Goal: Task Accomplishment & Management: Manage account settings

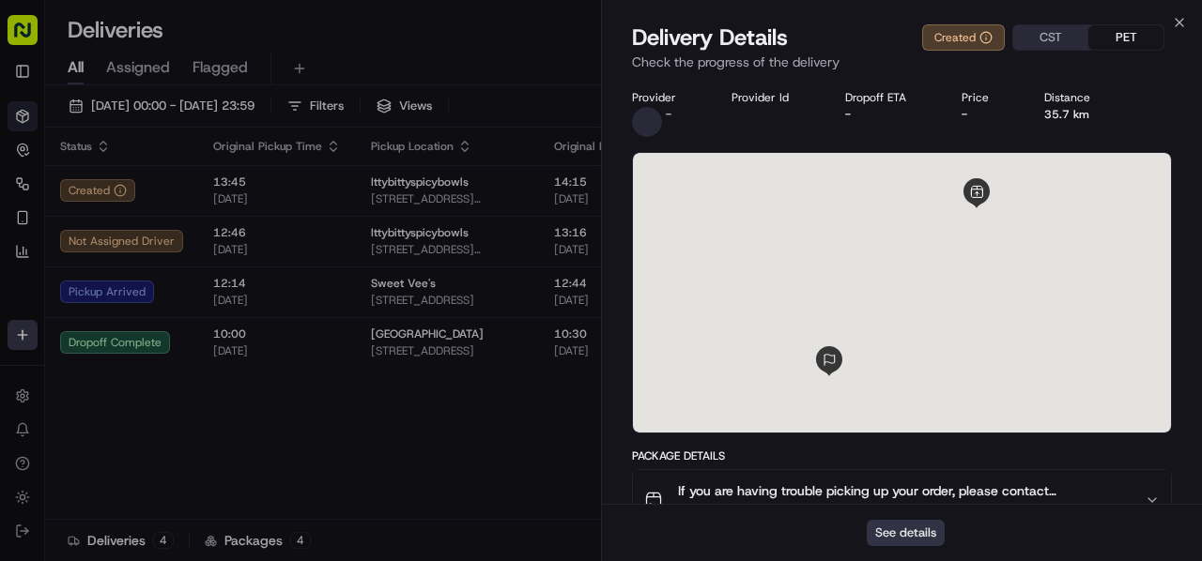
click at [893, 538] on button "See details" at bounding box center [905, 533] width 78 height 26
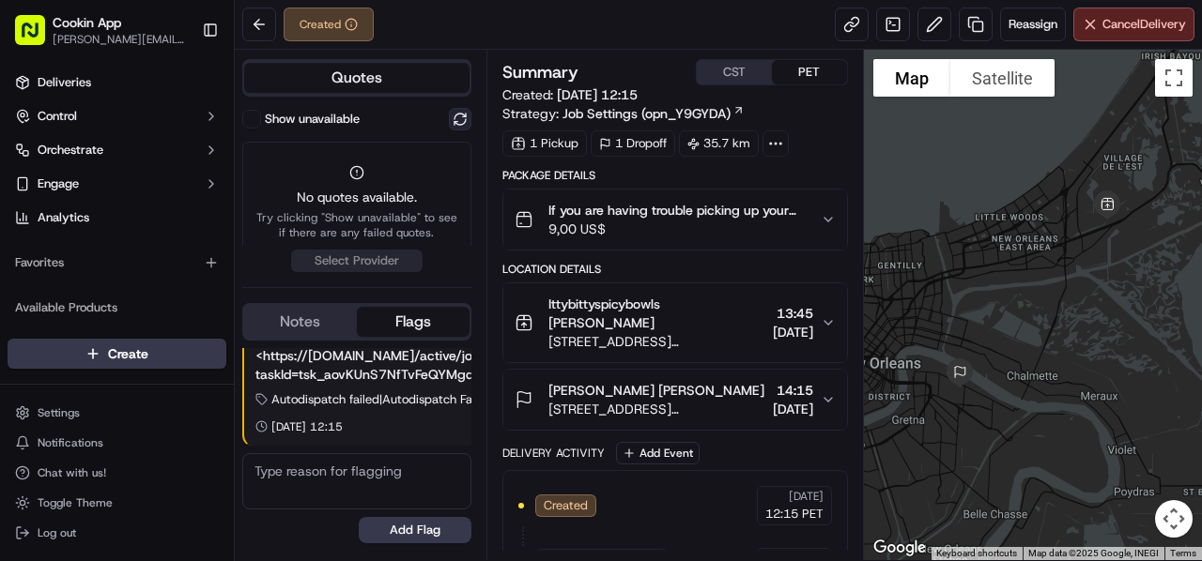
click at [454, 119] on button at bounding box center [460, 119] width 23 height 23
click at [1014, 27] on span "Reassign" at bounding box center [1032, 24] width 49 height 17
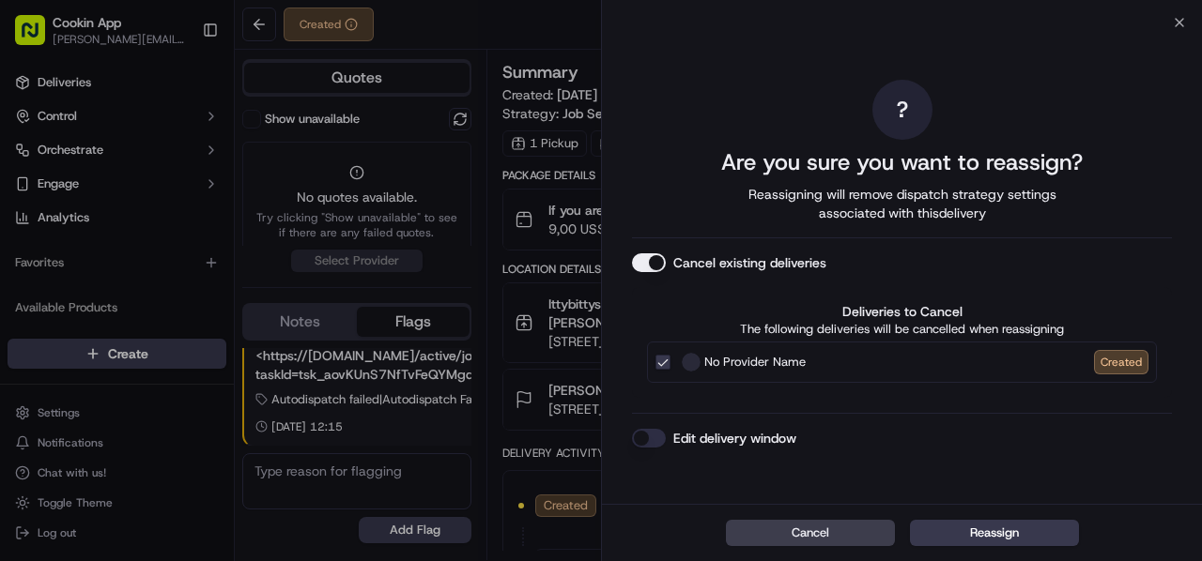
click at [653, 266] on button "Cancel existing deliveries" at bounding box center [649, 262] width 34 height 19
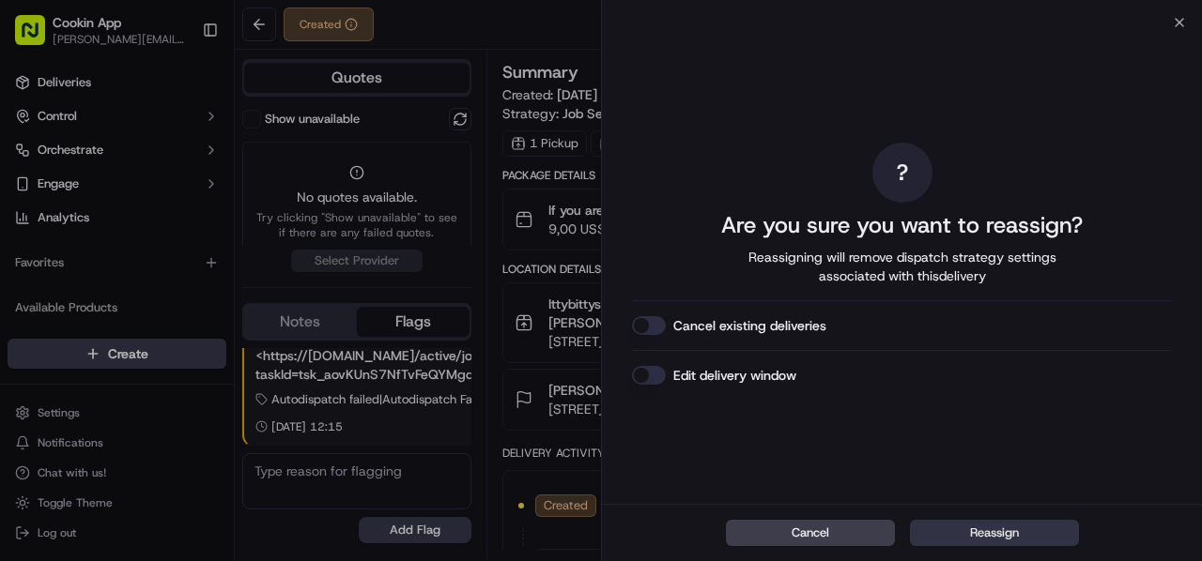
click at [996, 540] on button "Reassign" at bounding box center [994, 533] width 169 height 26
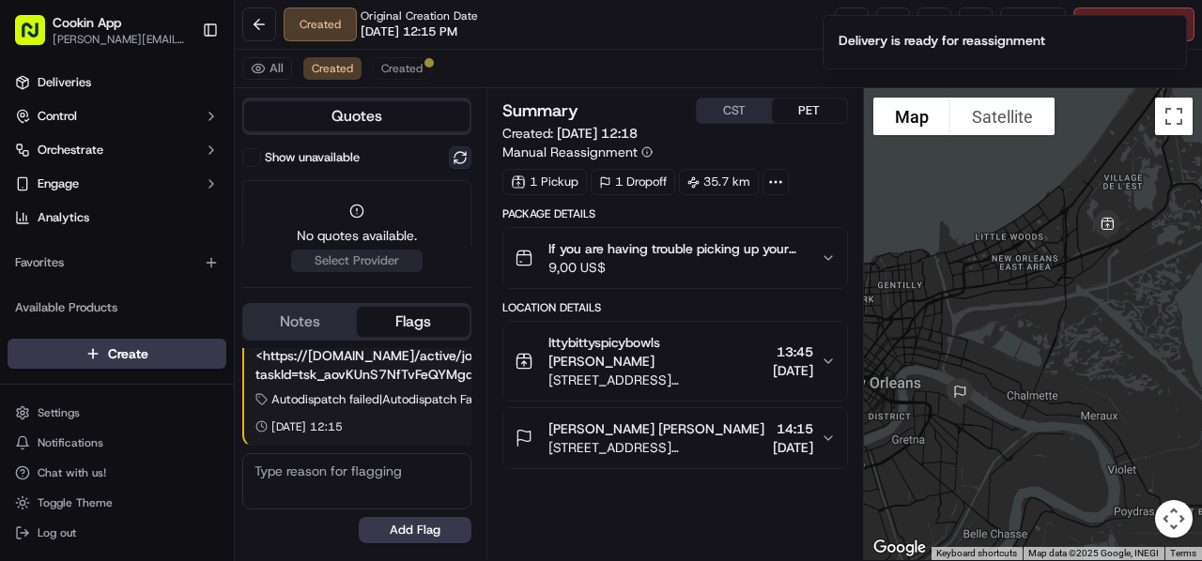
click at [462, 155] on button at bounding box center [460, 157] width 23 height 23
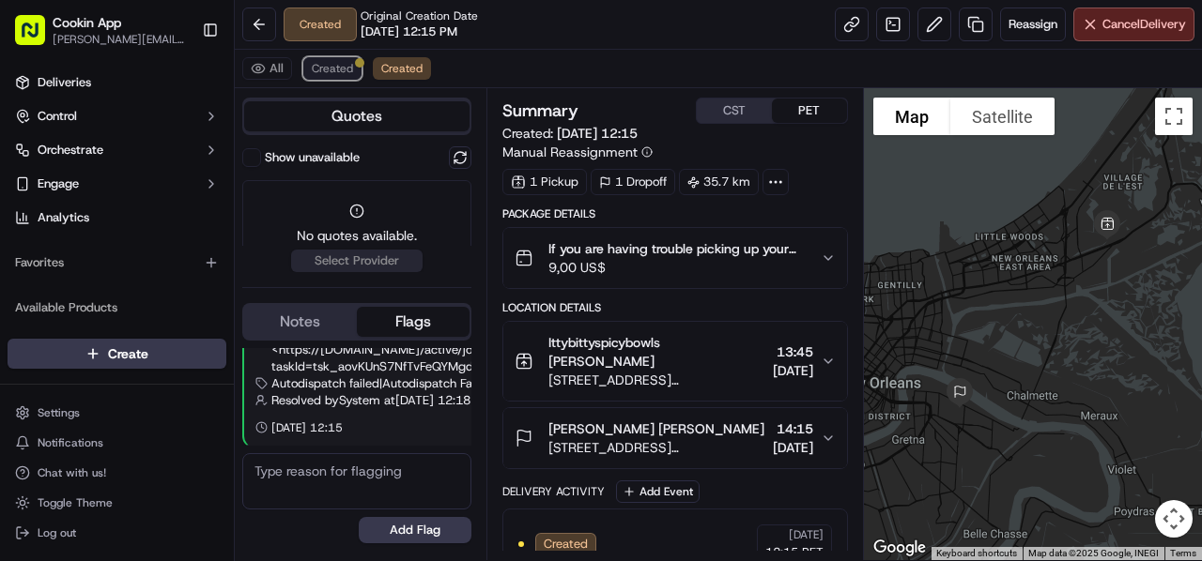
click at [324, 65] on span "Created" at bounding box center [332, 68] width 41 height 15
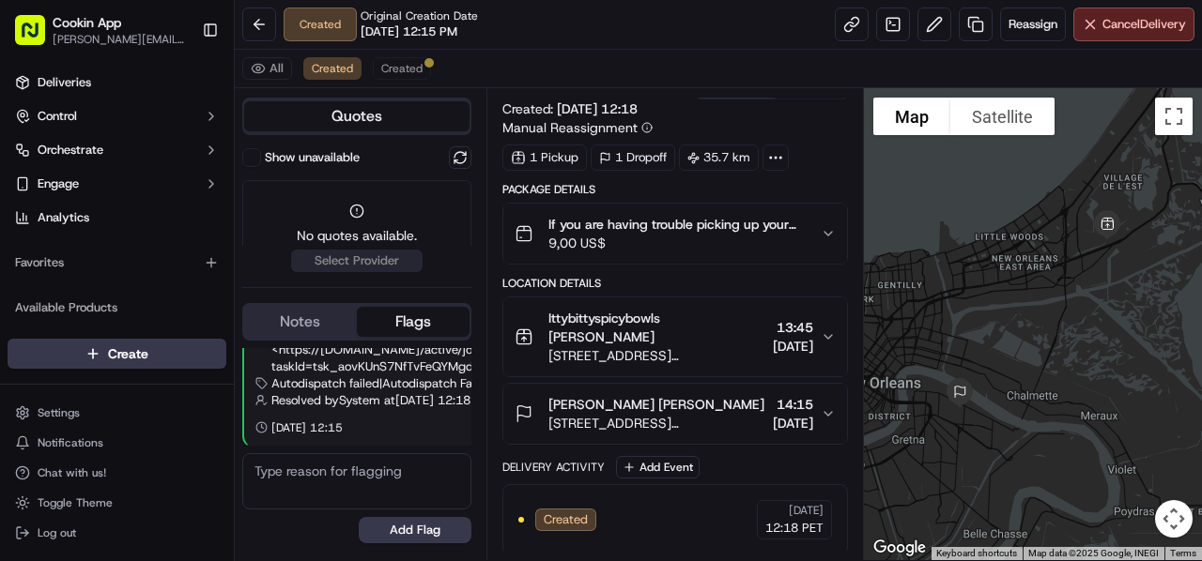
click at [534, 33] on div "Created Original Creation Date 09/17/2025 12:15 PM Reassign Cancel Delivery" at bounding box center [718, 25] width 967 height 50
click at [633, 416] on span "[STREET_ADDRESS][PERSON_NAME]" at bounding box center [656, 423] width 217 height 19
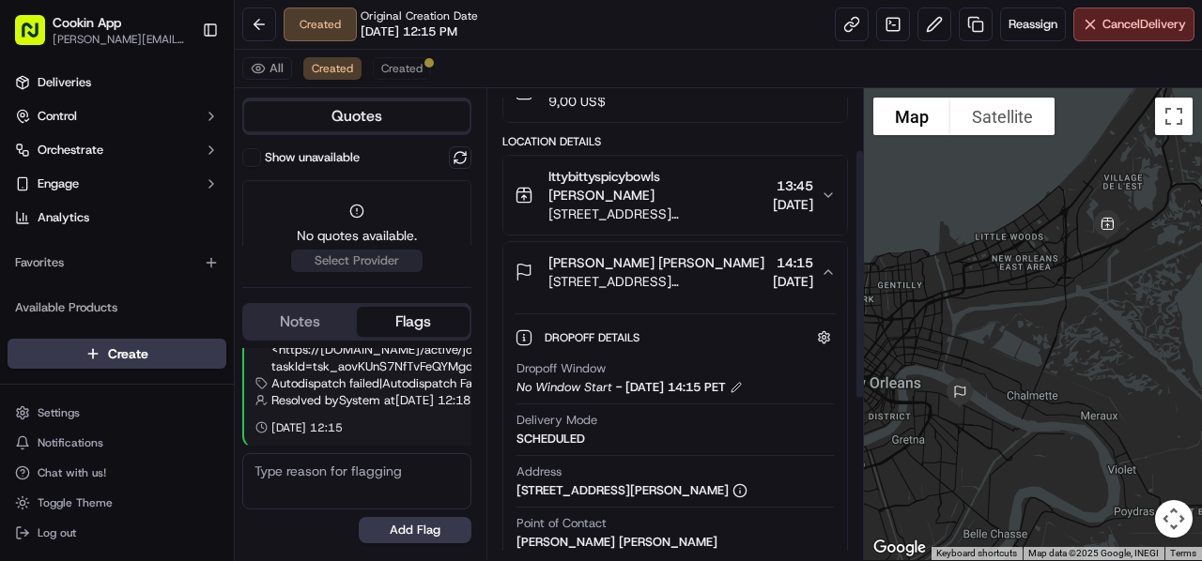
scroll to position [306, 0]
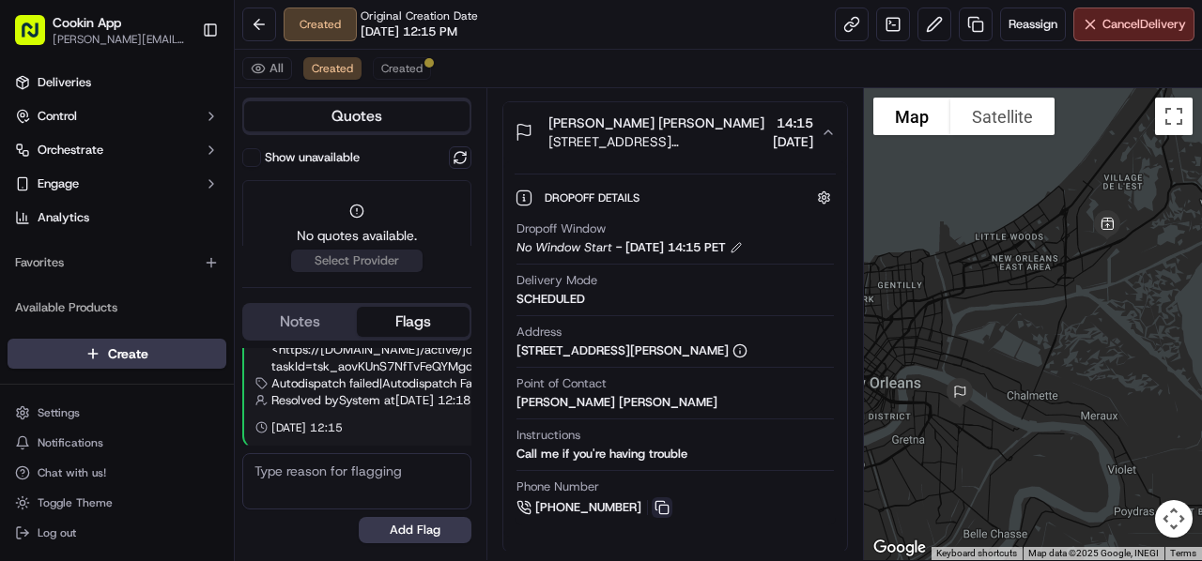
click at [663, 502] on button at bounding box center [662, 508] width 21 height 21
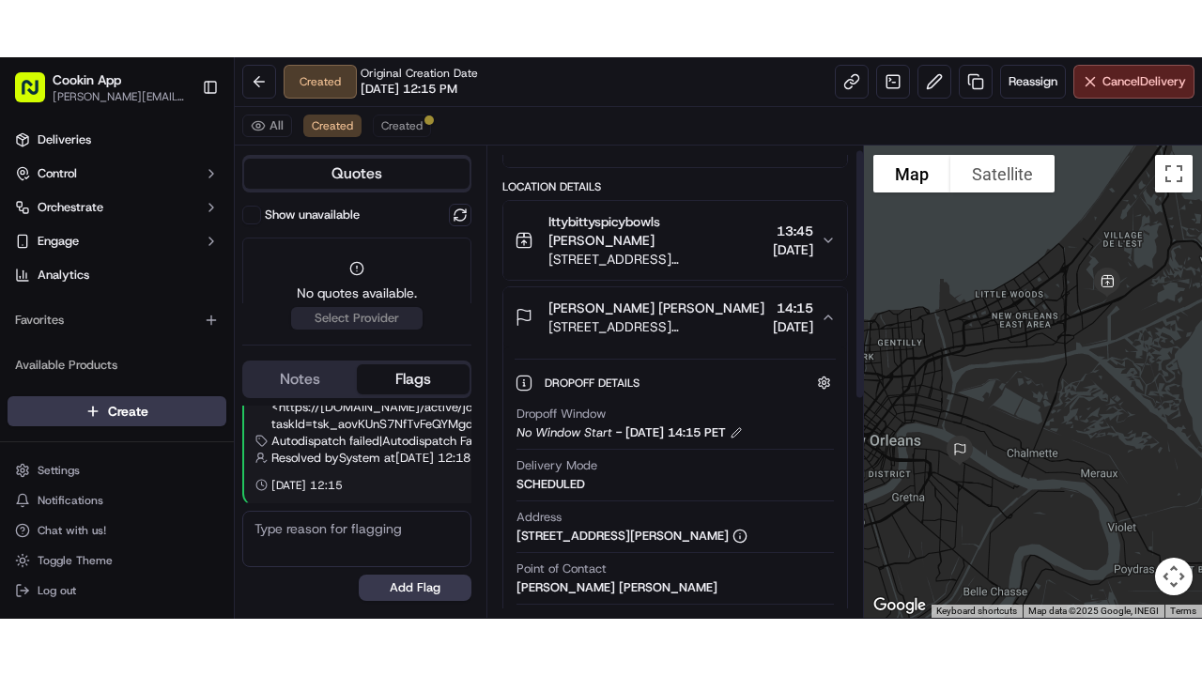
scroll to position [0, 0]
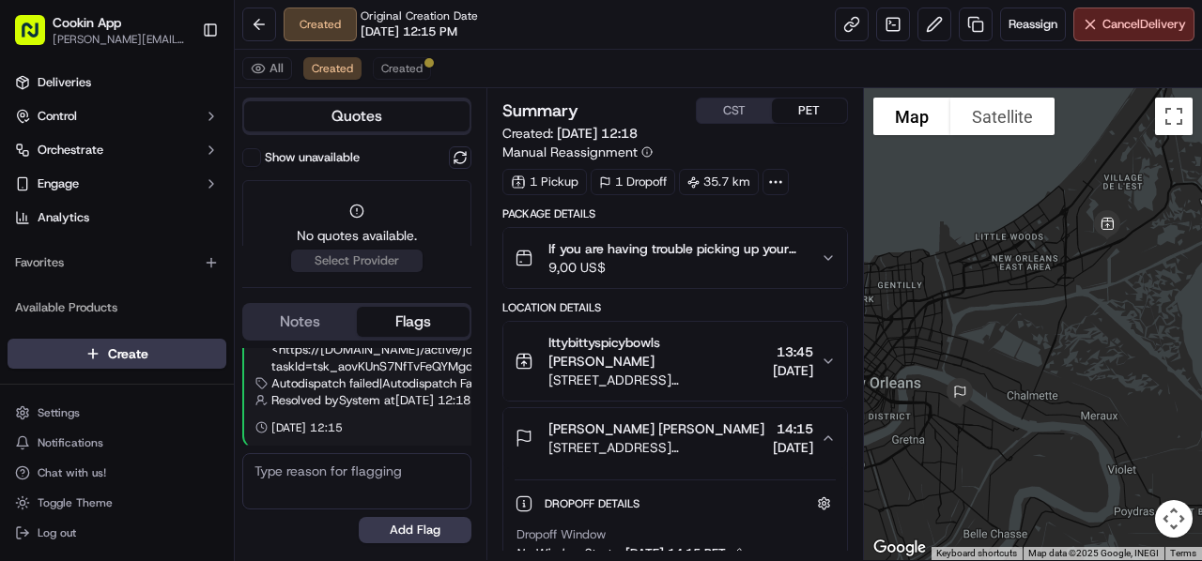
click at [287, 192] on div "No quotes available. Try clicking "Show unavailable" to see if there are any fa…" at bounding box center [356, 241] width 229 height 122
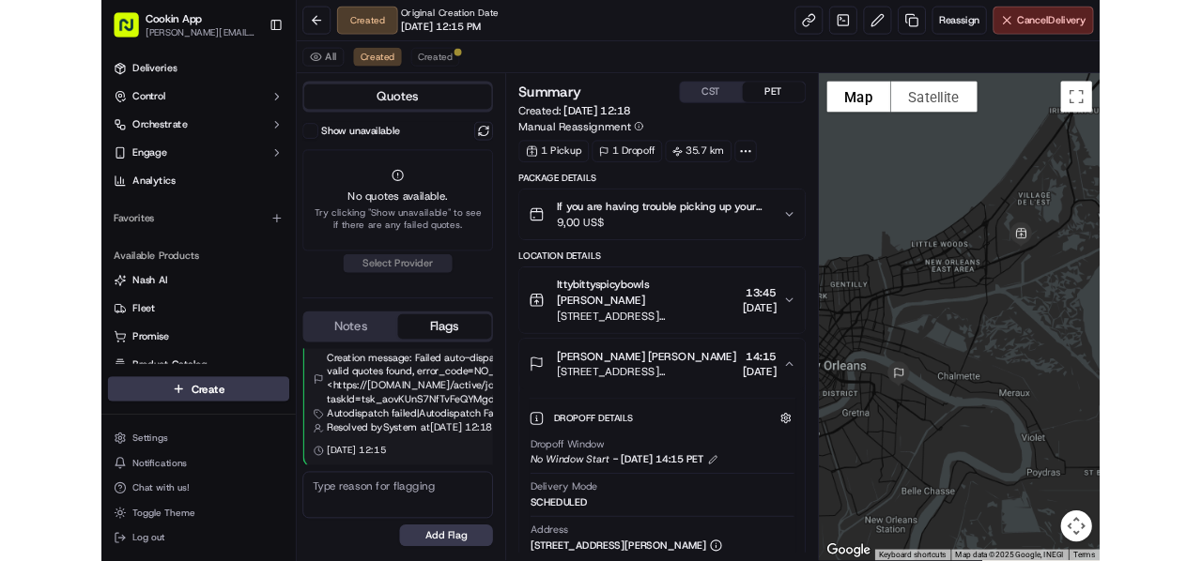
scroll to position [90, 0]
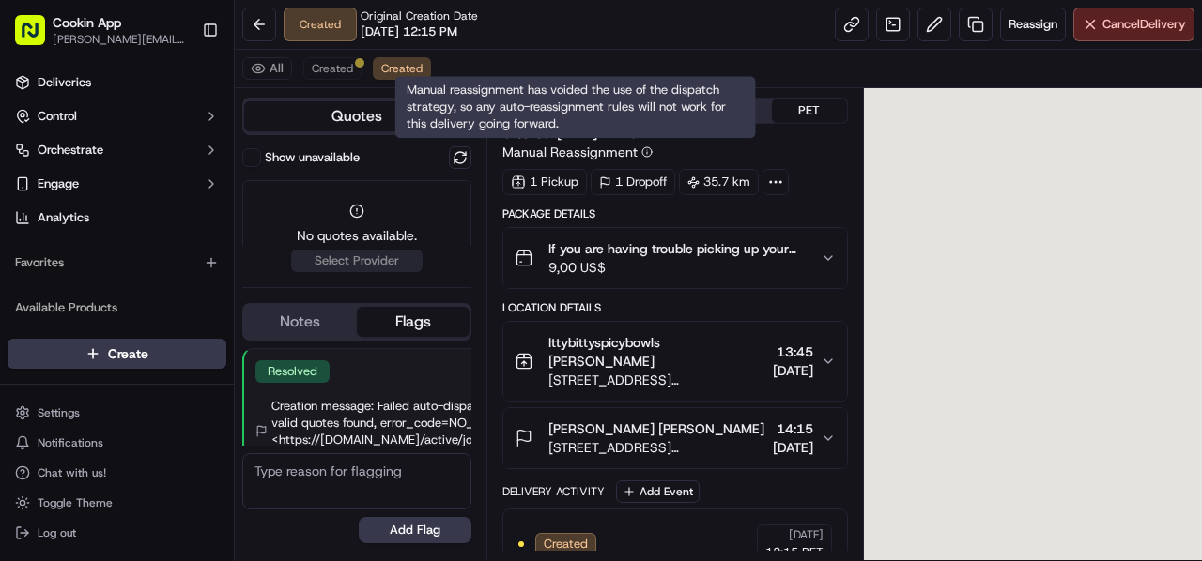
scroll to position [90, 0]
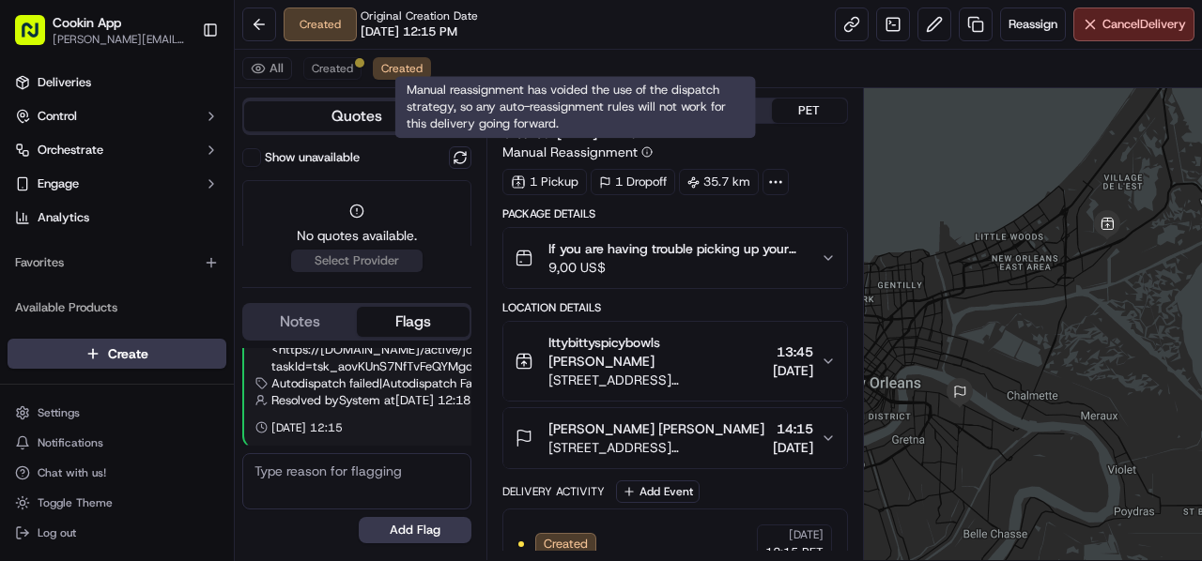
click at [533, 23] on div "Created Original Creation Date [DATE] 12:15 PM Reassign Cancel Delivery" at bounding box center [718, 25] width 967 height 50
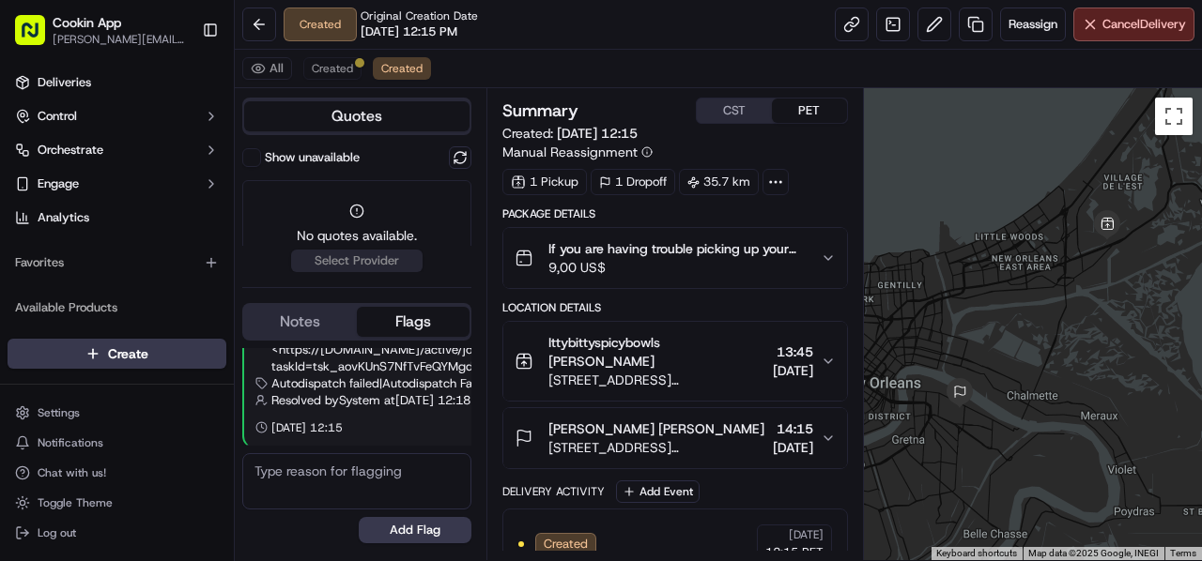
scroll to position [0, 0]
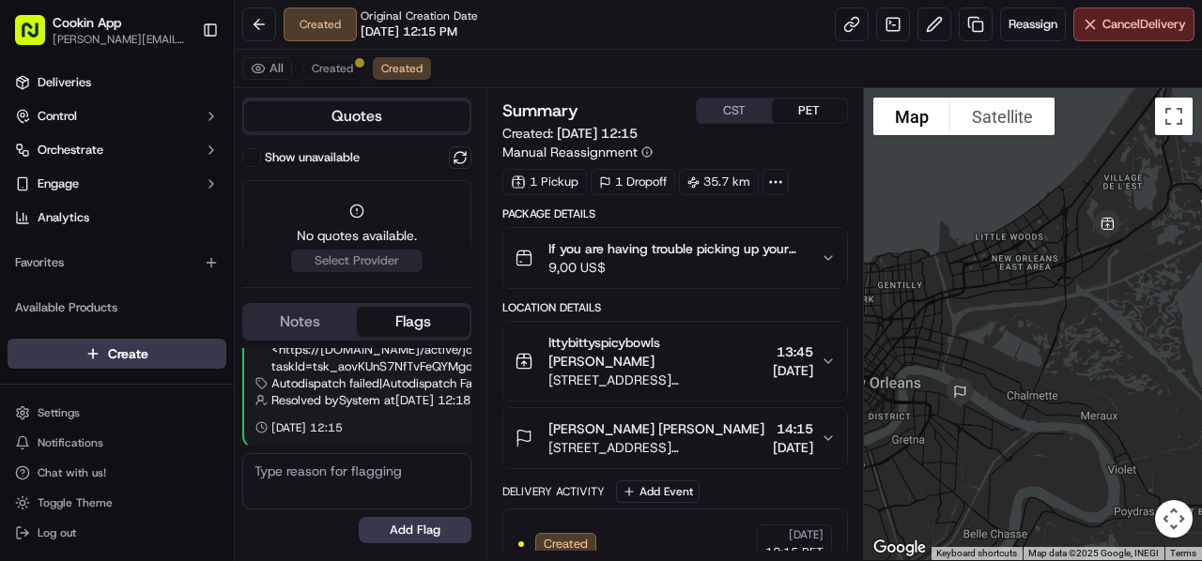
click at [529, 20] on div "Created Original Creation Date 09/17/2025 12:15 PM Reassign Cancel Delivery" at bounding box center [718, 25] width 967 height 50
click at [672, 377] on span "[STREET_ADDRESS][PERSON_NAME]" at bounding box center [656, 380] width 217 height 19
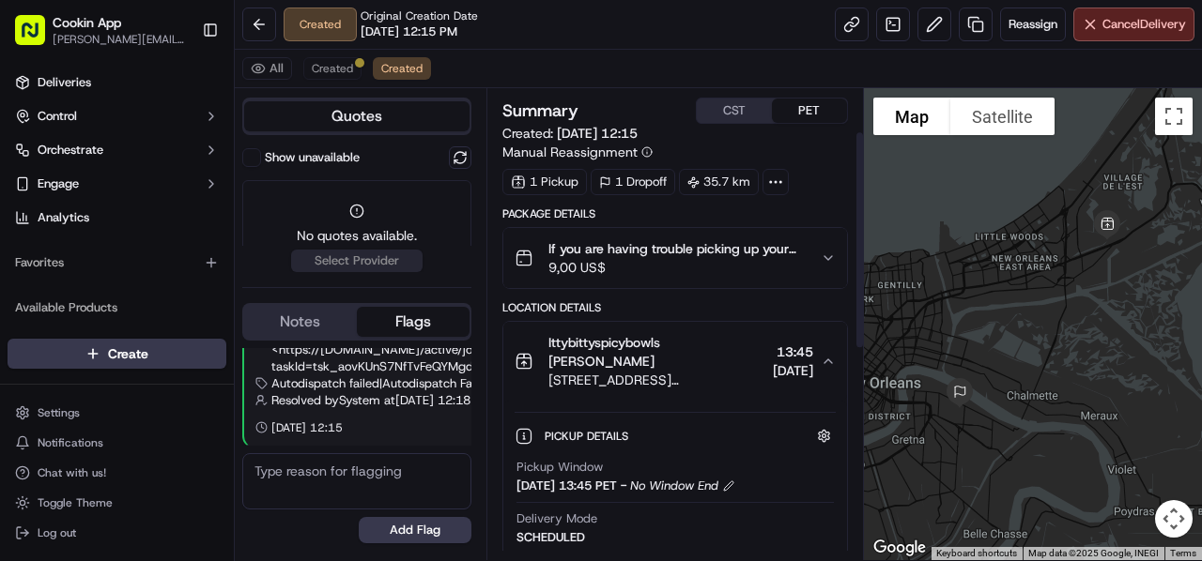
scroll to position [94, 0]
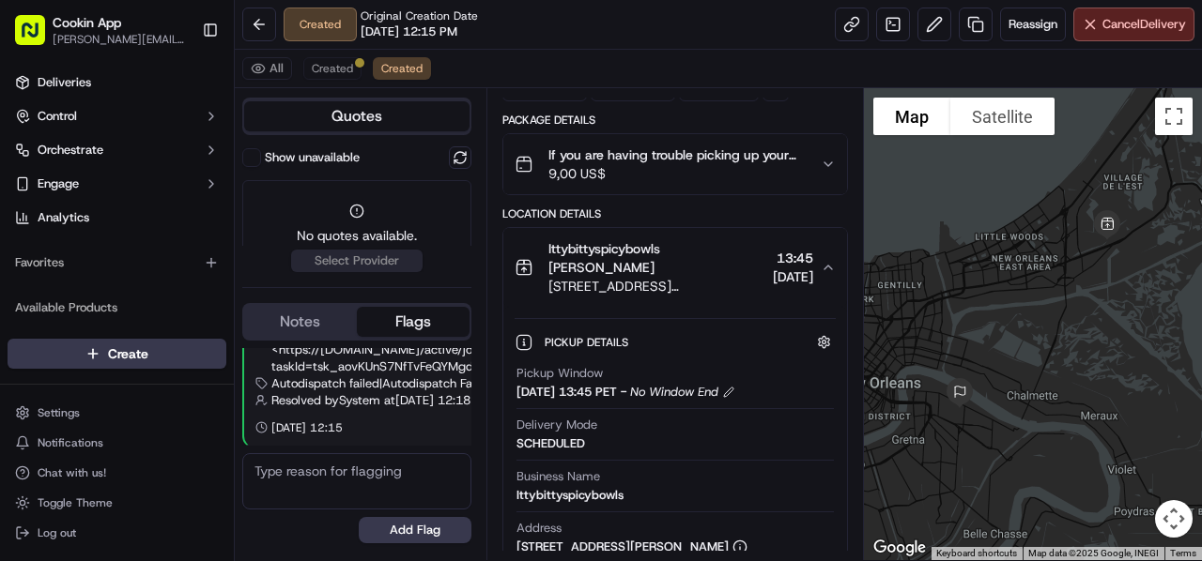
click at [680, 360] on div "Pickup Window 17/09/2025 13:45 PET - No Window End Delivery Mode SCHEDULED Busi…" at bounding box center [674, 548] width 321 height 381
click at [660, 312] on div "Pickup Details Hidden ( 2 ) Pickup Window 17/09/2025 13:45 PET - No Window End …" at bounding box center [675, 528] width 344 height 443
click at [665, 330] on div "Pickup Details Hidden ( 2 )" at bounding box center [689, 341] width 291 height 23
click at [706, 32] on div "Created Original Creation Date 09/17/2025 12:15 PM Reassign Cancel Delivery" at bounding box center [718, 25] width 967 height 50
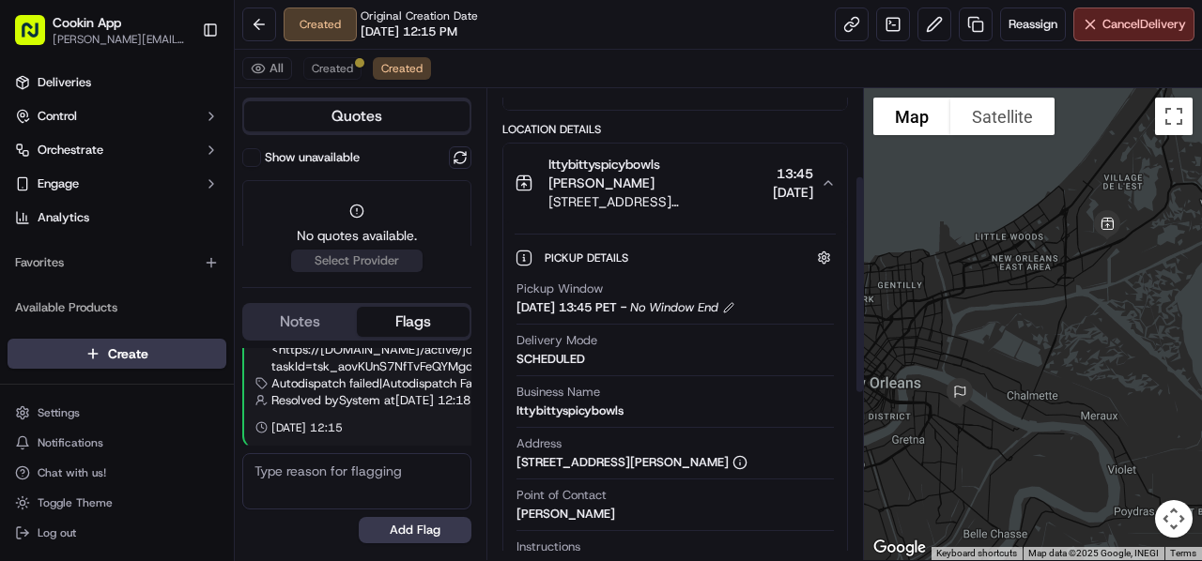
scroll to position [188, 0]
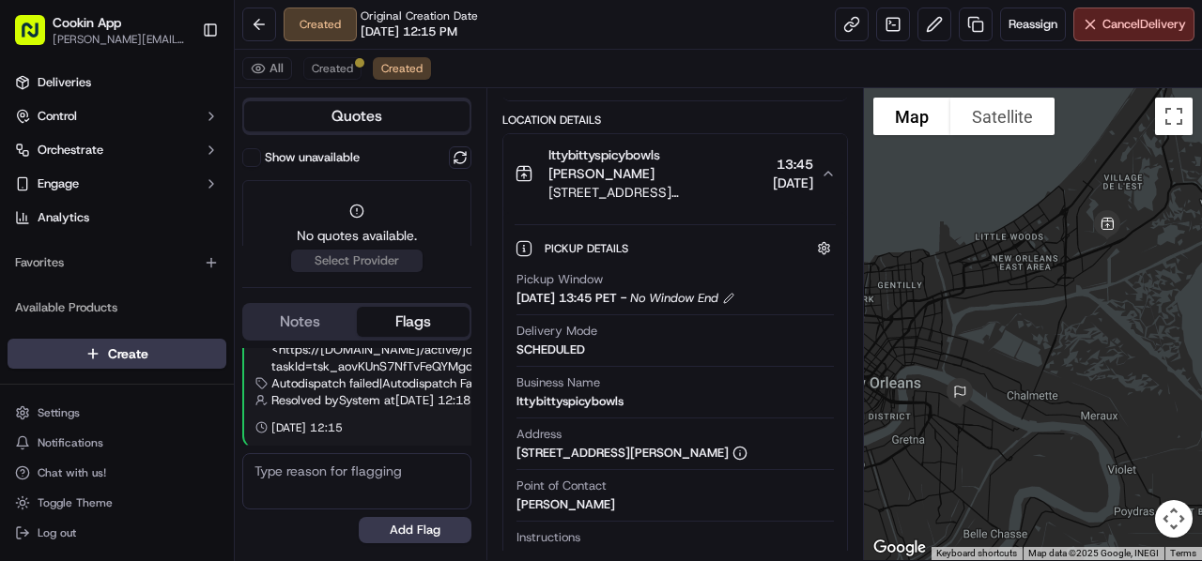
click at [655, 183] on span "[STREET_ADDRESS][PERSON_NAME]" at bounding box center [656, 192] width 217 height 19
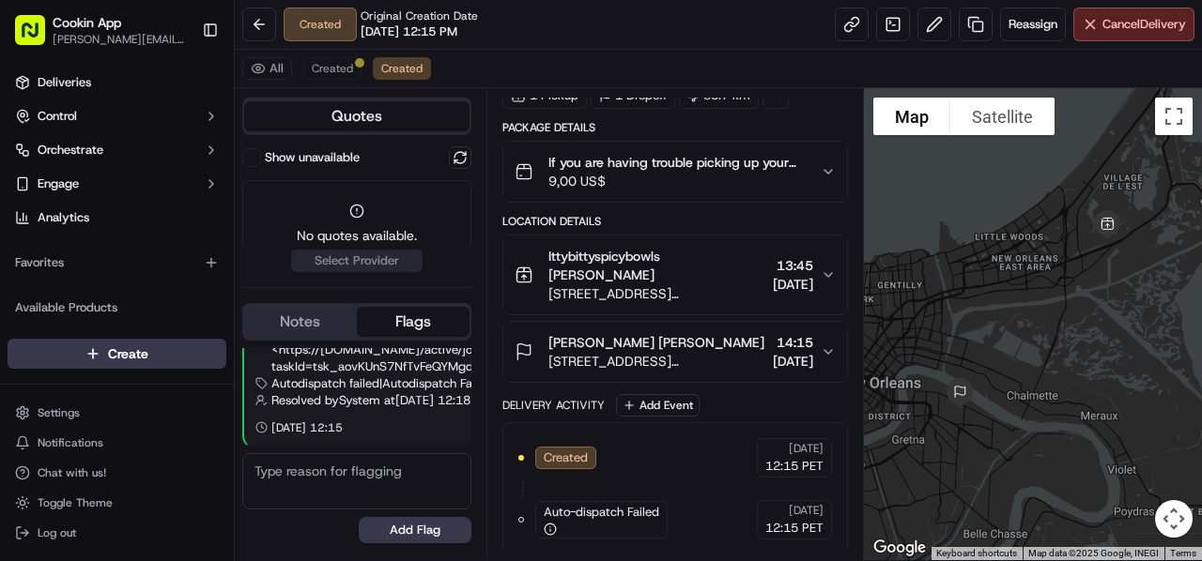
click at [667, 345] on div "[PERSON_NAME] [PERSON_NAME]" at bounding box center [656, 342] width 217 height 19
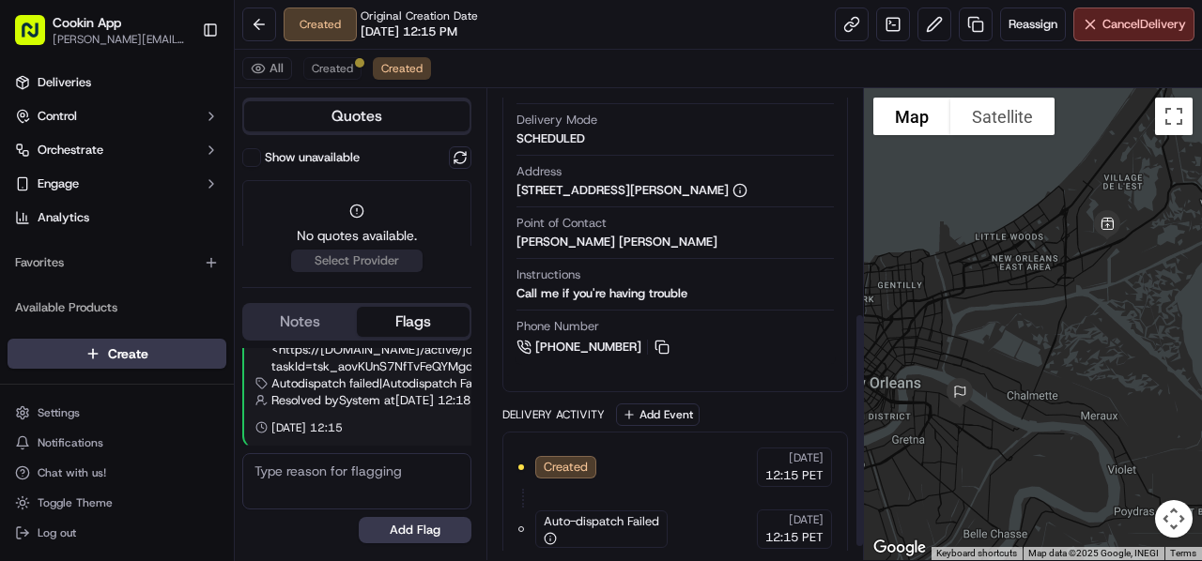
scroll to position [474, 0]
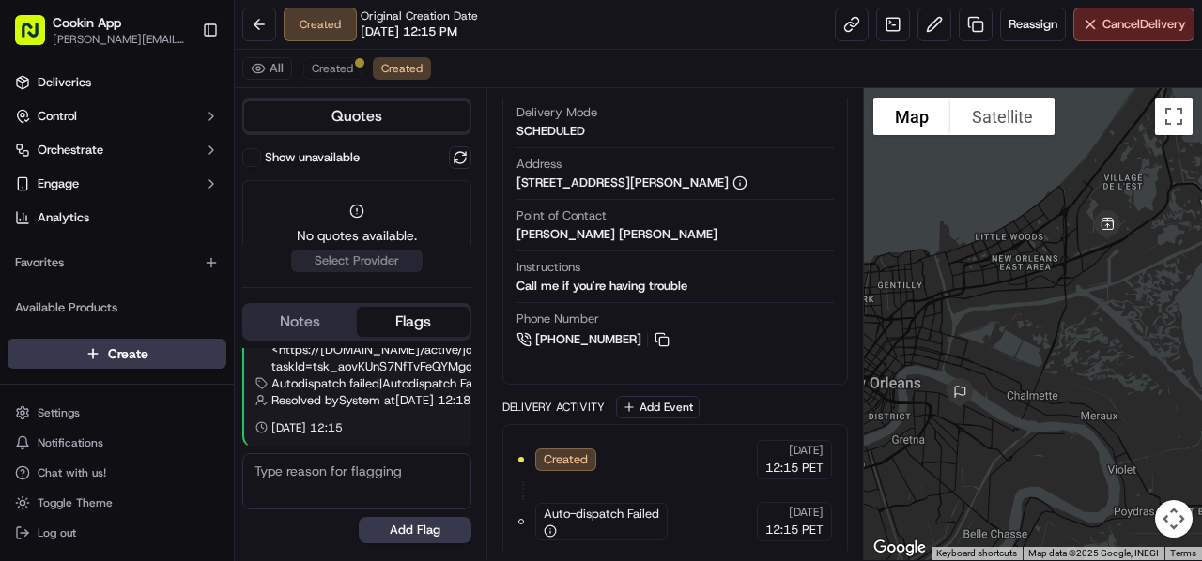
click at [526, 44] on div "Created Original Creation Date 09/17/2025 12:15 PM Reassign Cancel Delivery" at bounding box center [718, 25] width 967 height 50
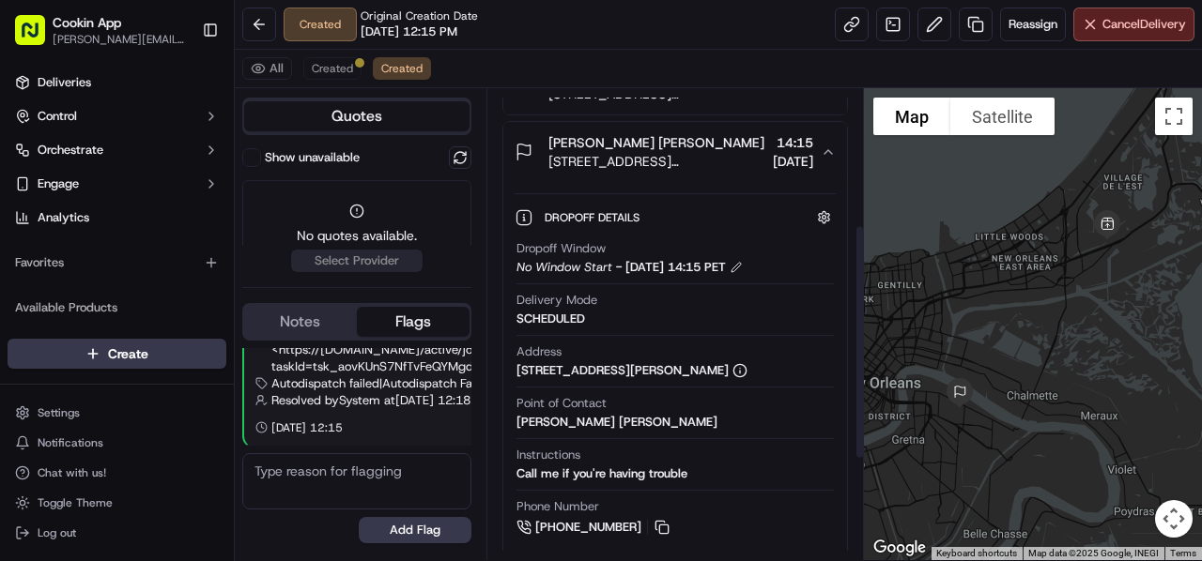
scroll to position [192, 0]
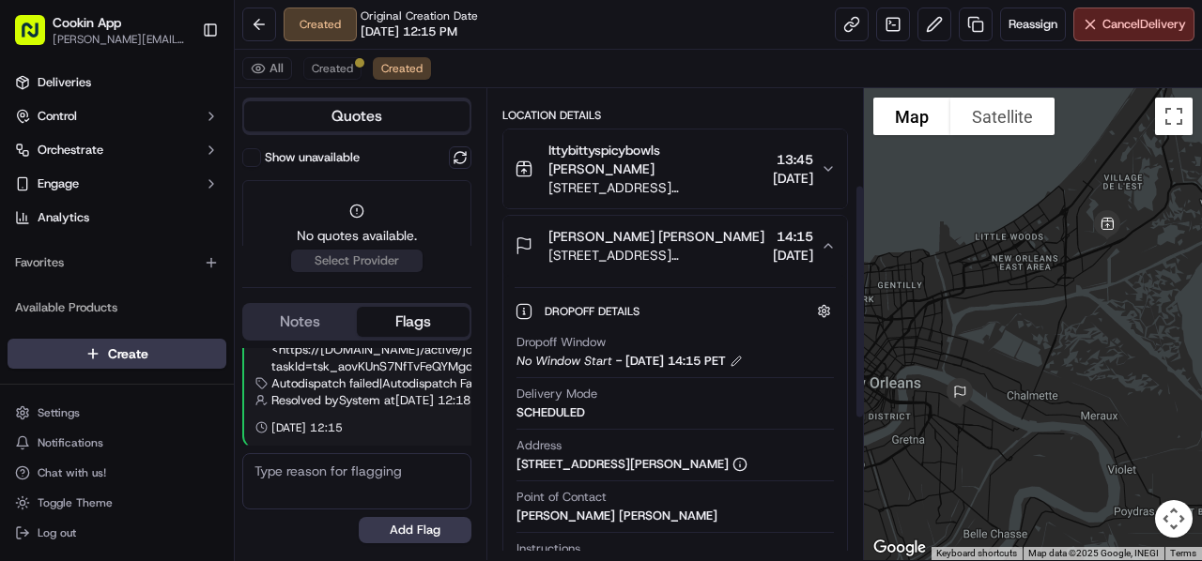
click at [644, 178] on span "[STREET_ADDRESS][PERSON_NAME]" at bounding box center [656, 187] width 217 height 19
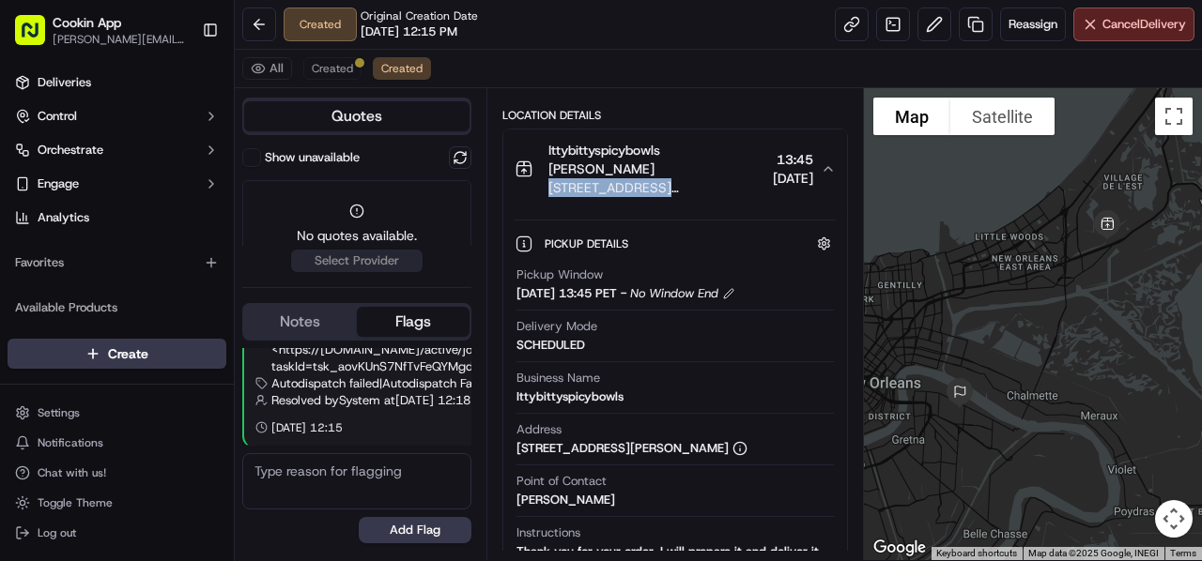
drag, startPoint x: 543, startPoint y: 185, endPoint x: 698, endPoint y: 184, distance: 155.8
click at [698, 184] on div "Ittybittyspicybowls Jamaura Arnold 14722 Peltier Dr, New Orleans, LA 70129, USA" at bounding box center [639, 169] width 251 height 56
copy span "14722 Peltier Dr, New"
click at [678, 171] on span "Ittybittyspicybowls [PERSON_NAME]" at bounding box center [656, 160] width 217 height 38
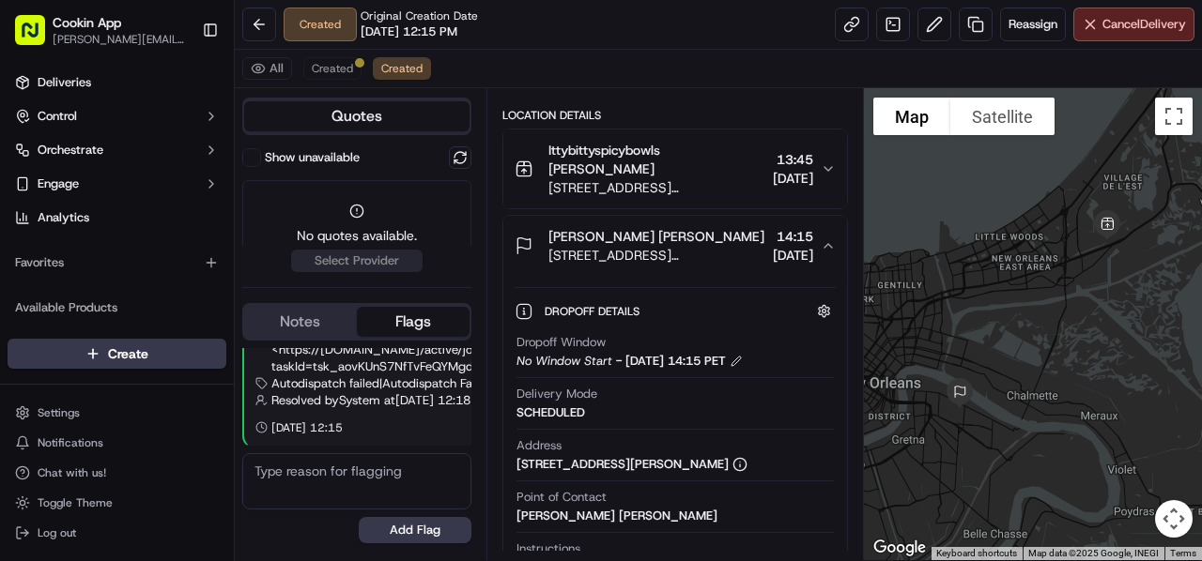
click at [632, 249] on span "[STREET_ADDRESS][PERSON_NAME]" at bounding box center [656, 255] width 217 height 19
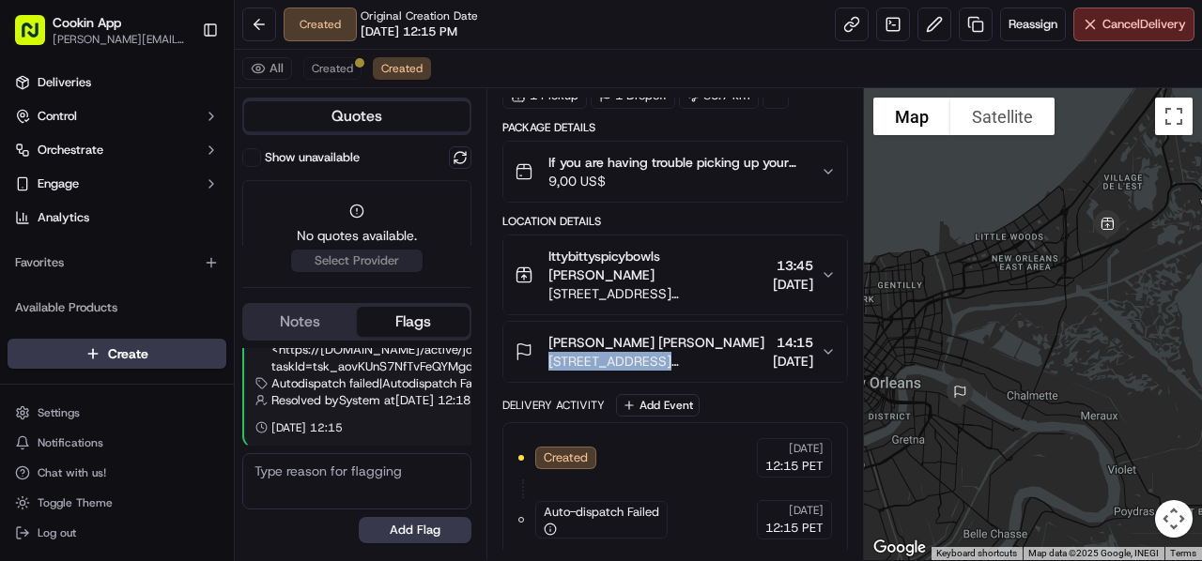
drag, startPoint x: 544, startPoint y: 360, endPoint x: 695, endPoint y: 365, distance: 150.3
click at [695, 365] on div "Kelis Johnson 1822 Halsey Ave, New Orleans, LA 70114, USA" at bounding box center [639, 352] width 251 height 38
copy span "1822 Halsey Ave, New"
click at [1096, 20] on button "Cancel Delivery" at bounding box center [1133, 25] width 121 height 34
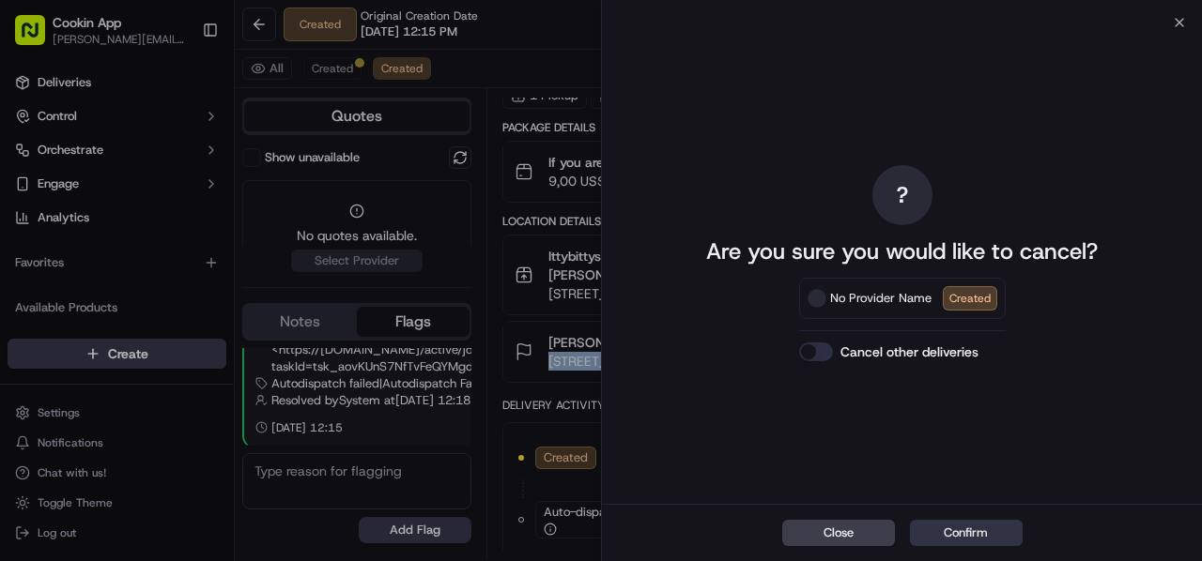
click at [974, 530] on button "Confirm" at bounding box center [966, 533] width 113 height 26
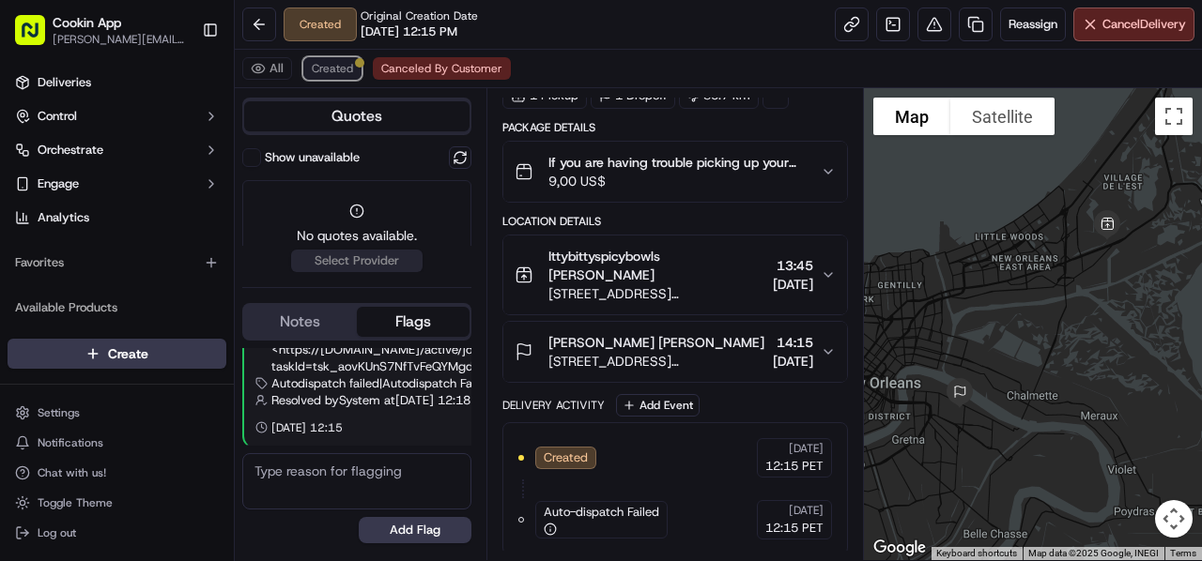
click at [314, 67] on span "Created" at bounding box center [332, 68] width 41 height 15
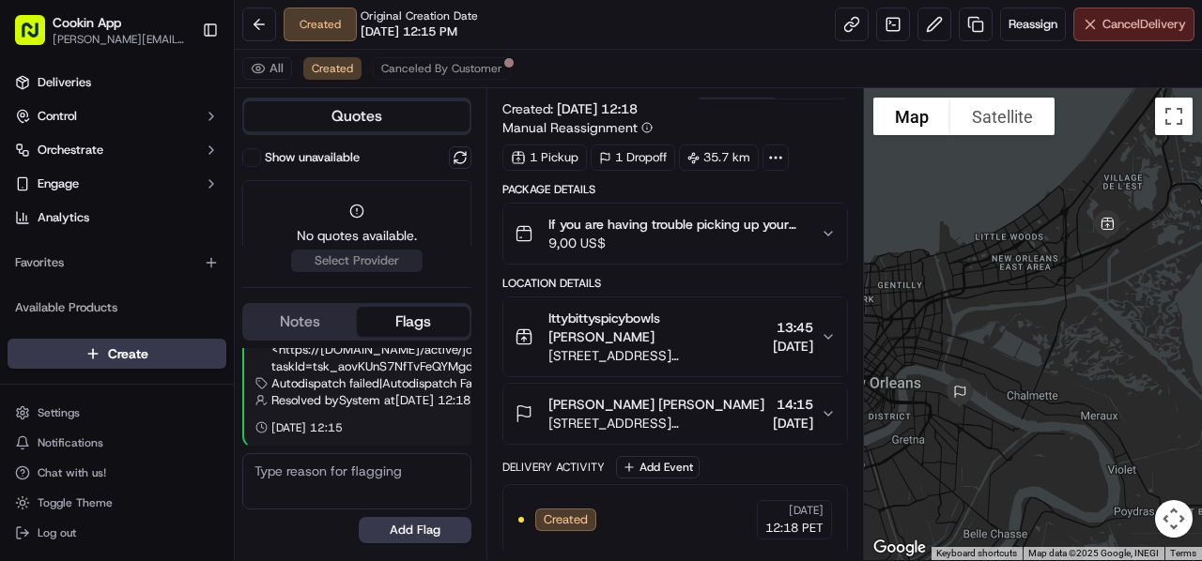
click at [1153, 19] on span "Cancel Delivery" at bounding box center [1144, 24] width 84 height 17
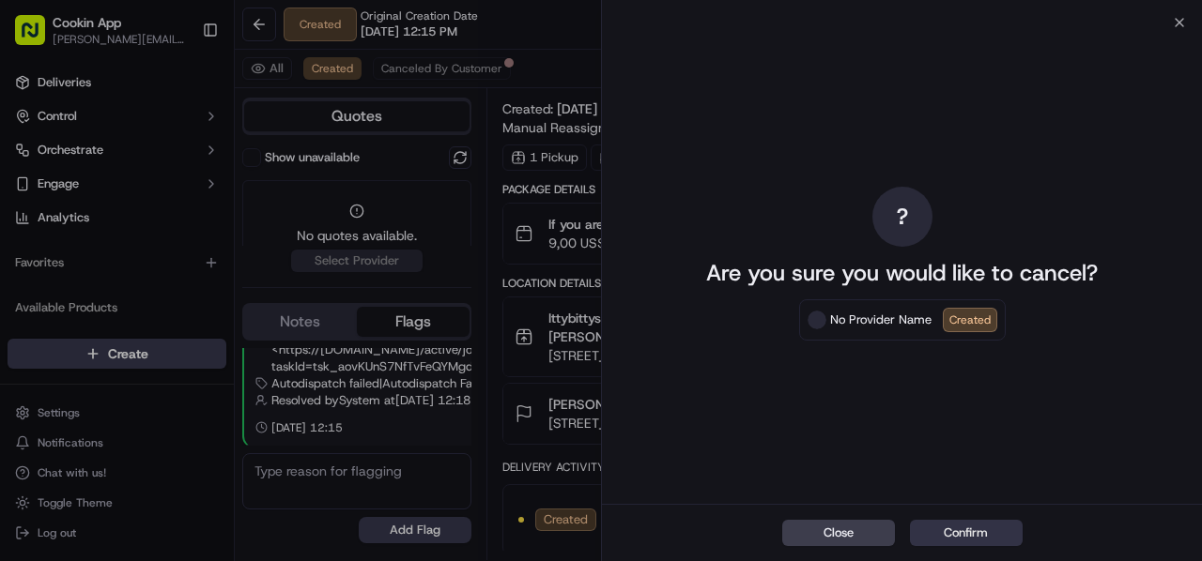
click at [980, 536] on button "Confirm" at bounding box center [966, 533] width 113 height 26
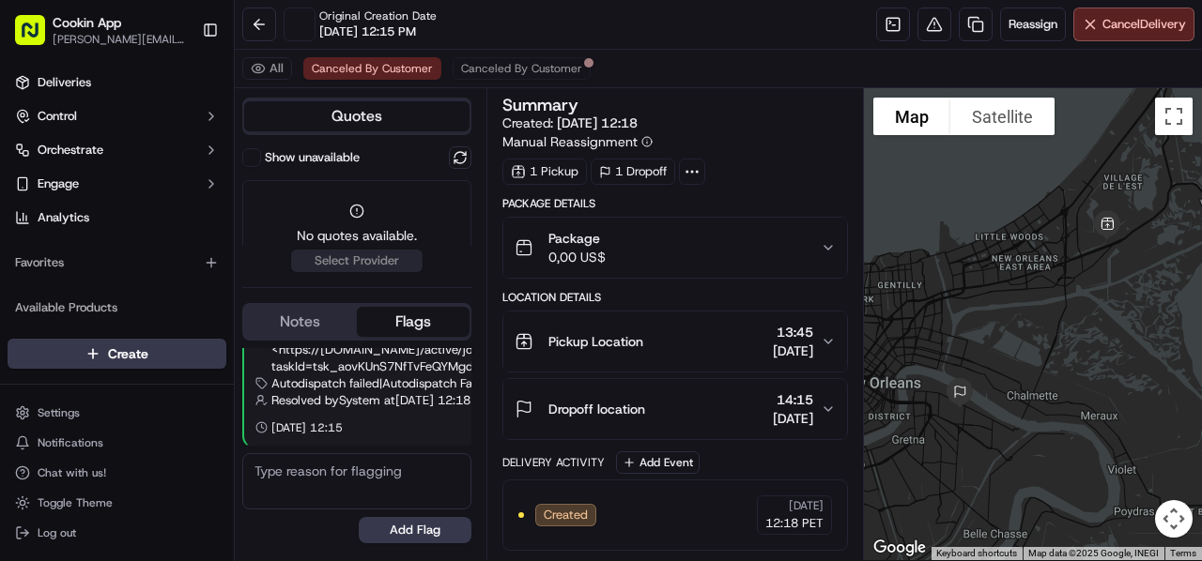
scroll to position [0, 0]
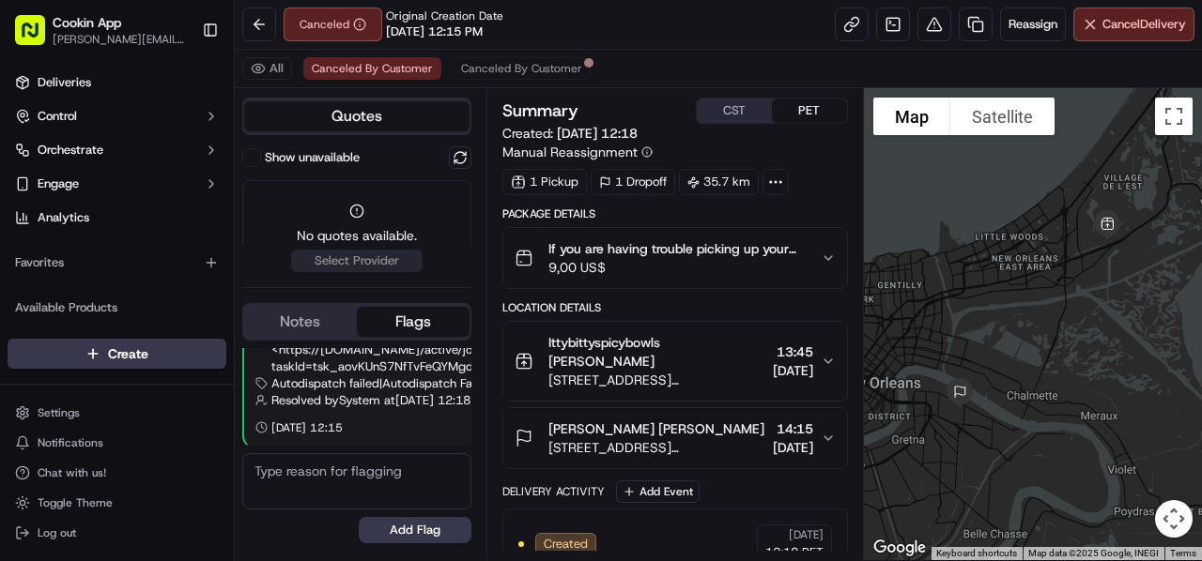
click at [607, 24] on div "Canceled Original Creation Date 09/17/2025 12:15 PM Reassign Cancel Delivery" at bounding box center [718, 25] width 967 height 50
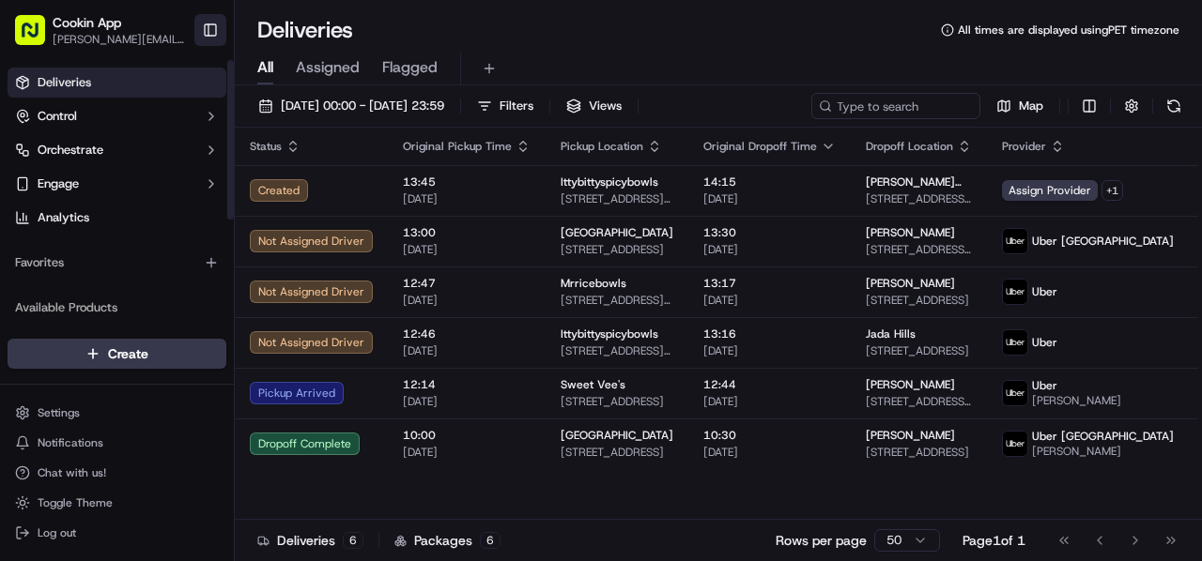
click at [217, 30] on button "Toggle Sidebar" at bounding box center [210, 30] width 32 height 32
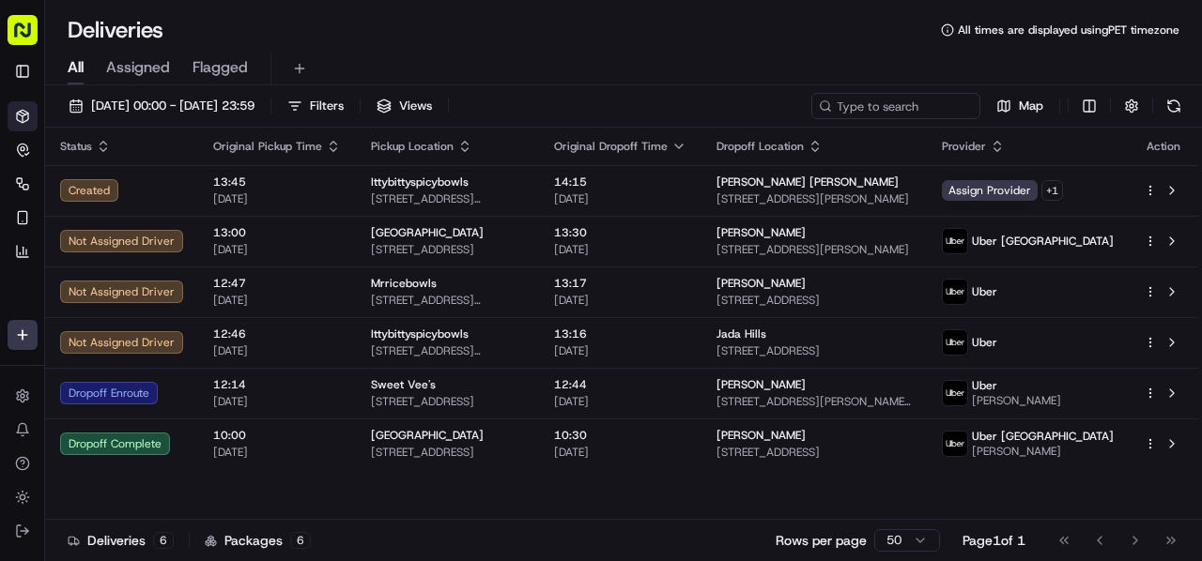
click at [562, 29] on div "Deliveries All times are displayed using PET timezone" at bounding box center [623, 30] width 1157 height 30
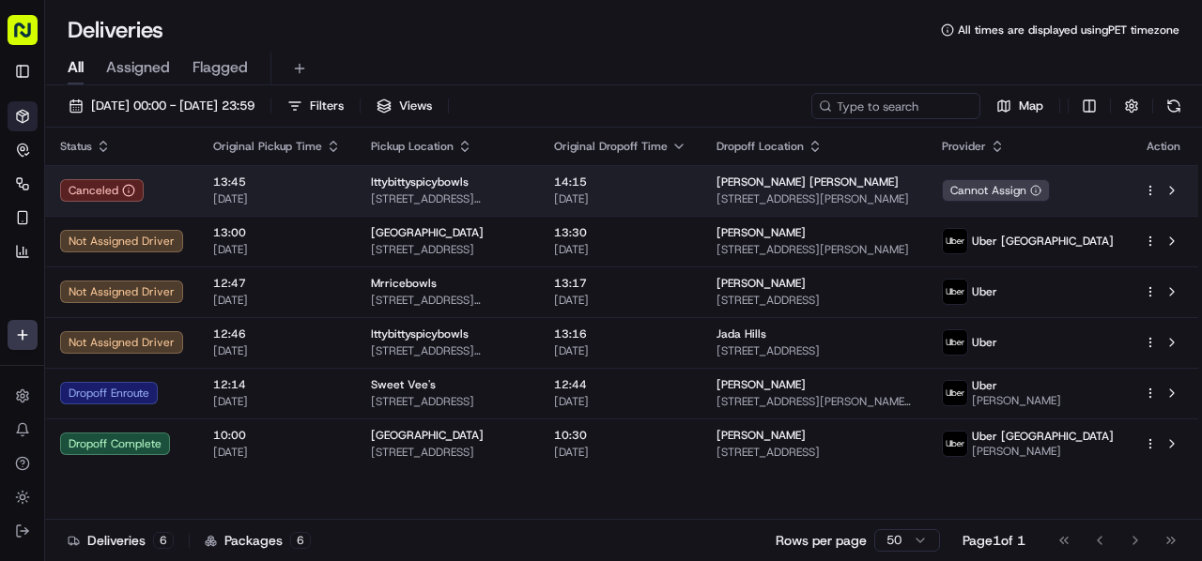
click at [524, 192] on span "[STREET_ADDRESS][PERSON_NAME]" at bounding box center [447, 199] width 153 height 15
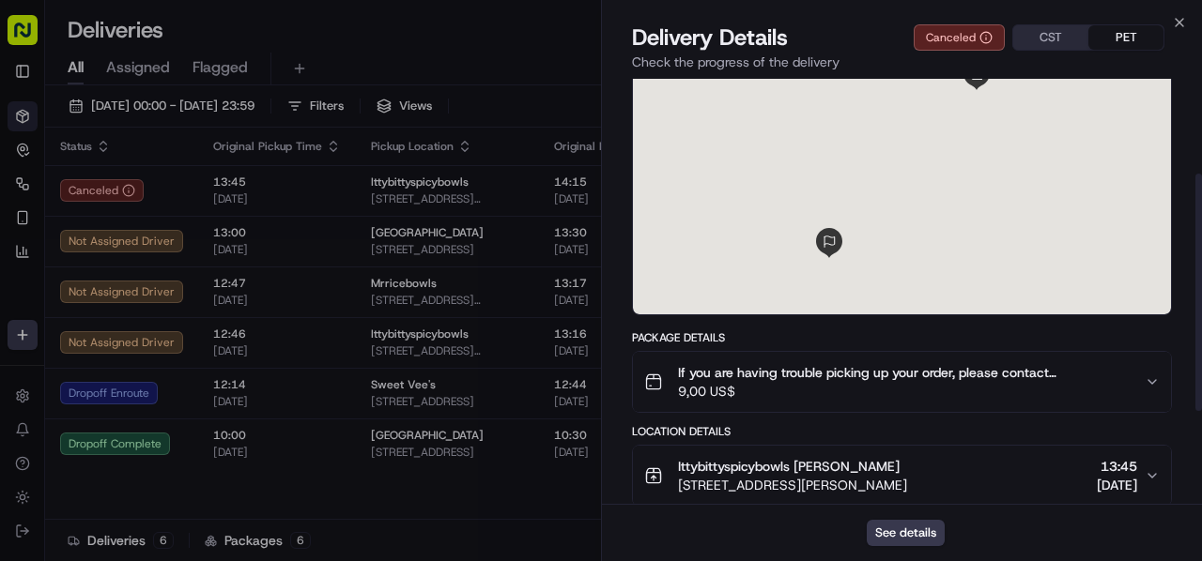
scroll to position [188, 0]
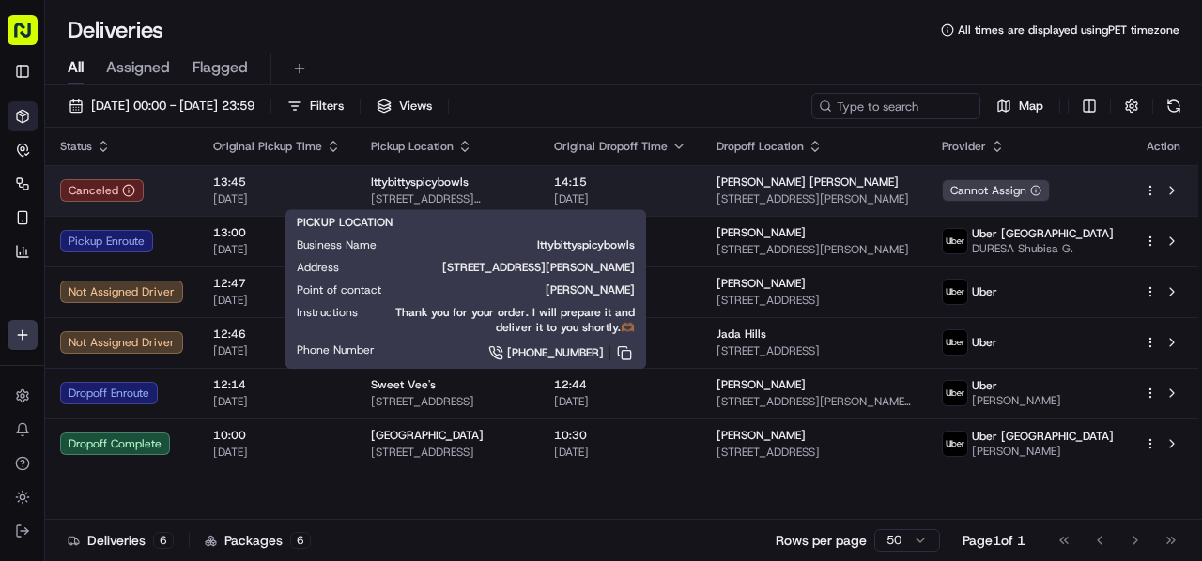
click at [524, 194] on span "[STREET_ADDRESS][PERSON_NAME]" at bounding box center [447, 199] width 153 height 15
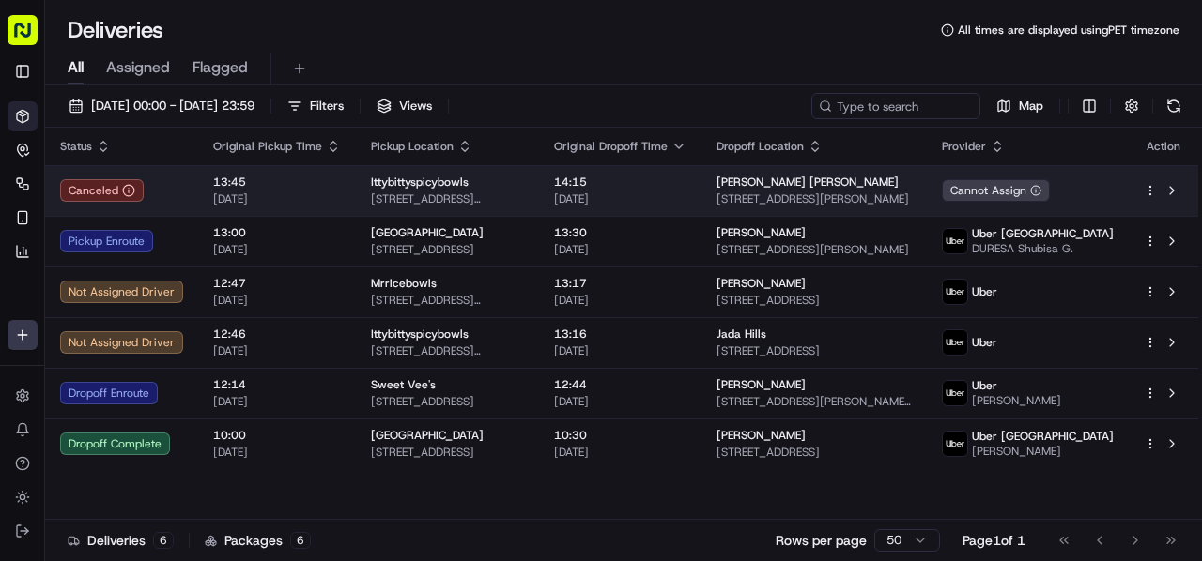
click at [524, 192] on span "[STREET_ADDRESS][PERSON_NAME]" at bounding box center [447, 199] width 153 height 15
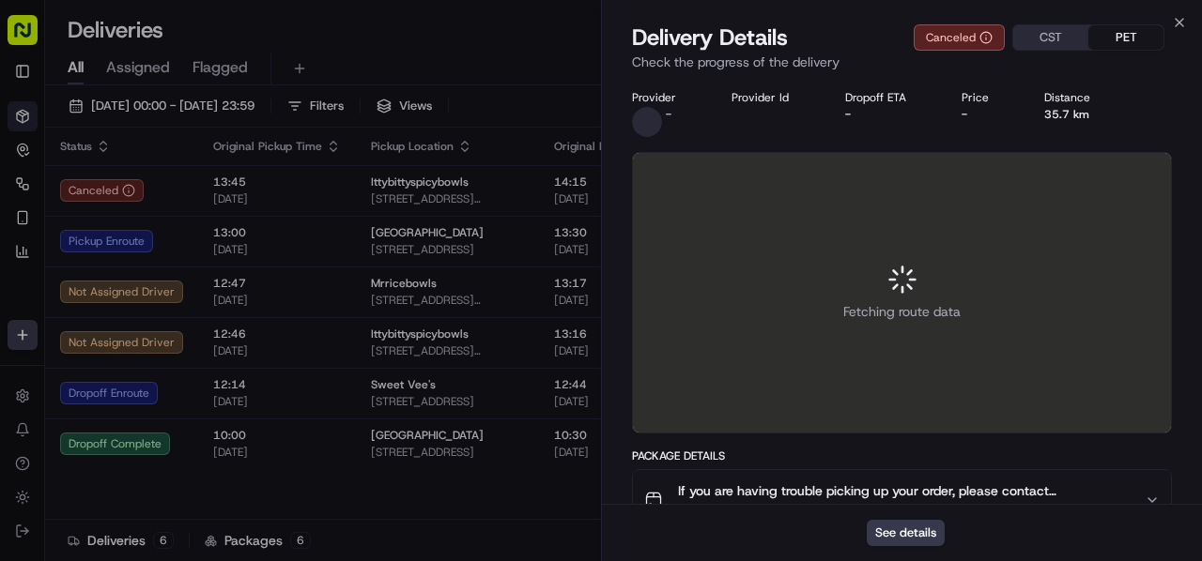
click at [907, 515] on div "See details" at bounding box center [902, 532] width 600 height 57
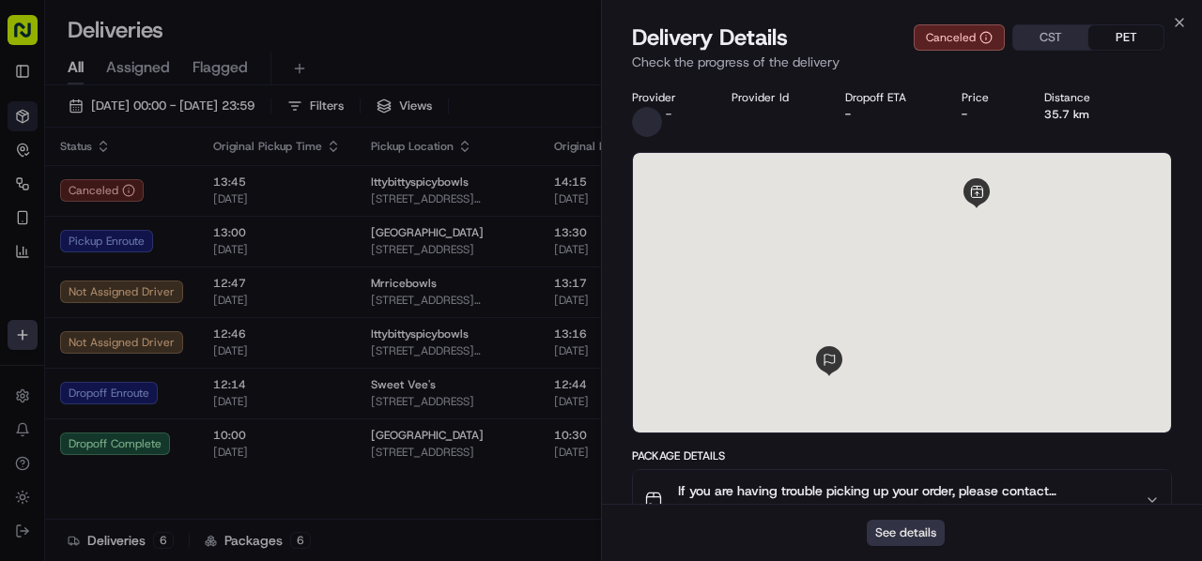
click at [911, 533] on button "See details" at bounding box center [905, 533] width 78 height 26
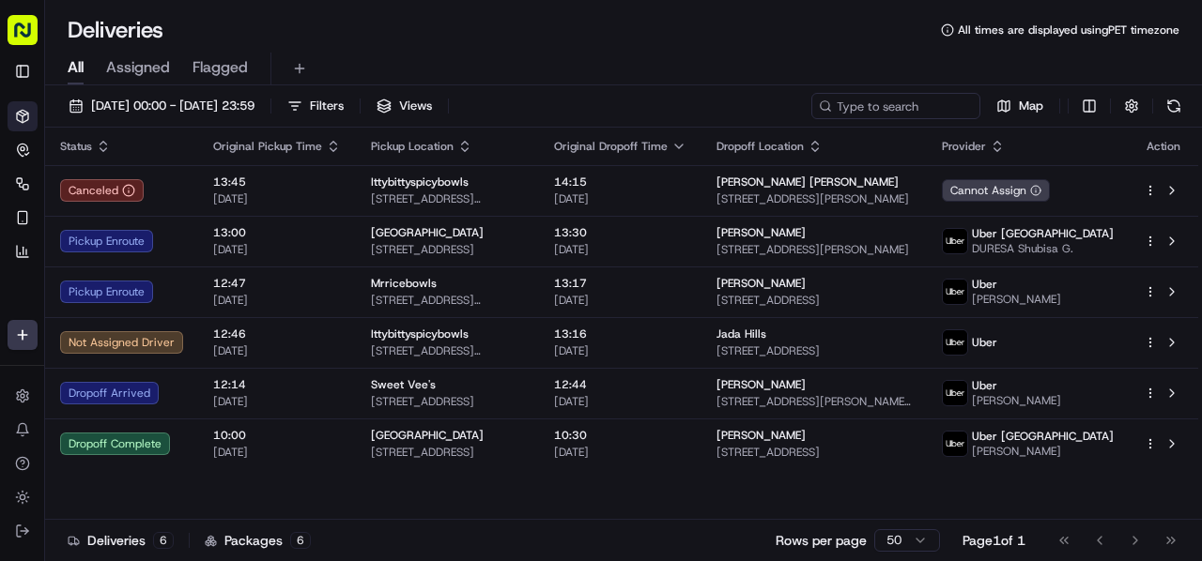
click at [400, 57] on div "All Assigned Flagged" at bounding box center [623, 69] width 1157 height 33
click at [439, 53] on div "All Assigned Flagged" at bounding box center [623, 69] width 1157 height 33
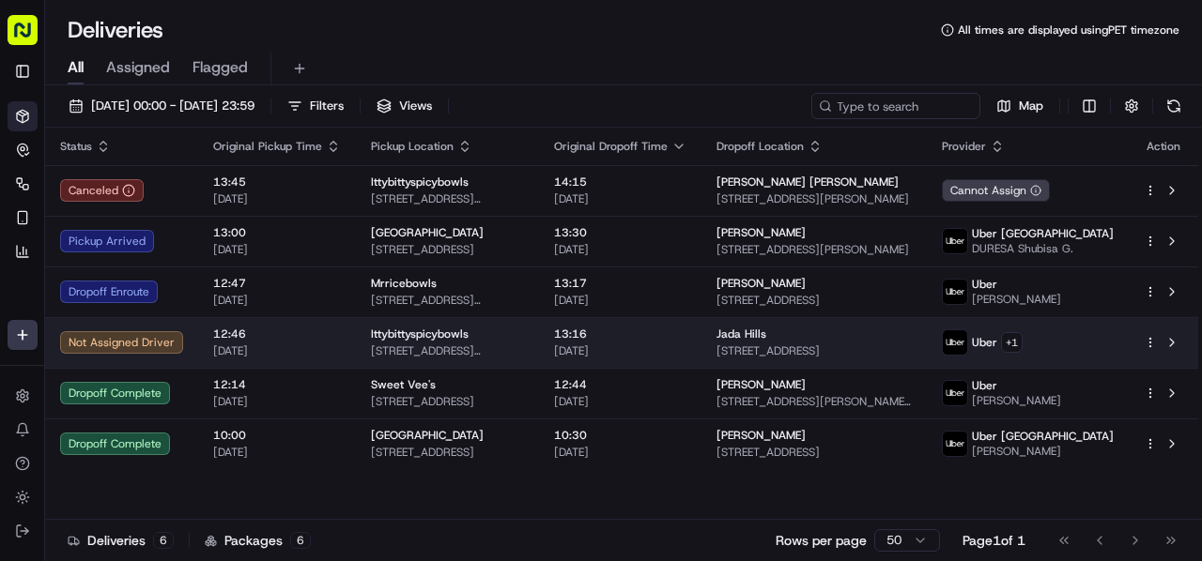
click at [426, 339] on span "Ittybittyspicybowls" at bounding box center [420, 334] width 98 height 15
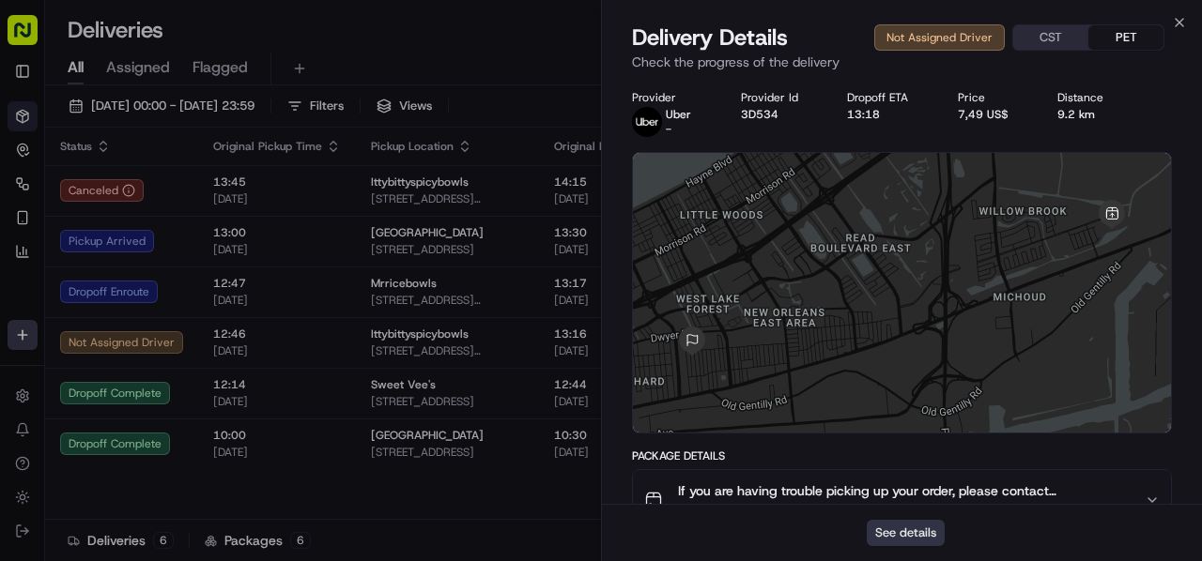
click at [899, 529] on button "See details" at bounding box center [905, 533] width 78 height 26
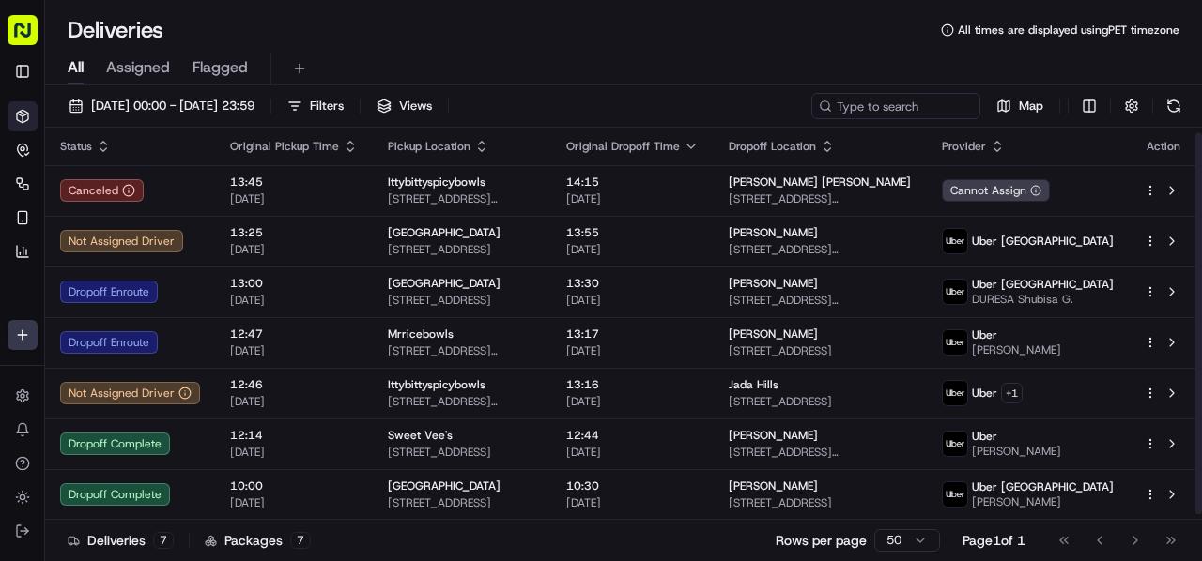
scroll to position [0, 0]
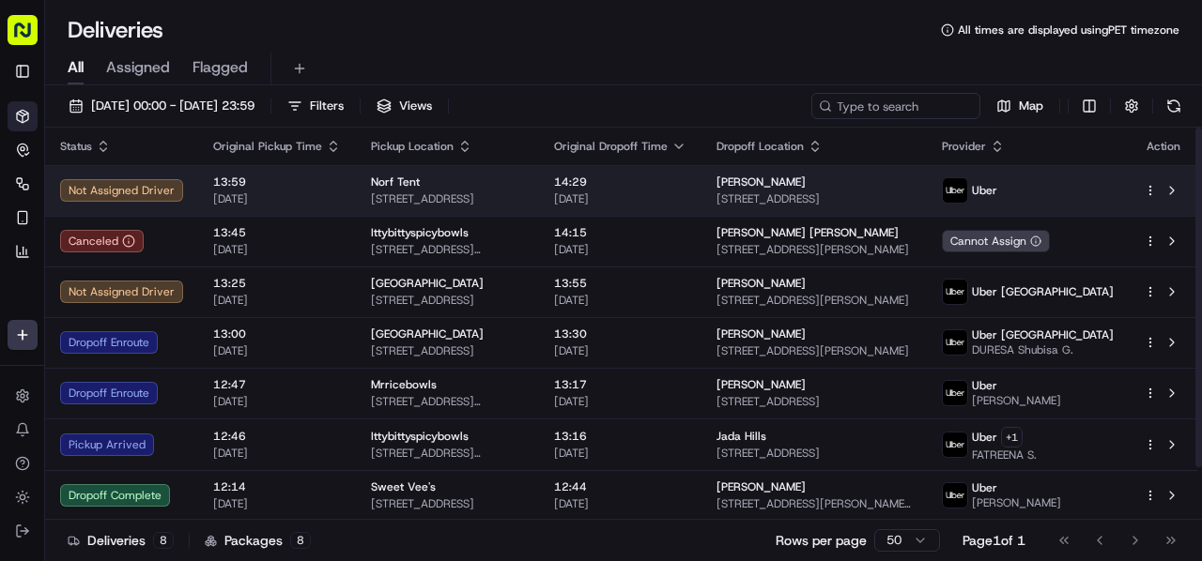
click at [596, 177] on td "14:29 17/09/2025" at bounding box center [620, 190] width 162 height 51
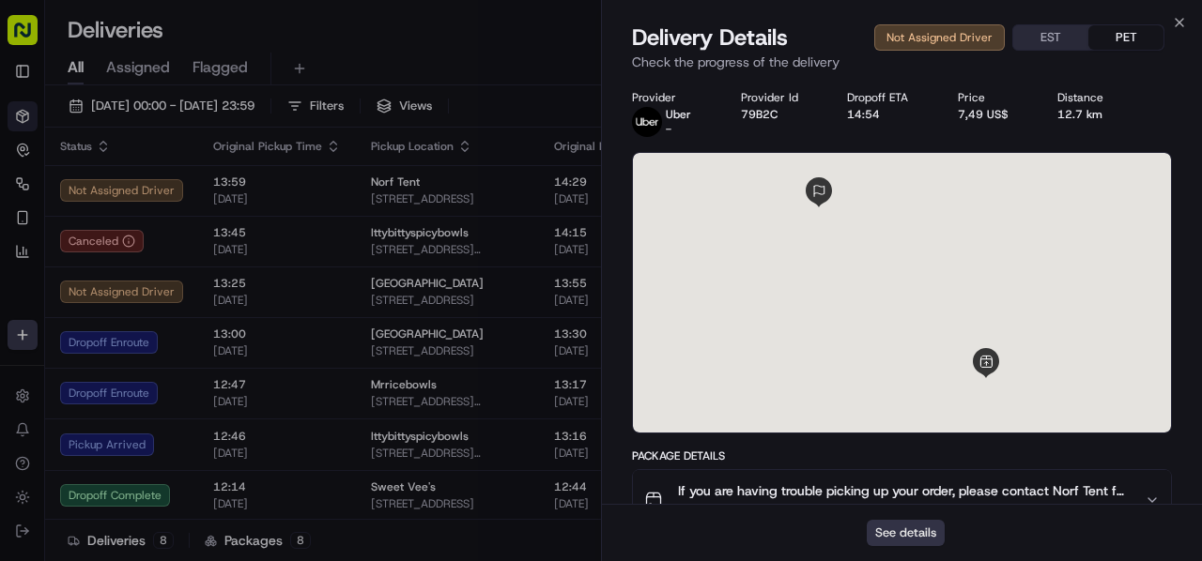
click at [903, 530] on button "See details" at bounding box center [905, 533] width 78 height 26
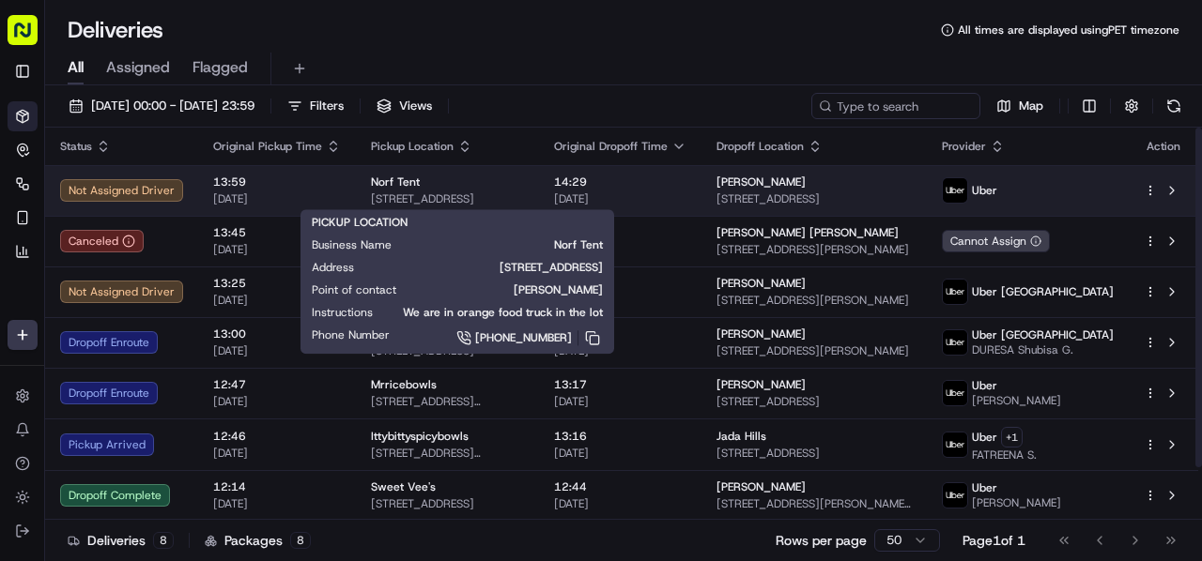
click at [590, 187] on td "14:29 17/09/2025" at bounding box center [620, 190] width 162 height 51
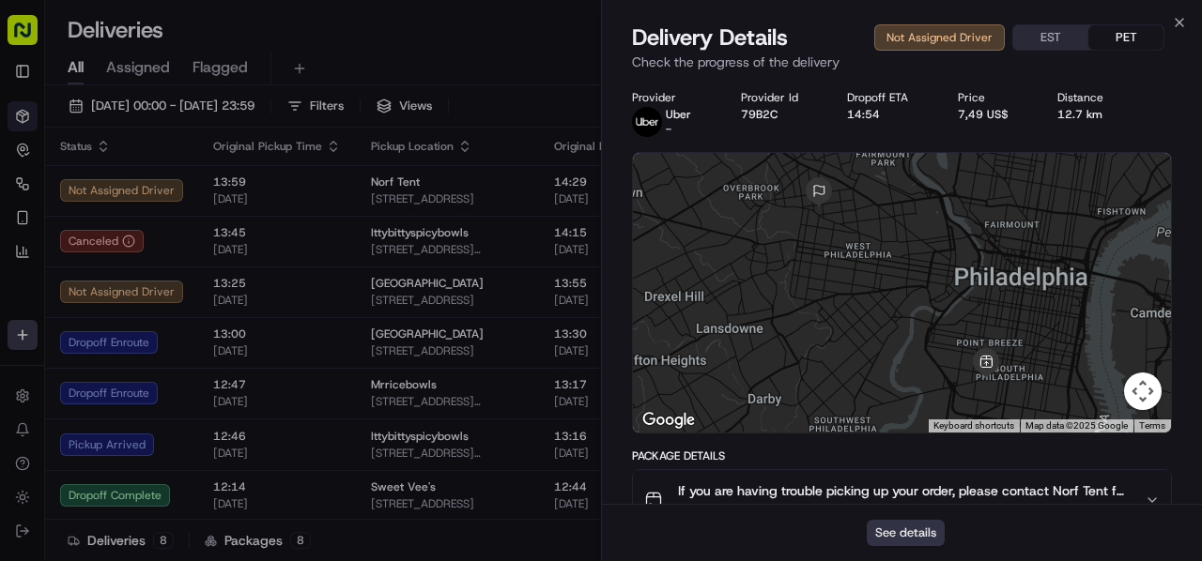
click at [909, 530] on button "See details" at bounding box center [905, 533] width 78 height 26
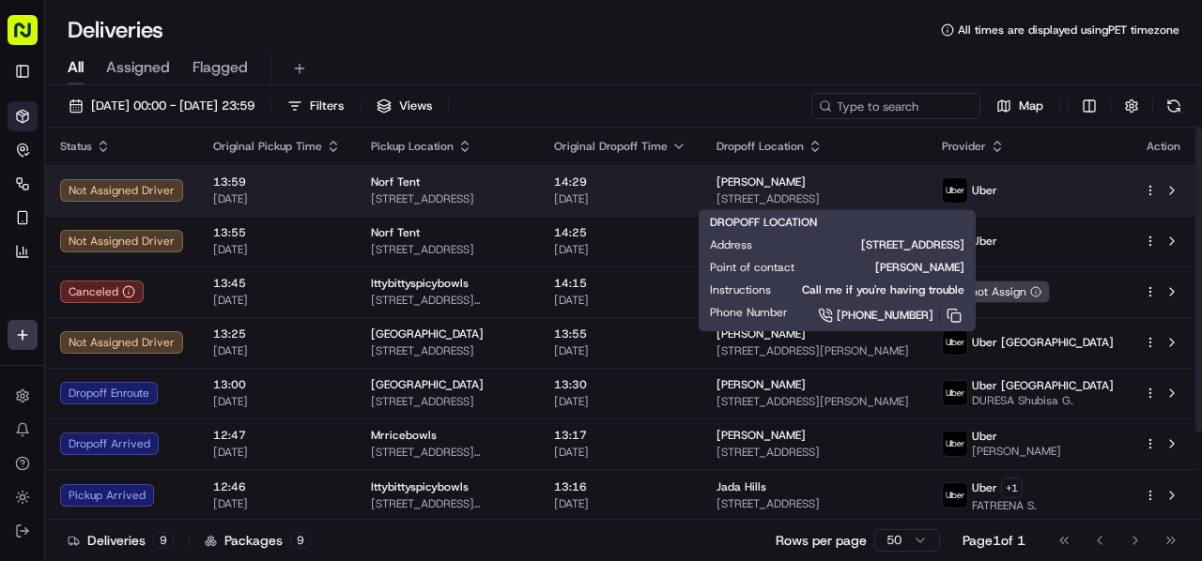
click at [819, 189] on div "Kris Hudson 1323 N 60th St, Philadelphia, PA 19151, USA" at bounding box center [813, 191] width 195 height 32
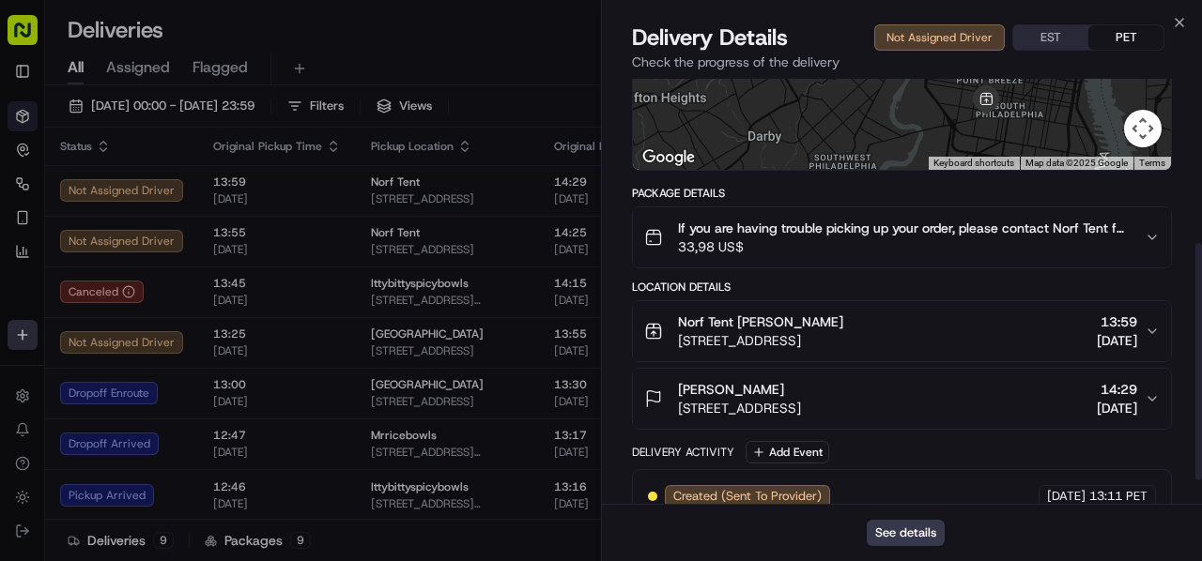
scroll to position [334, 0]
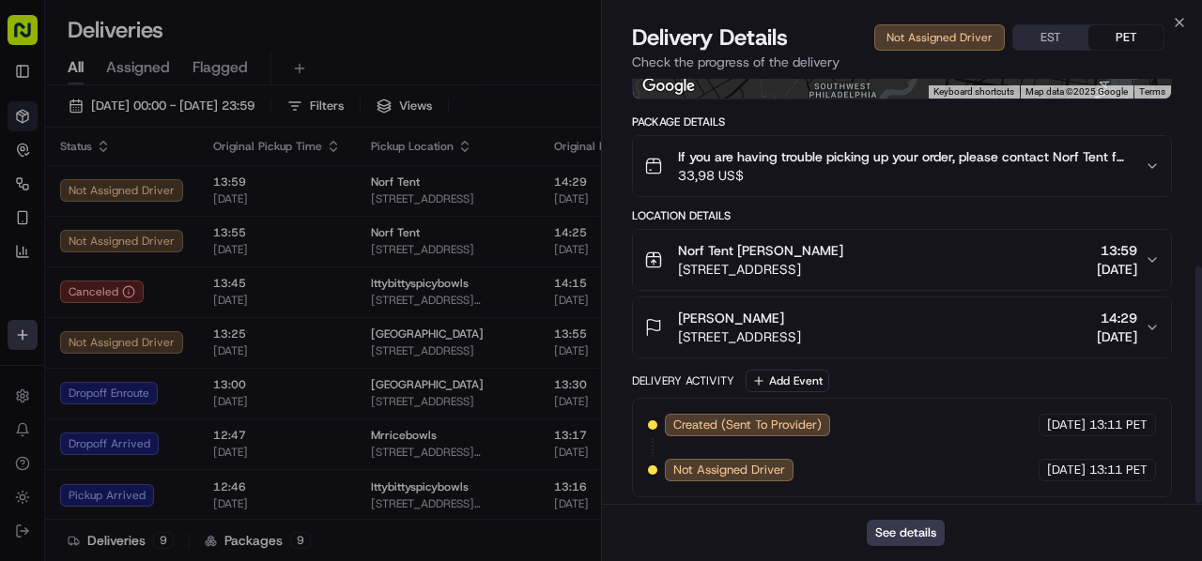
click at [757, 328] on span "1323 N 60th St, Philadelphia, PA 19151, USA" at bounding box center [739, 337] width 123 height 19
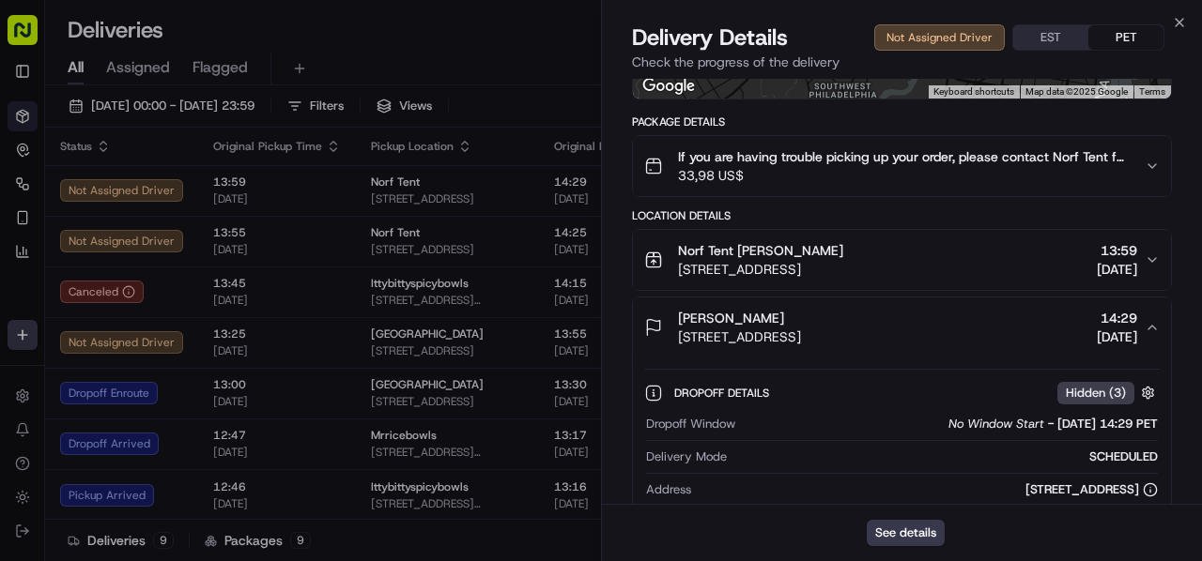
scroll to position [428, 0]
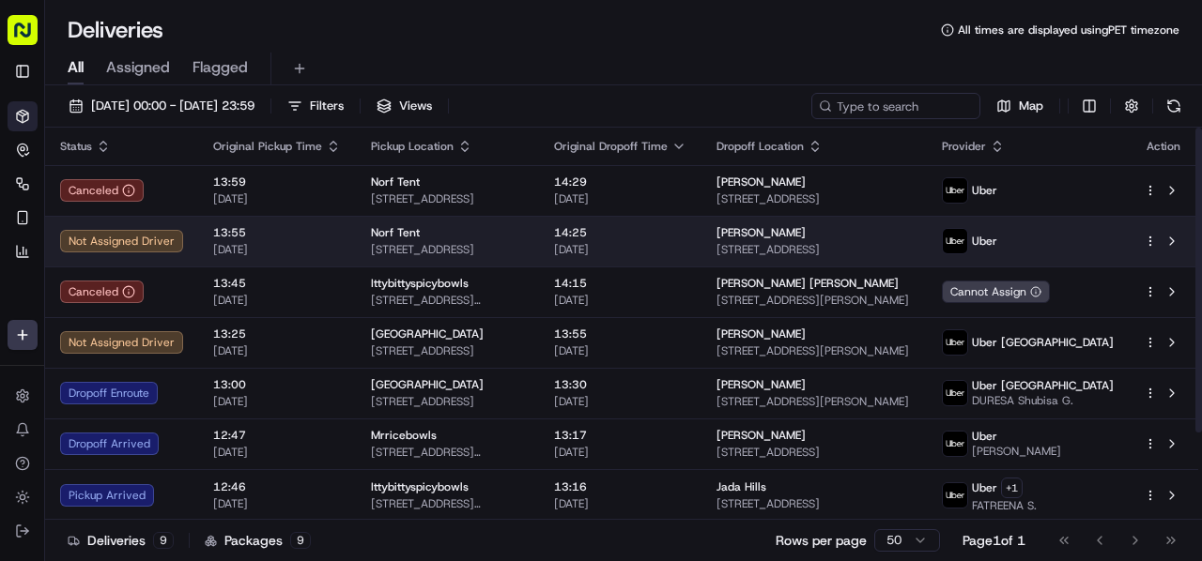
click at [680, 239] on div "14:25 17/09/2025" at bounding box center [620, 241] width 132 height 32
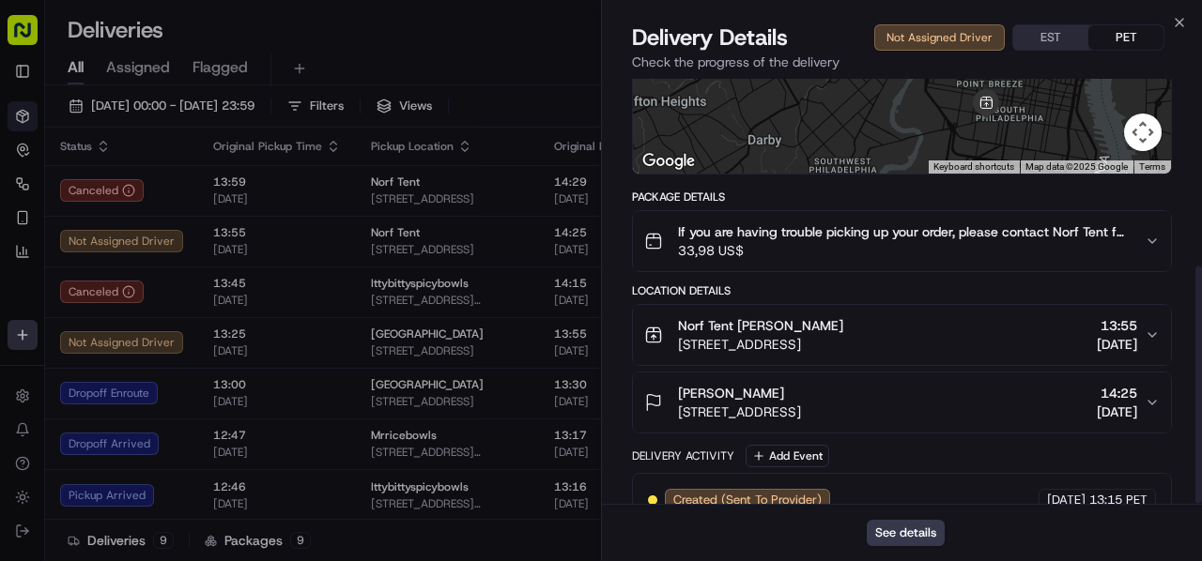
scroll to position [334, 0]
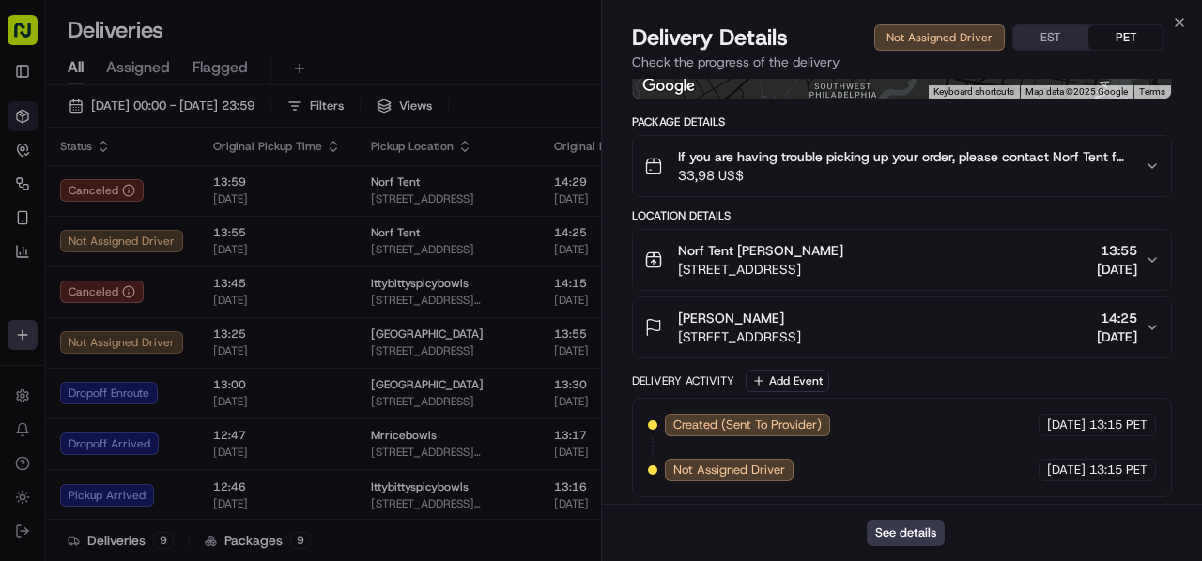
click at [801, 344] on span "1323 N 60th St, Philadelphia, PA 19151, USA" at bounding box center [739, 337] width 123 height 19
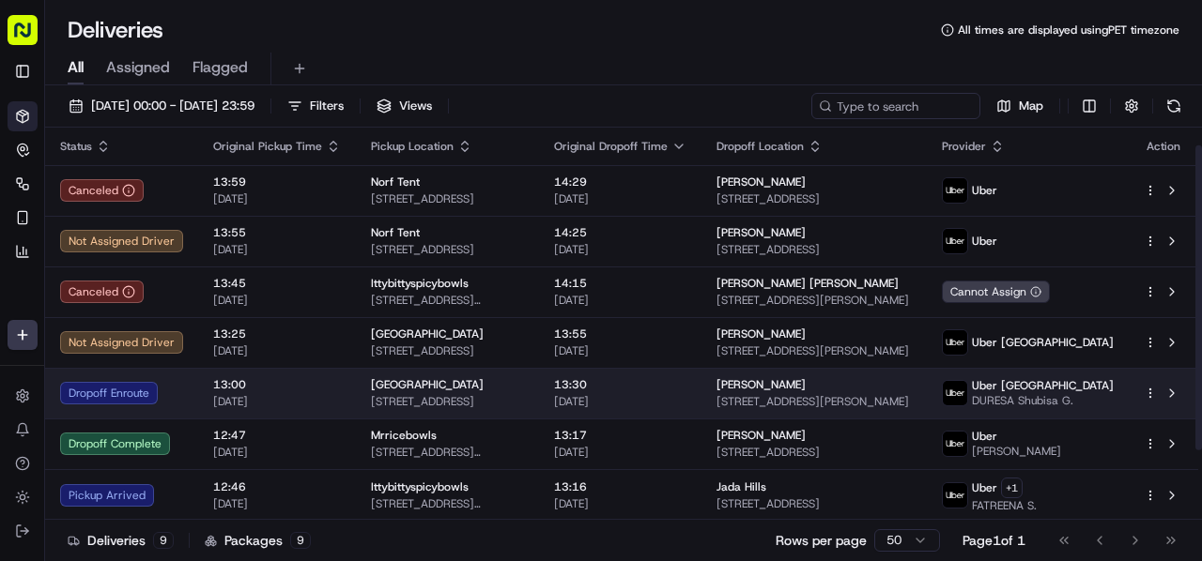
scroll to position [111, 0]
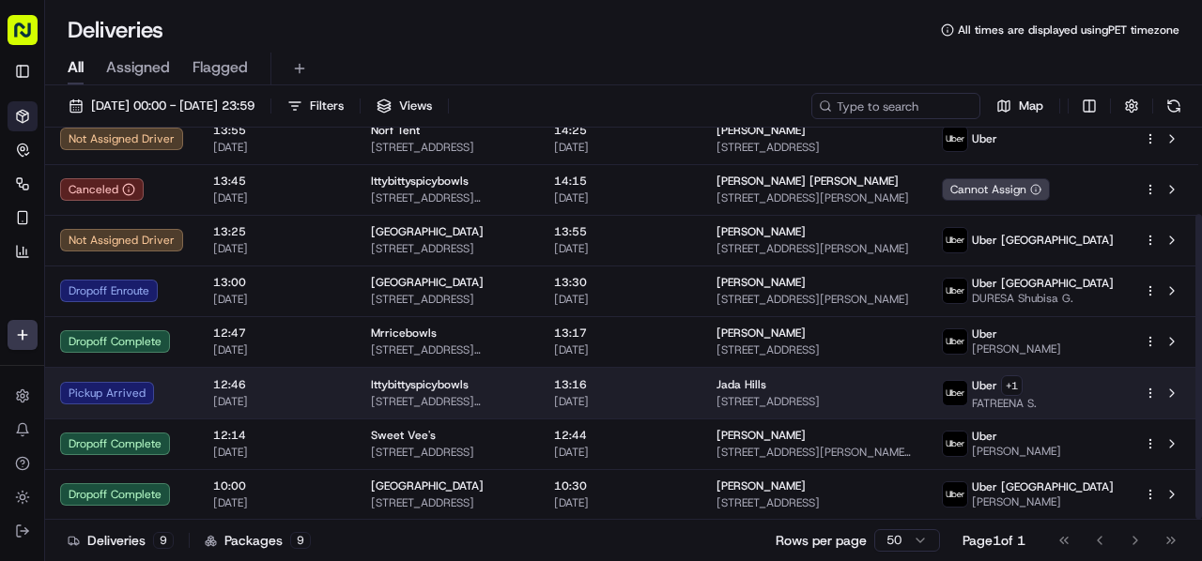
click at [630, 387] on span "13:16" at bounding box center [620, 384] width 132 height 15
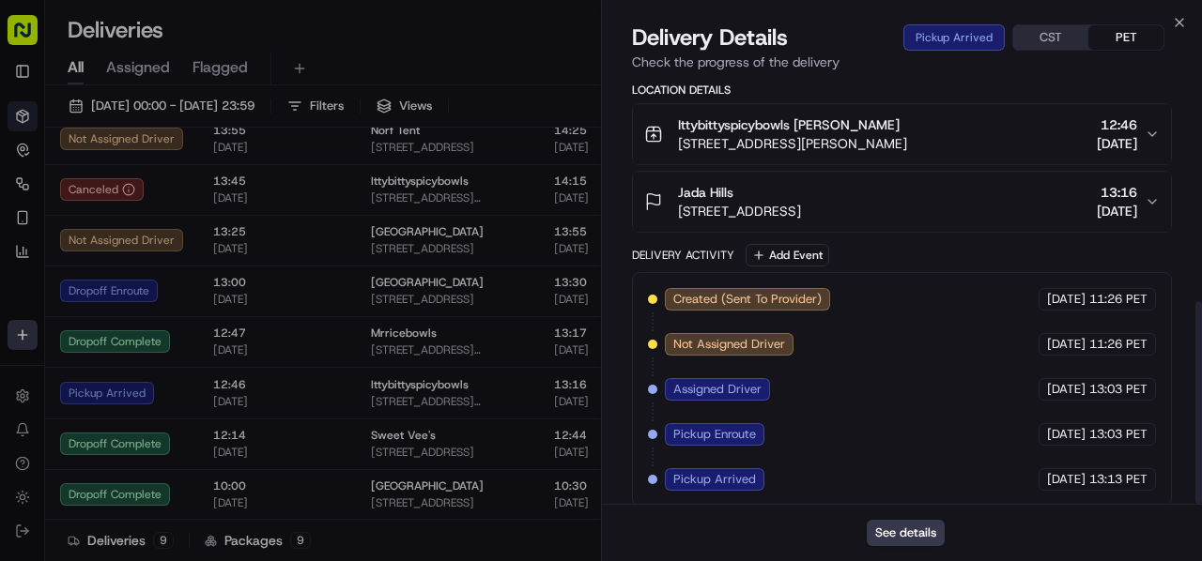
scroll to position [468, 0]
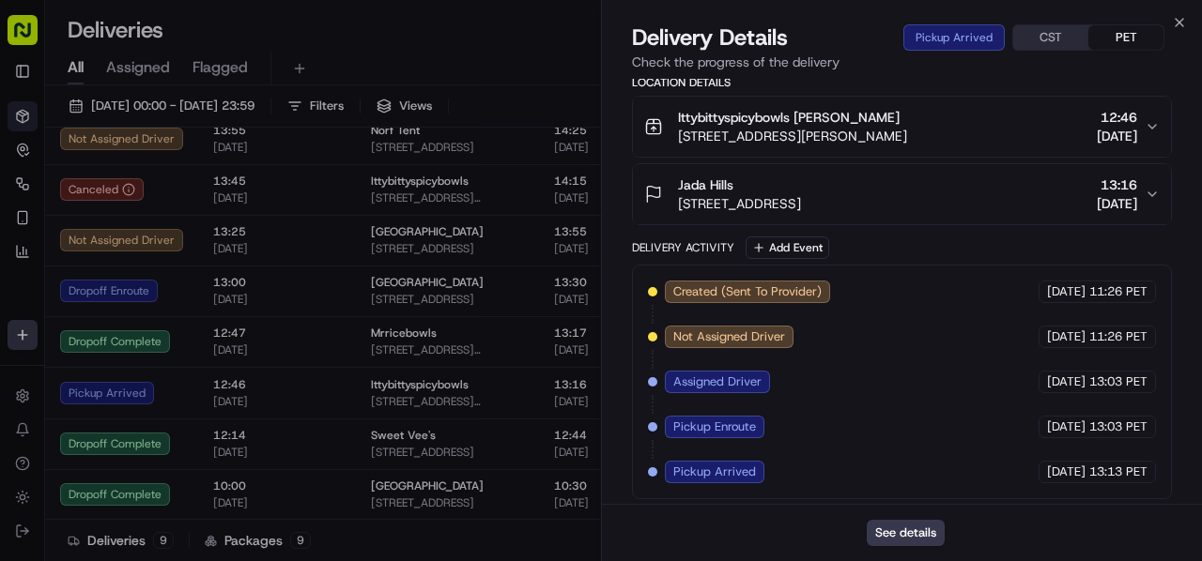
click at [801, 189] on div "Jada Hills" at bounding box center [739, 185] width 123 height 19
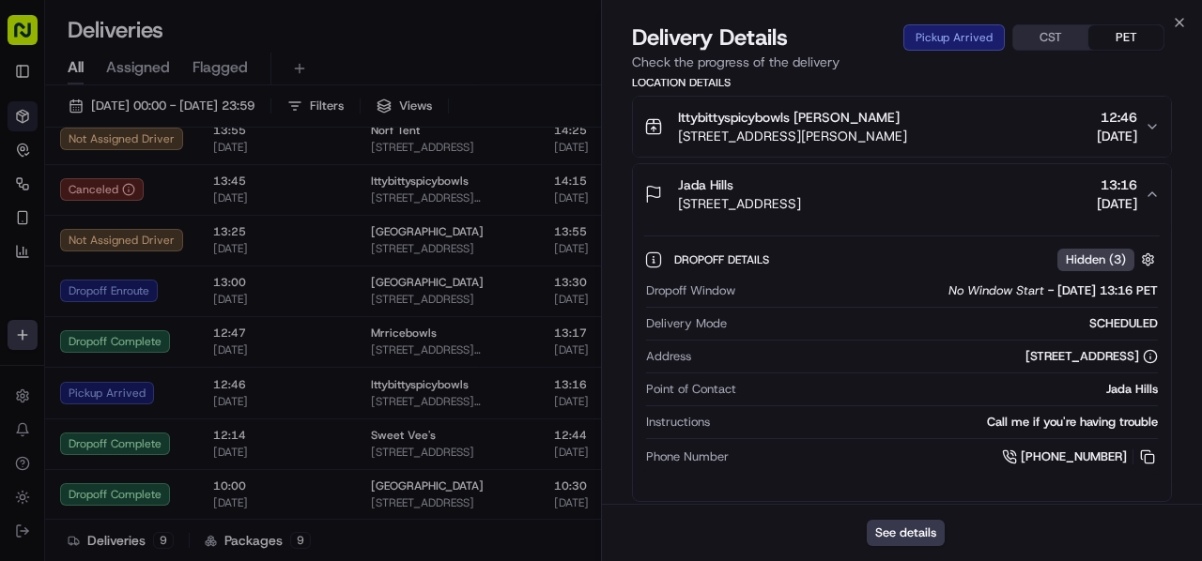
drag, startPoint x: 1147, startPoint y: 452, endPoint x: 1030, endPoint y: 299, distance: 192.8
click at [1147, 452] on button at bounding box center [1147, 457] width 21 height 21
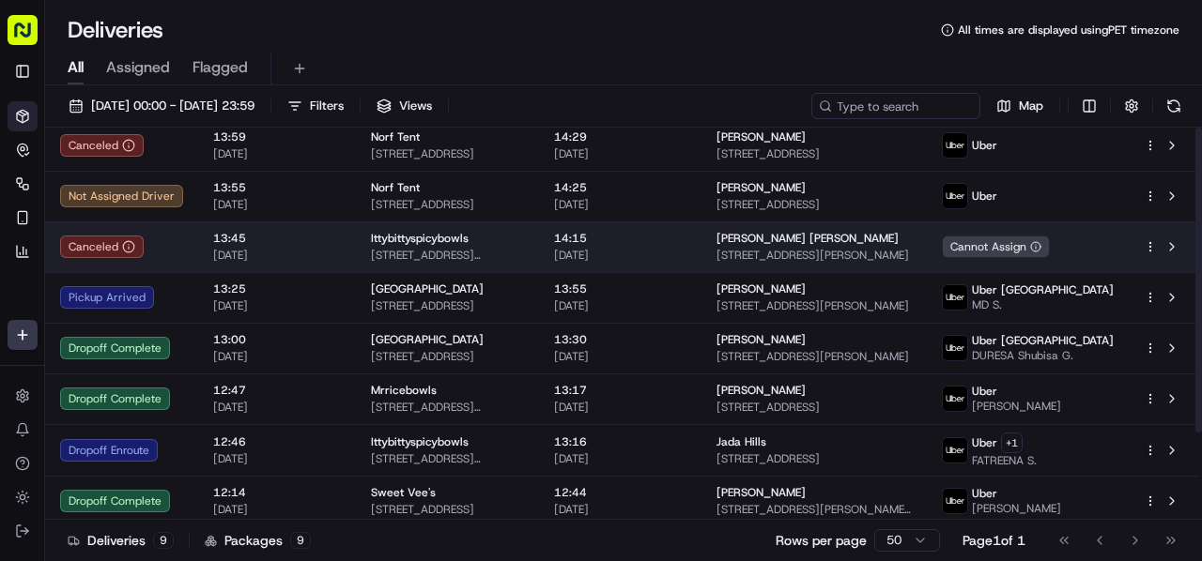
scroll to position [0, 0]
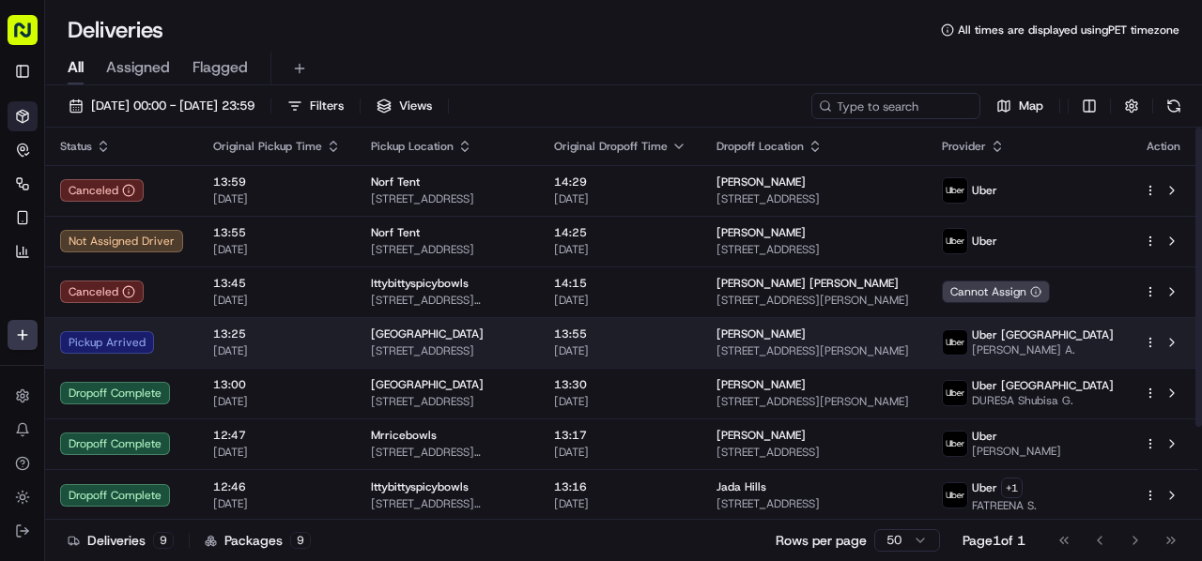
click at [759, 339] on span "Anish Gupta" at bounding box center [760, 334] width 89 height 15
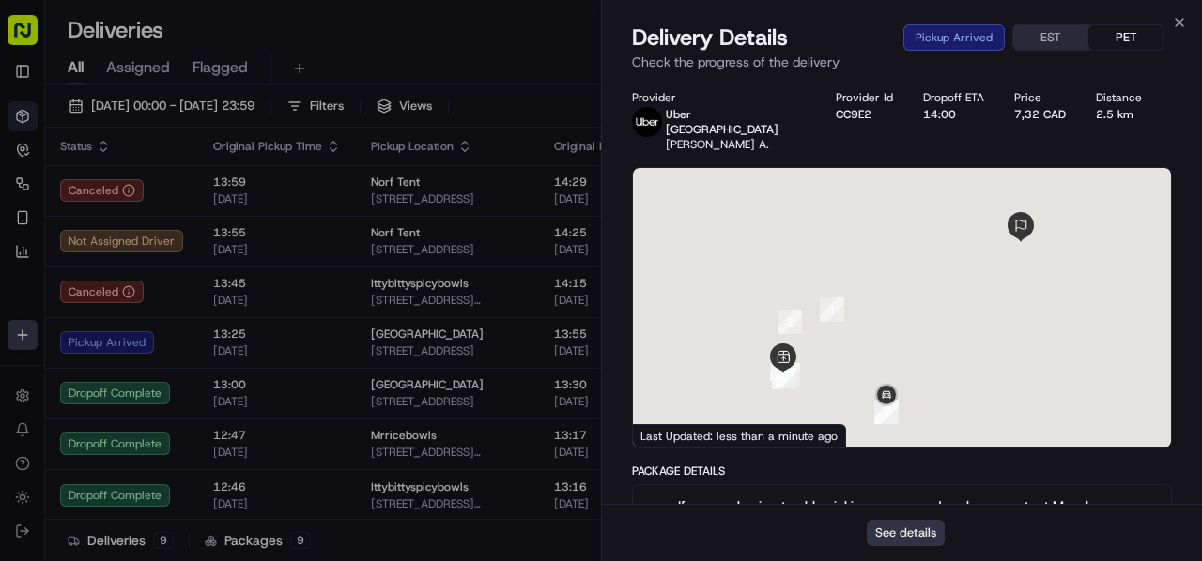
click at [908, 520] on button "See details" at bounding box center [905, 533] width 78 height 26
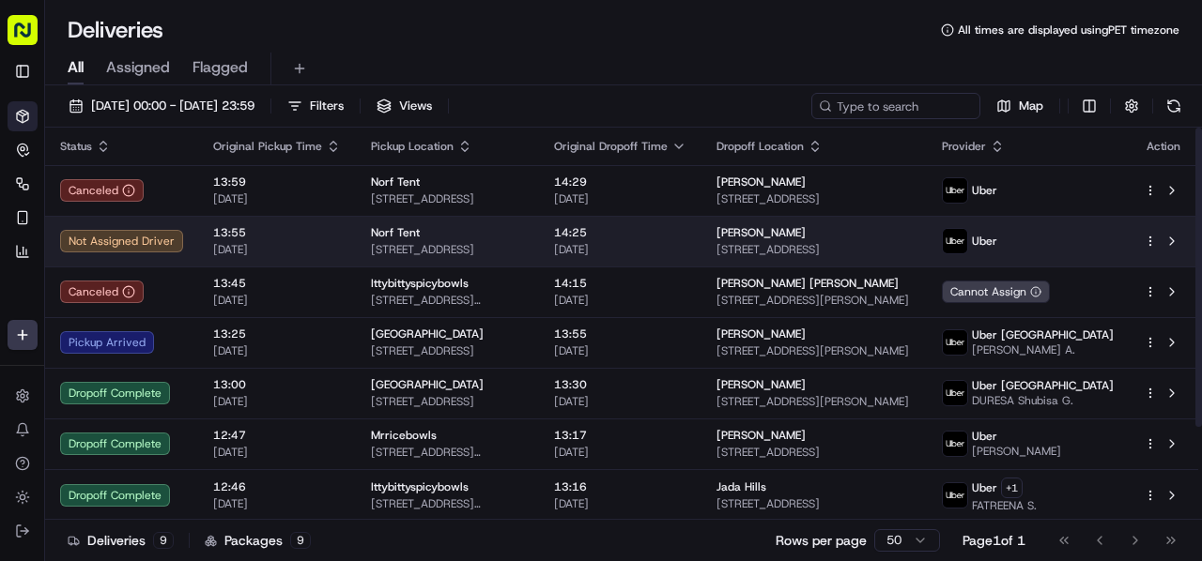
click at [473, 246] on span "[STREET_ADDRESS]" at bounding box center [447, 249] width 153 height 15
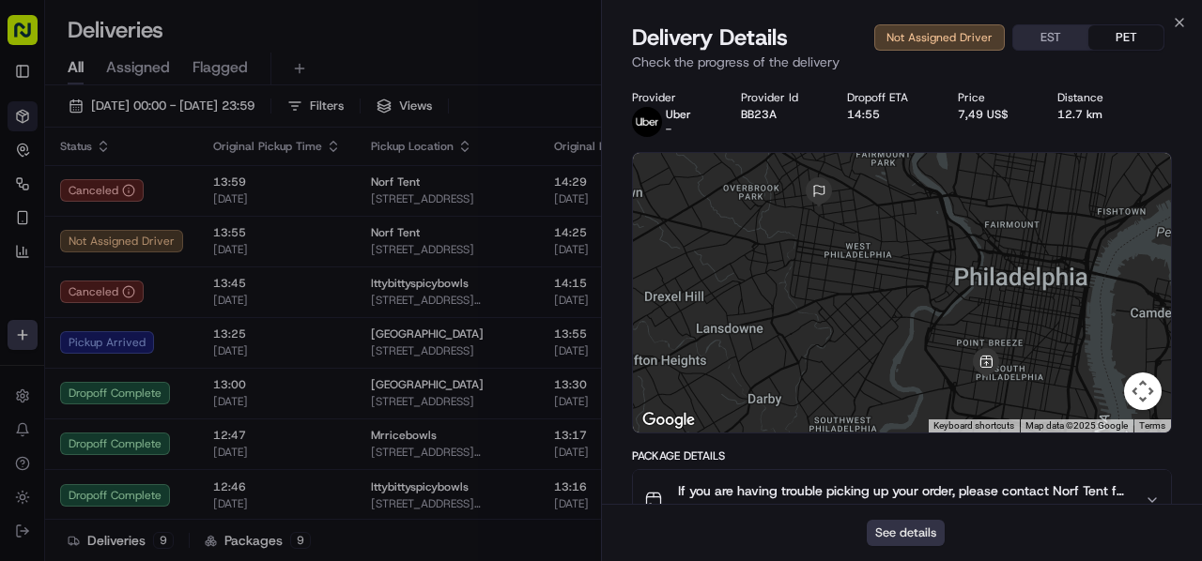
click at [912, 526] on button "See details" at bounding box center [905, 533] width 78 height 26
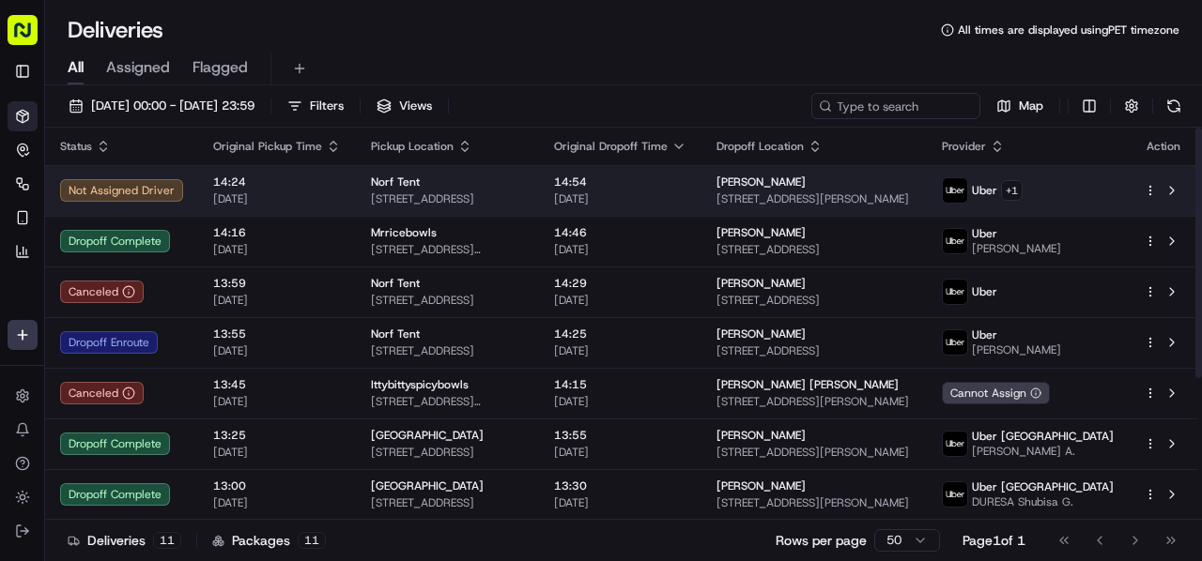
click at [655, 192] on span "[DATE]" at bounding box center [620, 199] width 132 height 15
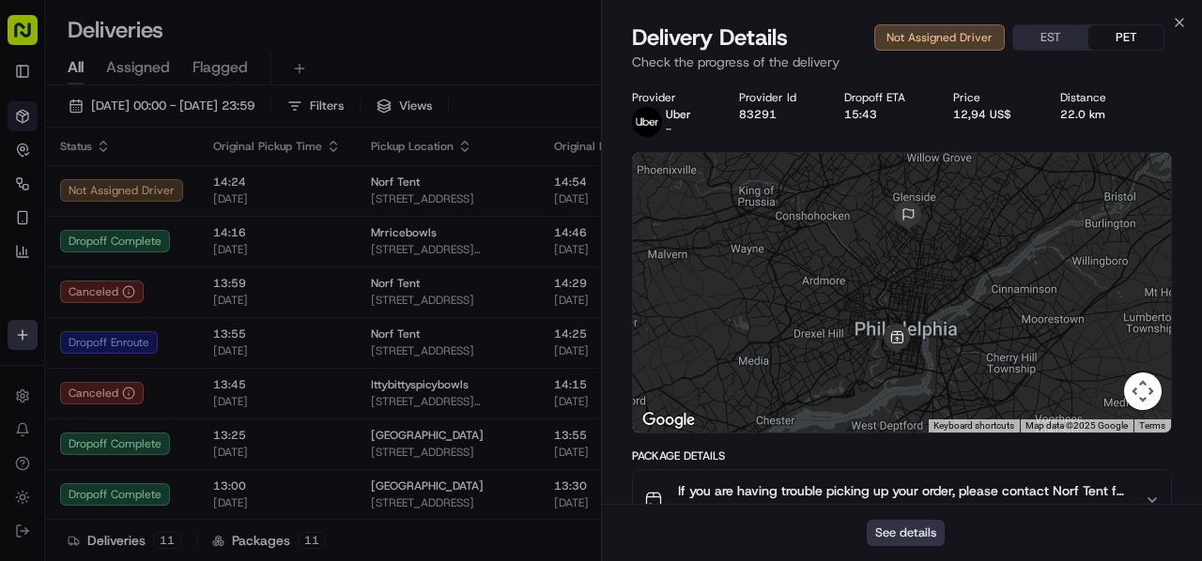
click at [912, 528] on button "See details" at bounding box center [905, 533] width 78 height 26
drag, startPoint x: 353, startPoint y: 0, endPoint x: 349, endPoint y: 91, distance: 91.1
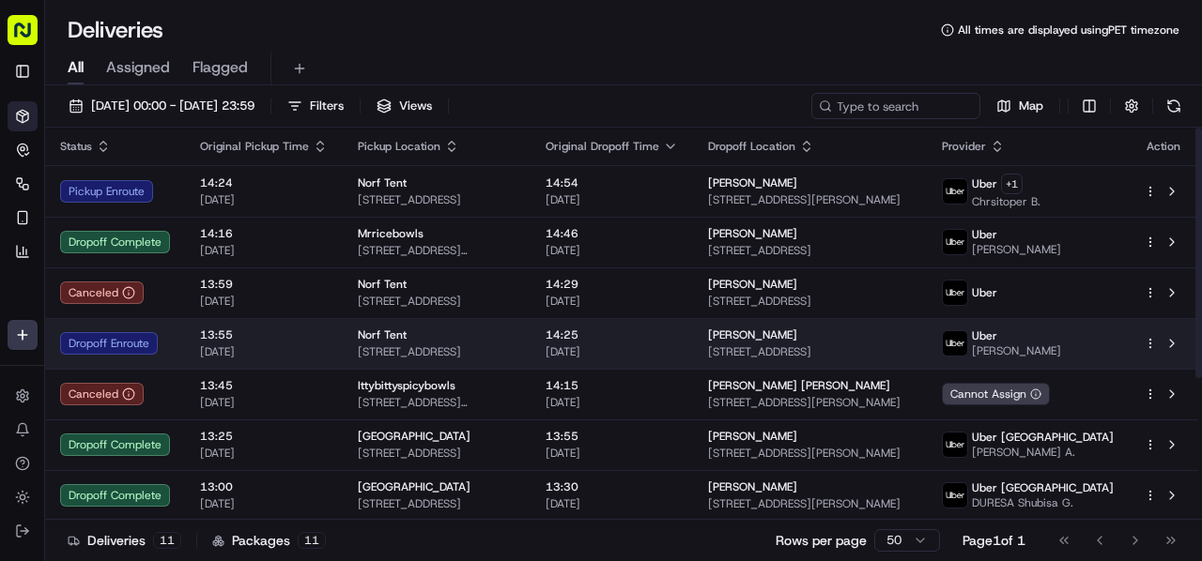
click at [515, 341] on div "Norf Tent" at bounding box center [437, 335] width 158 height 15
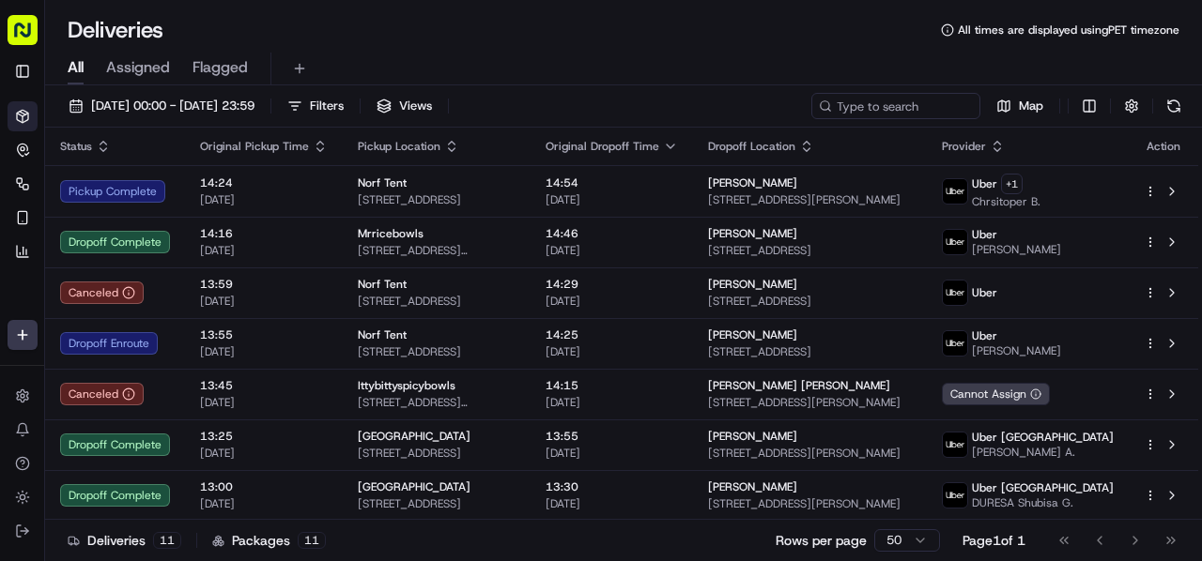
click at [415, 54] on div "All Assigned Flagged" at bounding box center [623, 69] width 1157 height 33
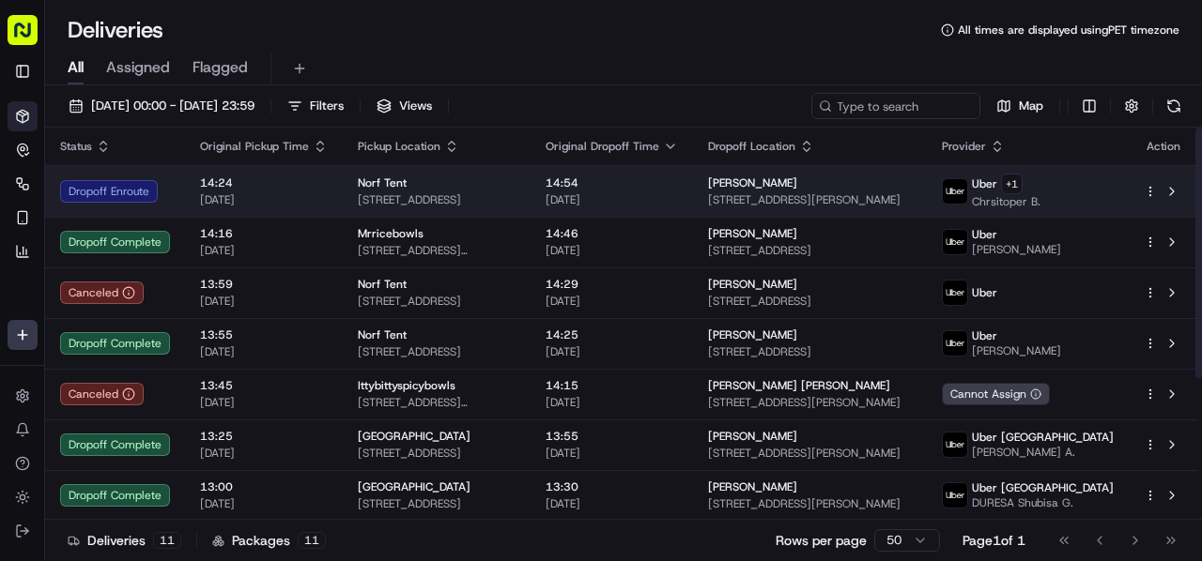
click at [515, 176] on div "Norf Tent" at bounding box center [437, 183] width 158 height 15
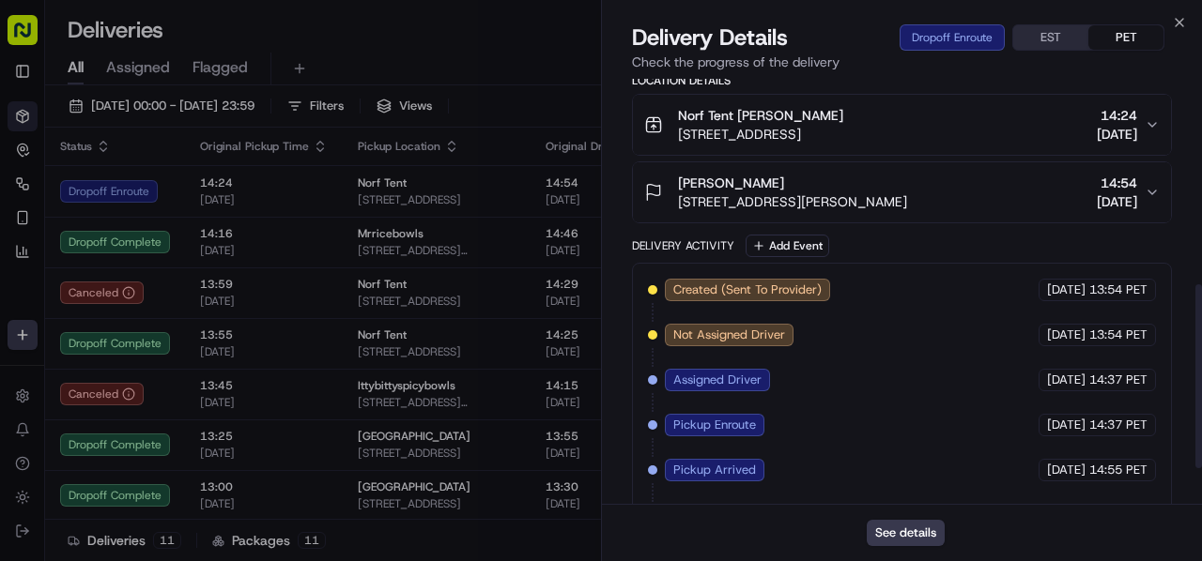
scroll to position [557, 0]
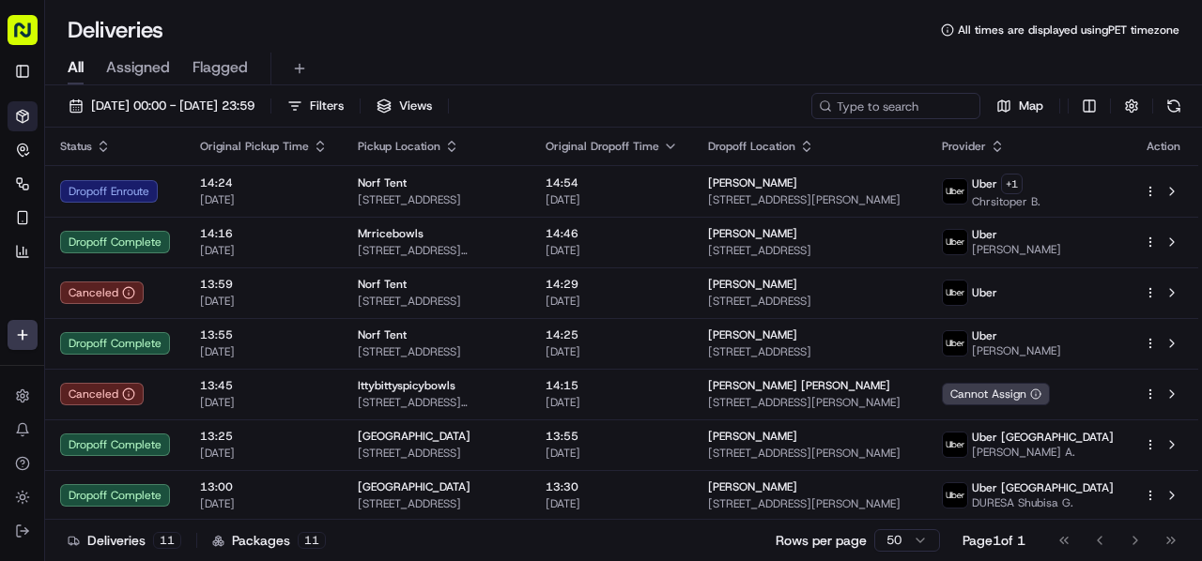
click at [515, 41] on div "Deliveries All times are displayed using PET timezone" at bounding box center [623, 30] width 1157 height 30
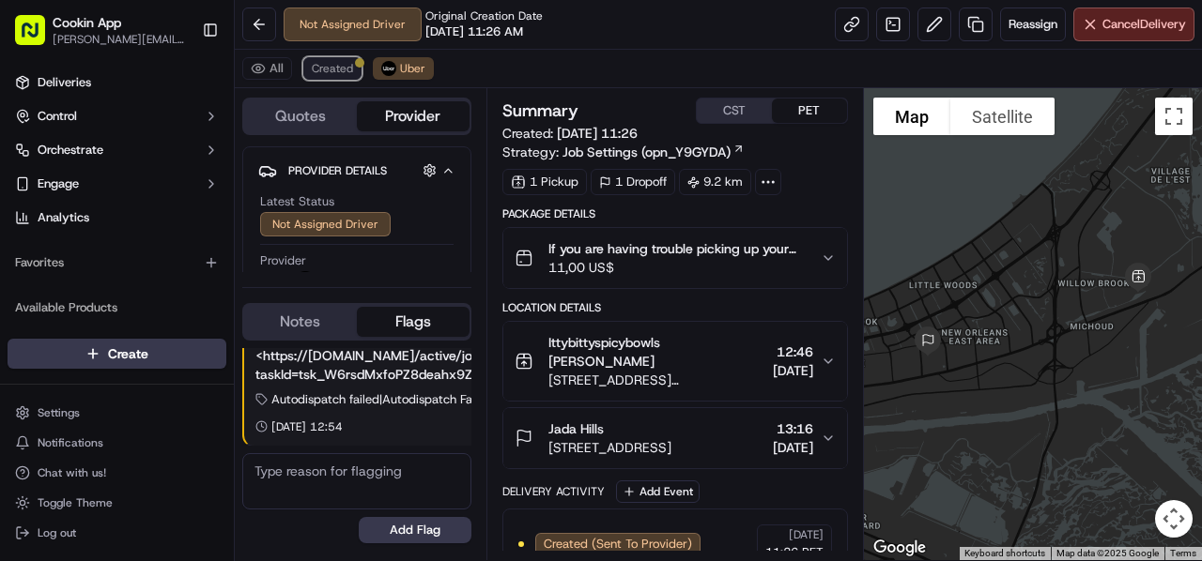
click at [347, 61] on span "Created" at bounding box center [332, 68] width 41 height 15
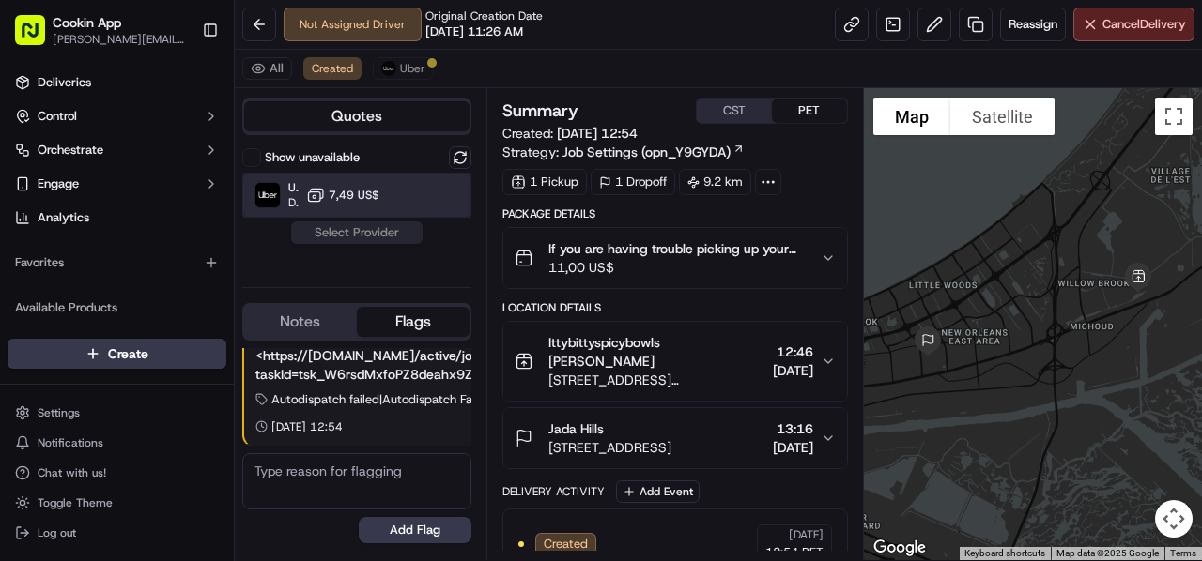
drag, startPoint x: 406, startPoint y: 193, endPoint x: 400, endPoint y: 210, distance: 17.8
click at [406, 193] on div "Uber Dropoff ETA 33 minutes 7,49 US$" at bounding box center [356, 195] width 229 height 45
click at [382, 239] on button "Assign Provider" at bounding box center [356, 233] width 133 height 23
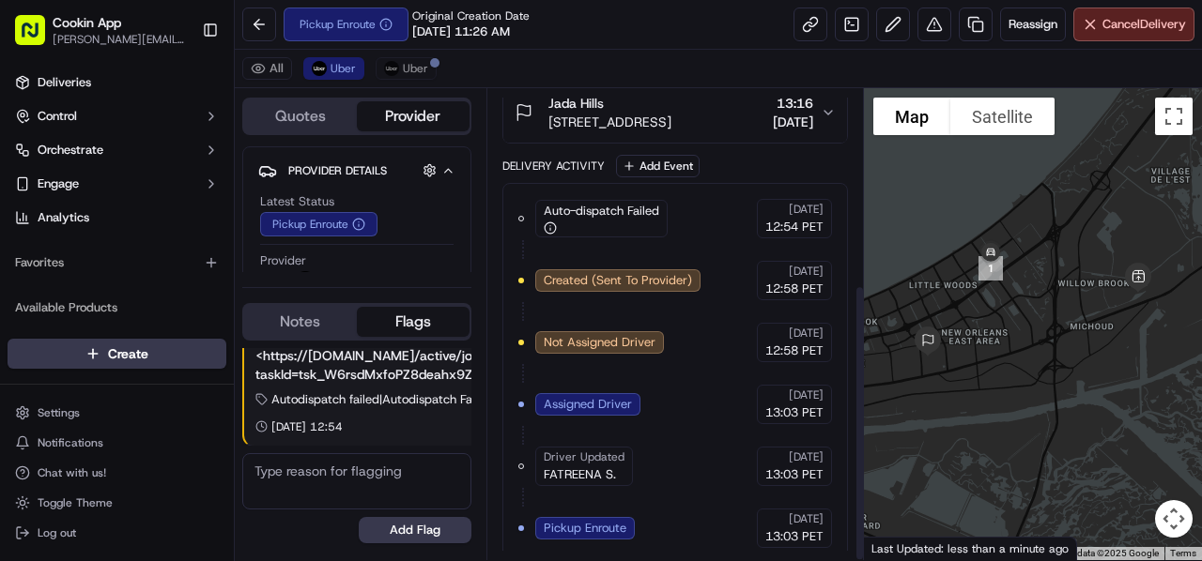
scroll to position [331, 0]
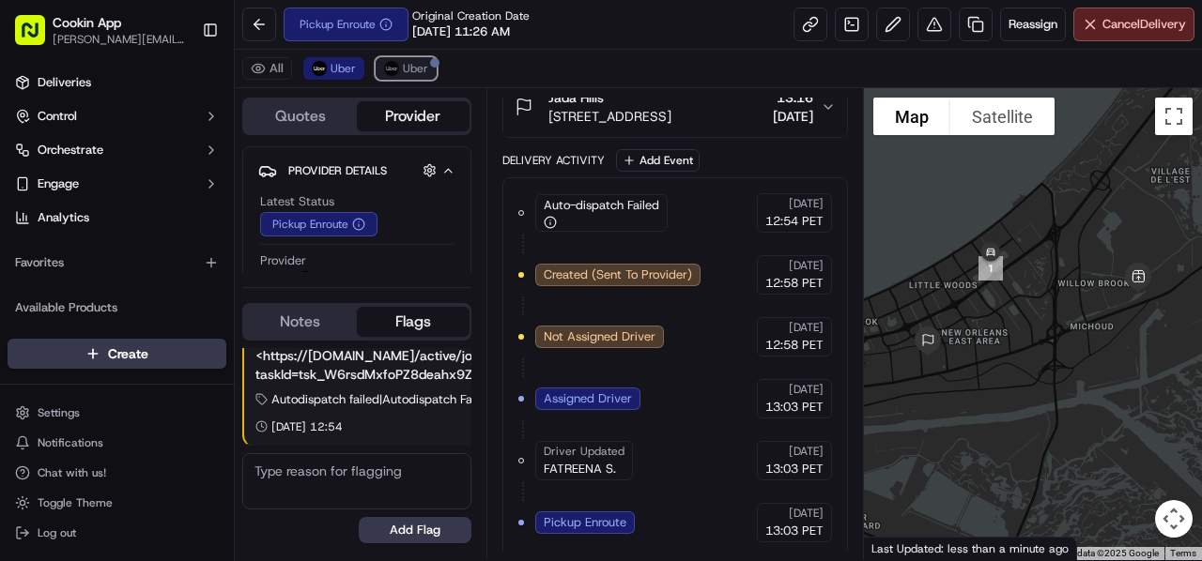
click at [412, 72] on span "Uber" at bounding box center [415, 68] width 25 height 15
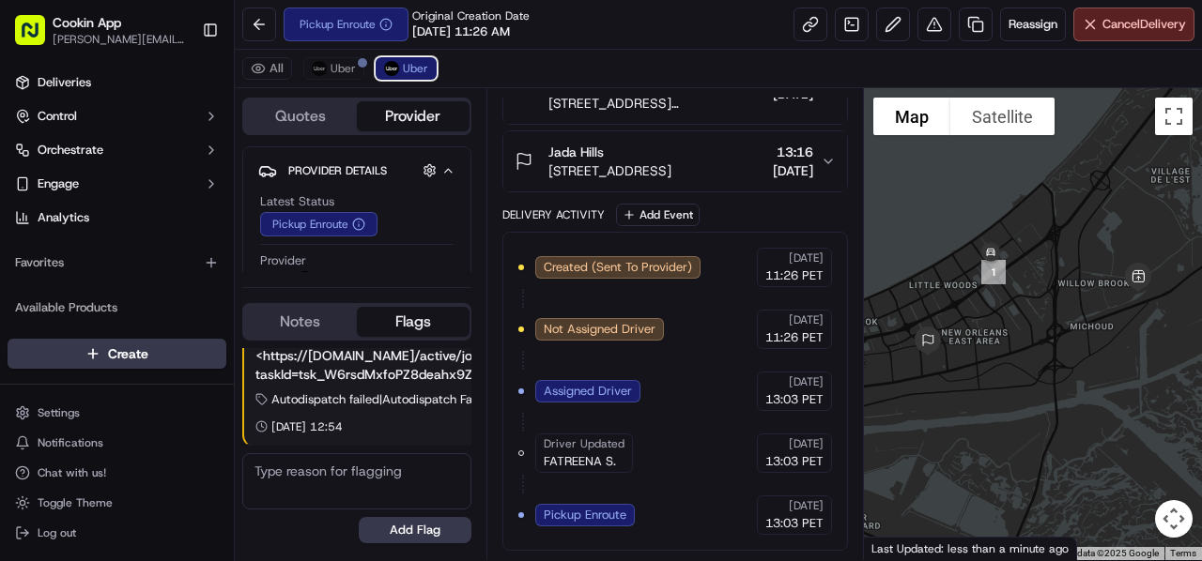
scroll to position [270, 0]
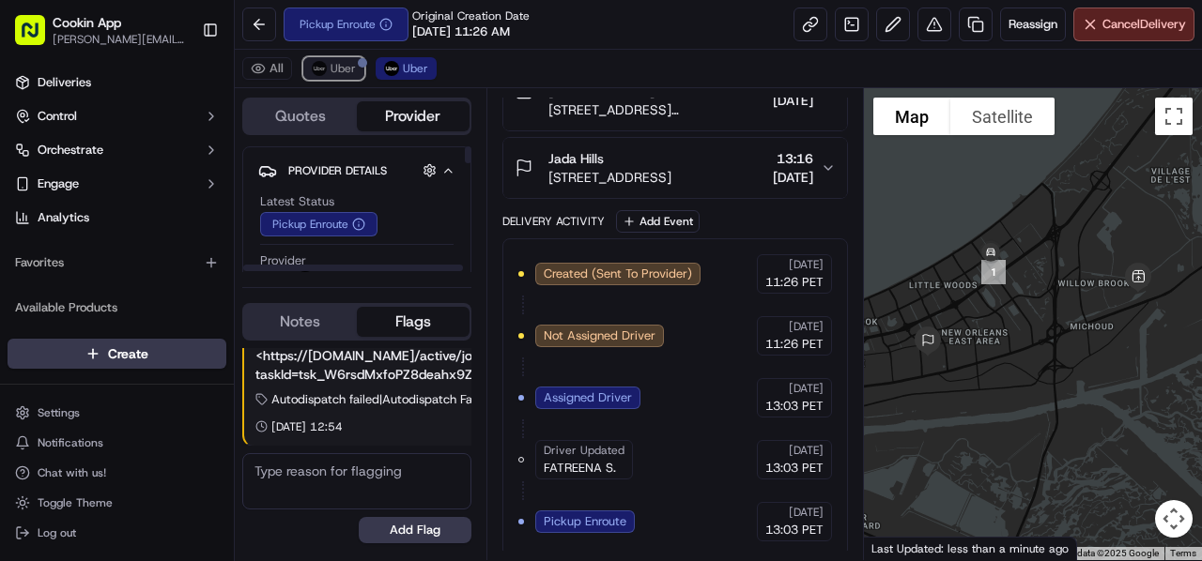
click at [356, 72] on button "Uber" at bounding box center [333, 68] width 61 height 23
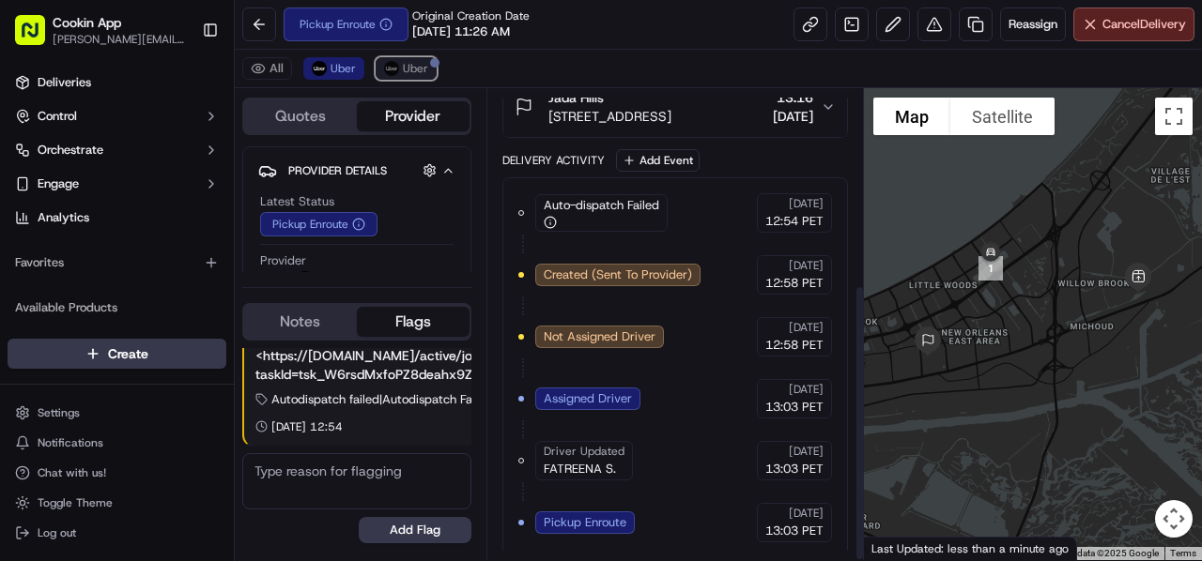
click at [391, 76] on button "Uber" at bounding box center [406, 68] width 61 height 23
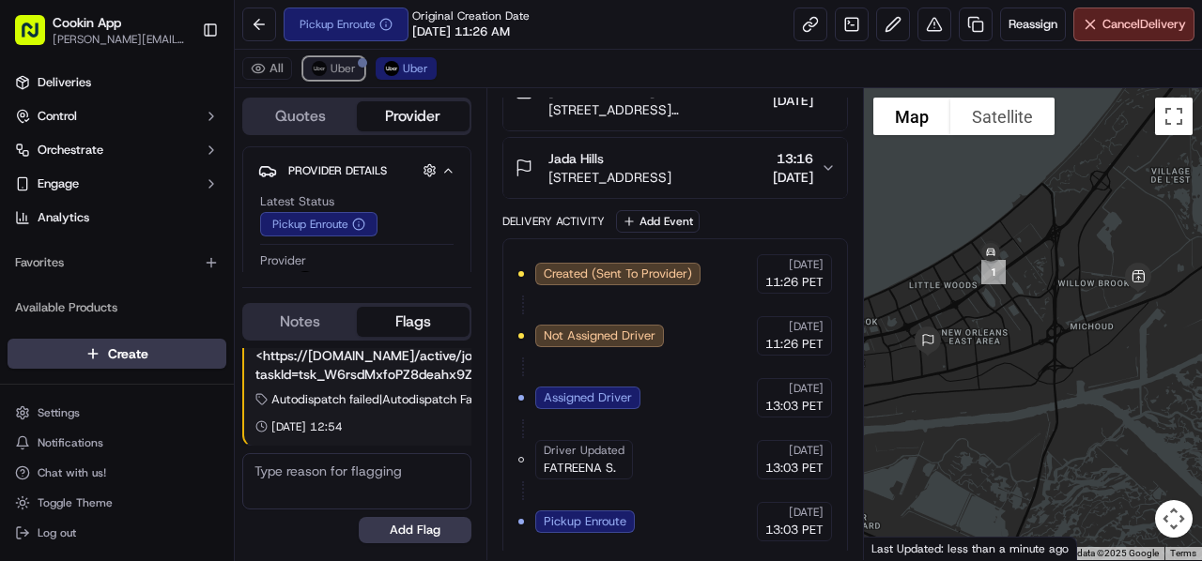
click at [324, 68] on img at bounding box center [319, 68] width 15 height 15
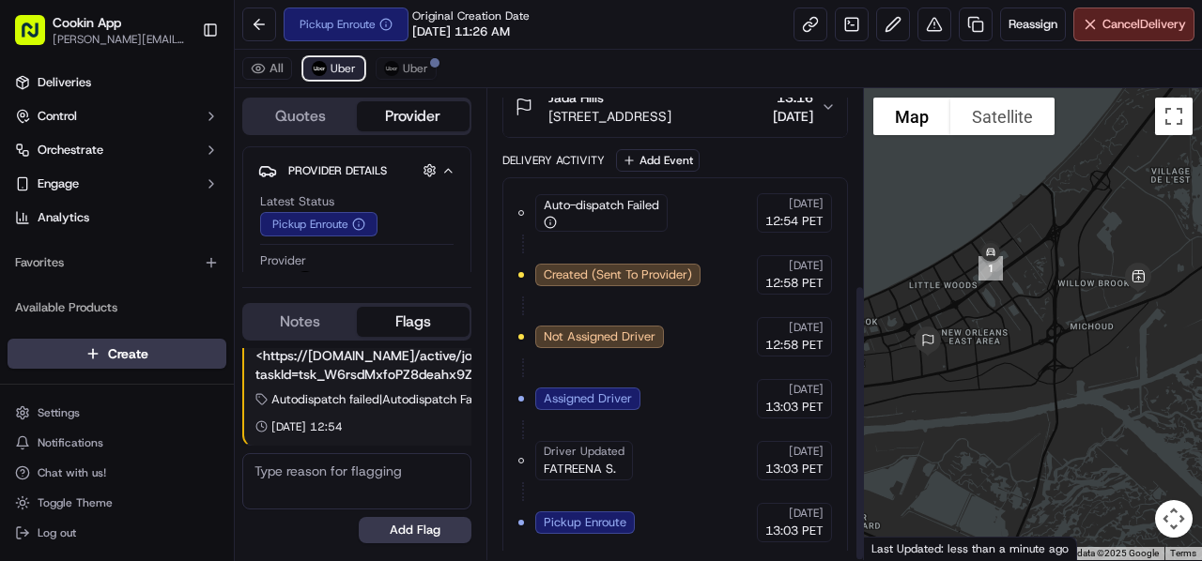
click at [359, 69] on button "Uber" at bounding box center [333, 68] width 61 height 23
click at [404, 69] on span "Uber" at bounding box center [415, 68] width 25 height 15
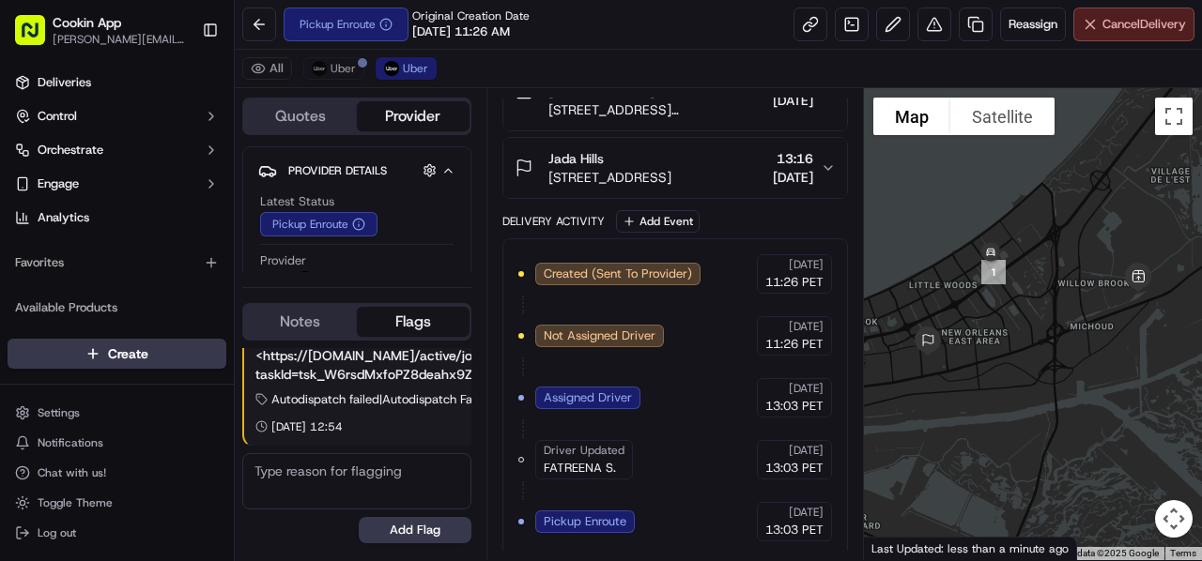
click at [1110, 27] on span "Cancel Delivery" at bounding box center [1144, 24] width 84 height 17
click at [330, 82] on div "All Uber Uber" at bounding box center [718, 69] width 967 height 38
click at [332, 63] on span "Uber" at bounding box center [342, 68] width 25 height 15
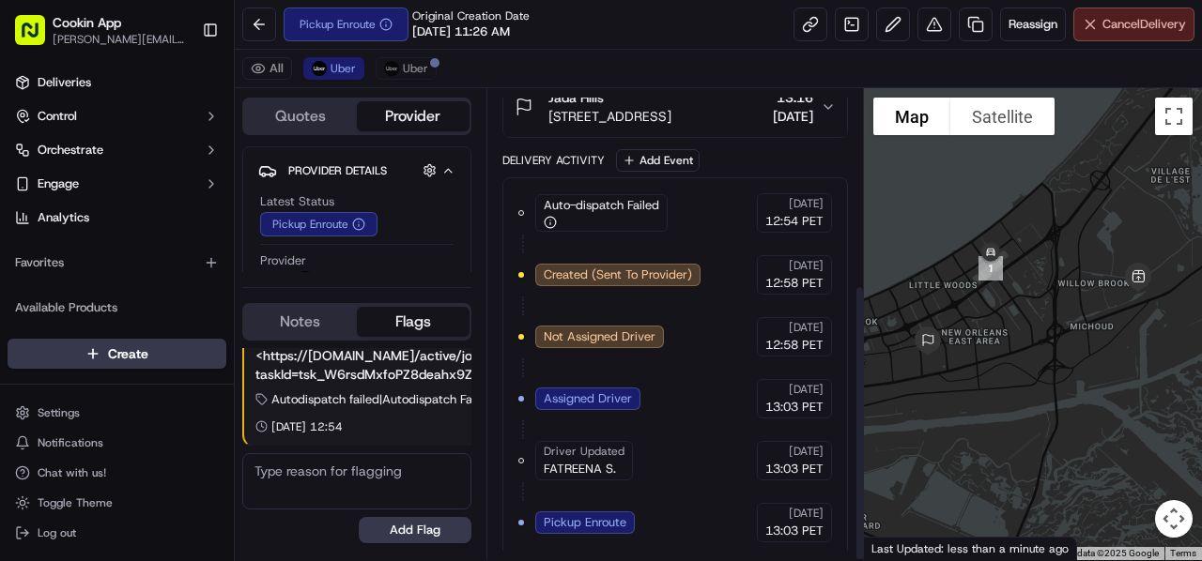
click at [1143, 8] on button "Cancel Delivery" at bounding box center [1133, 25] width 121 height 34
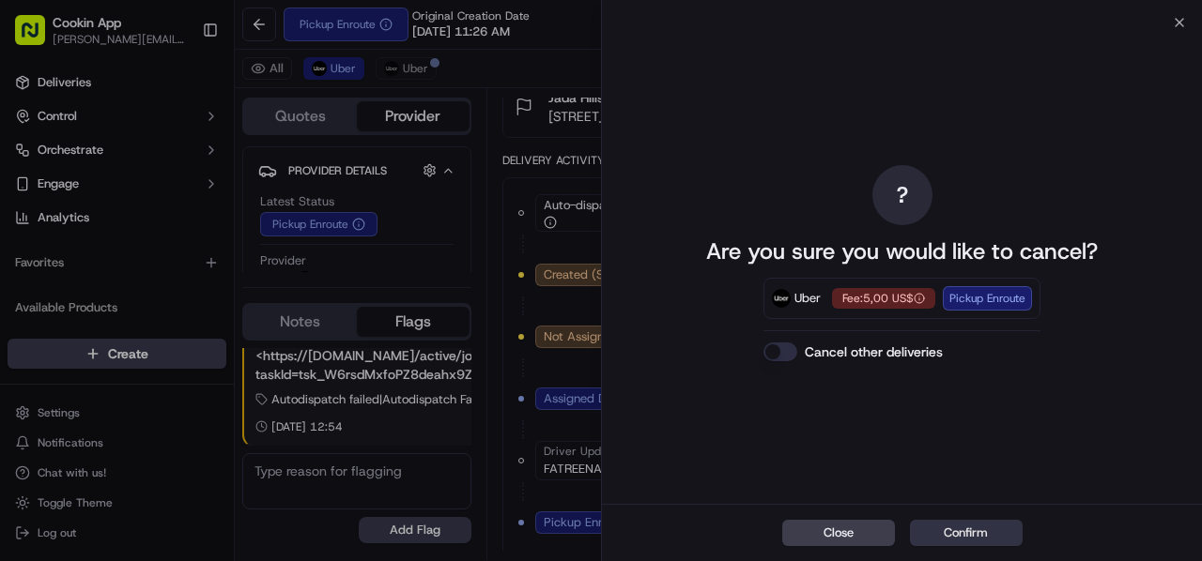
click at [981, 532] on button "Confirm" at bounding box center [966, 533] width 113 height 26
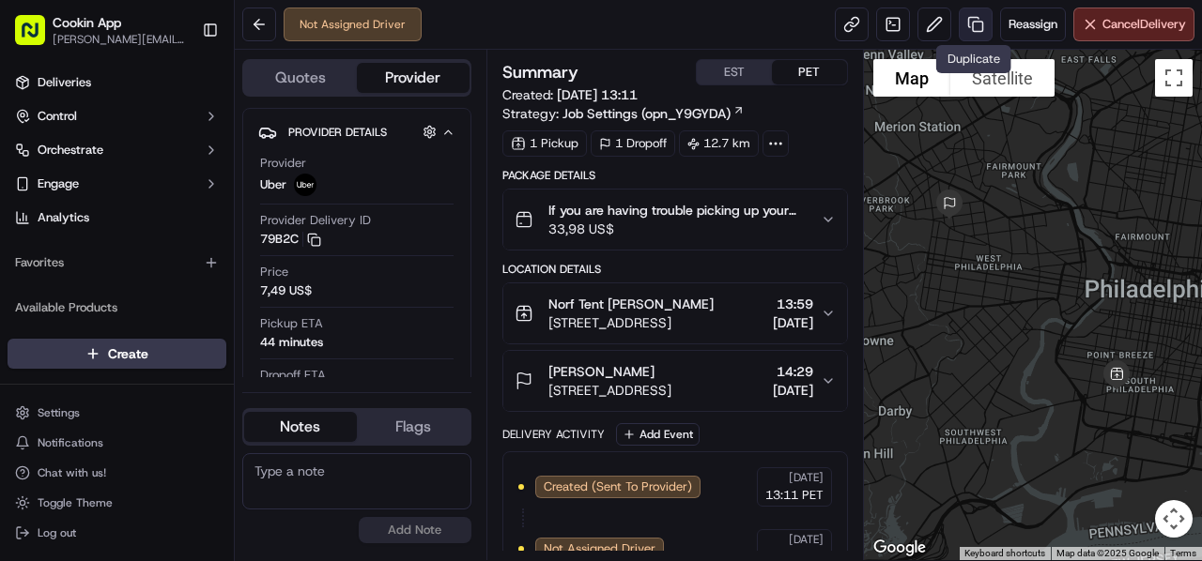
click at [976, 26] on link at bounding box center [975, 25] width 34 height 34
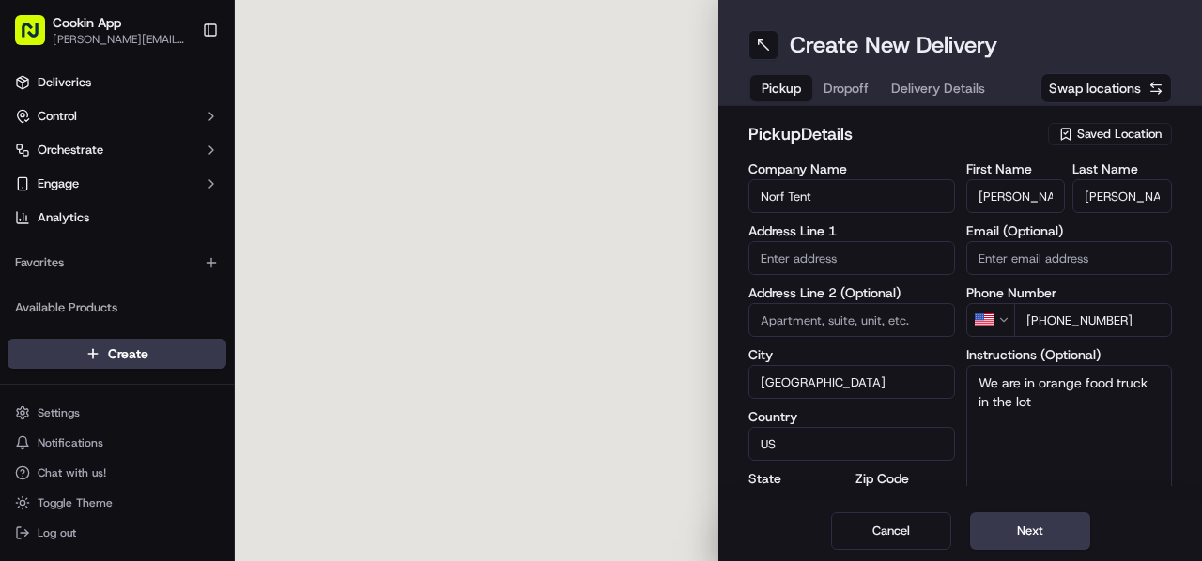
type input "2200 S 19th St"
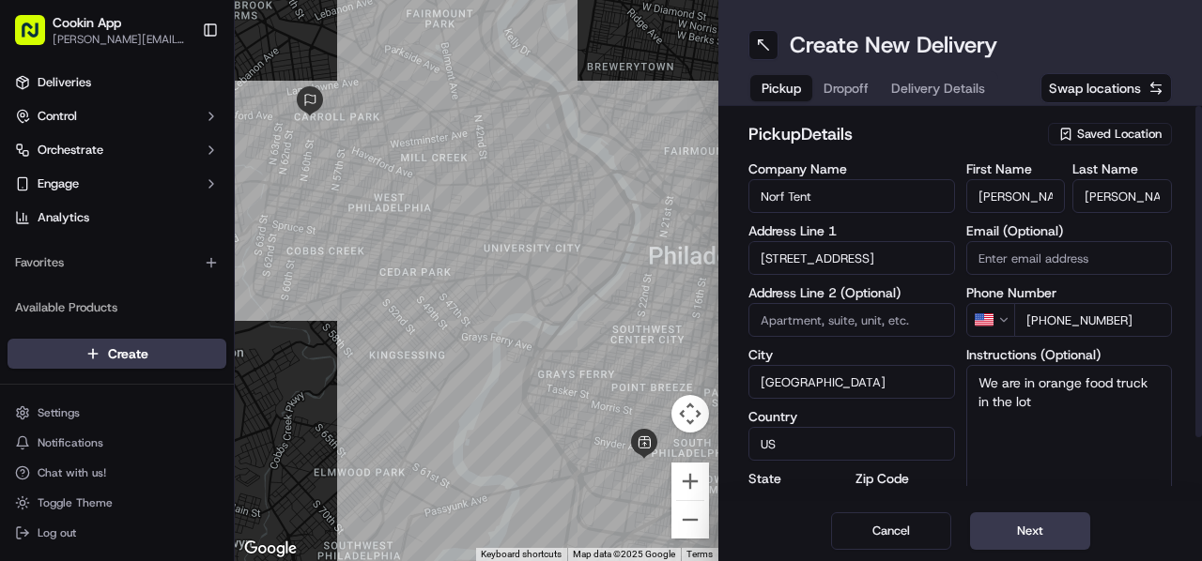
click at [858, 81] on span "Dropoff" at bounding box center [845, 88] width 45 height 19
drag, startPoint x: 1144, startPoint y: 318, endPoint x: 976, endPoint y: 348, distance: 170.7
click at [976, 348] on div "First Name Kris Last Name Hudson Email (Optional) Phone Number US +1 267 353 66…" at bounding box center [1069, 359] width 207 height 394
paste input "498 6894"
type input "+1 267 498 6894"
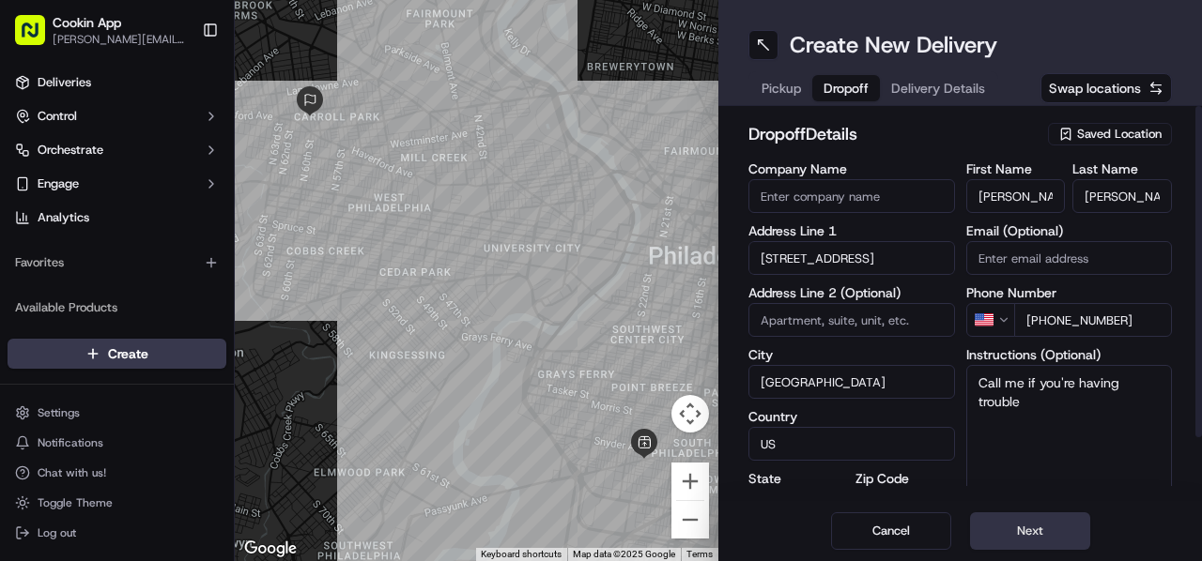
click at [1027, 529] on button "Next" at bounding box center [1030, 532] width 120 height 38
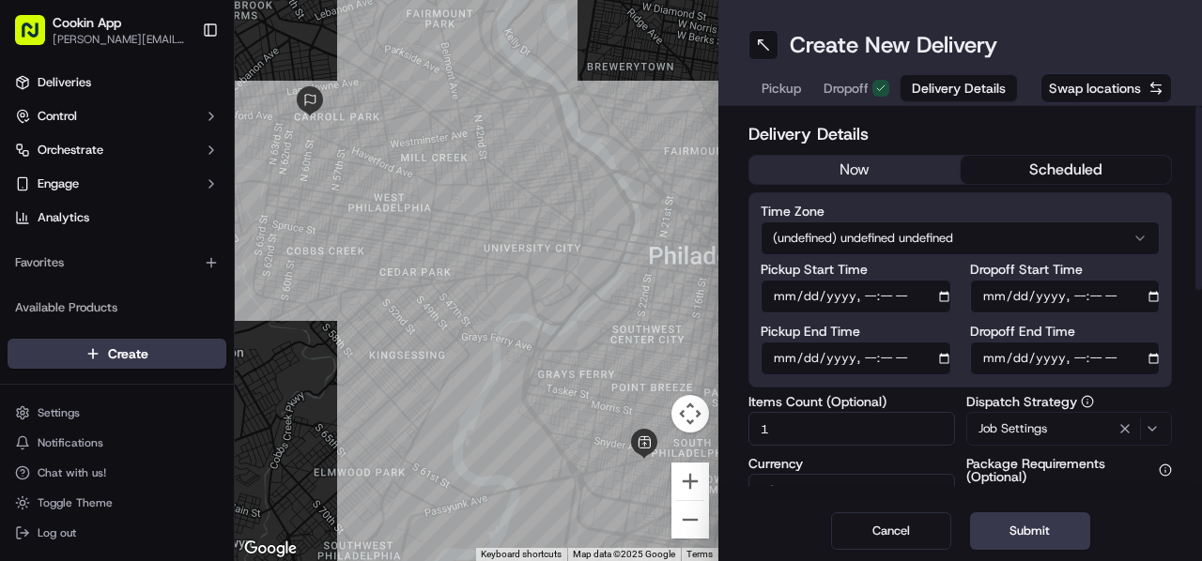
click at [918, 285] on input "Pickup Start Time" at bounding box center [855, 297] width 191 height 34
click at [920, 294] on input "Pickup Start Time" at bounding box center [855, 297] width 191 height 34
type input "2025-09-17T13:55"
click at [1098, 32] on div "Create New Delivery" at bounding box center [959, 45] width 423 height 30
click at [1134, 361] on input "Dropoff End Time" at bounding box center [1065, 359] width 191 height 34
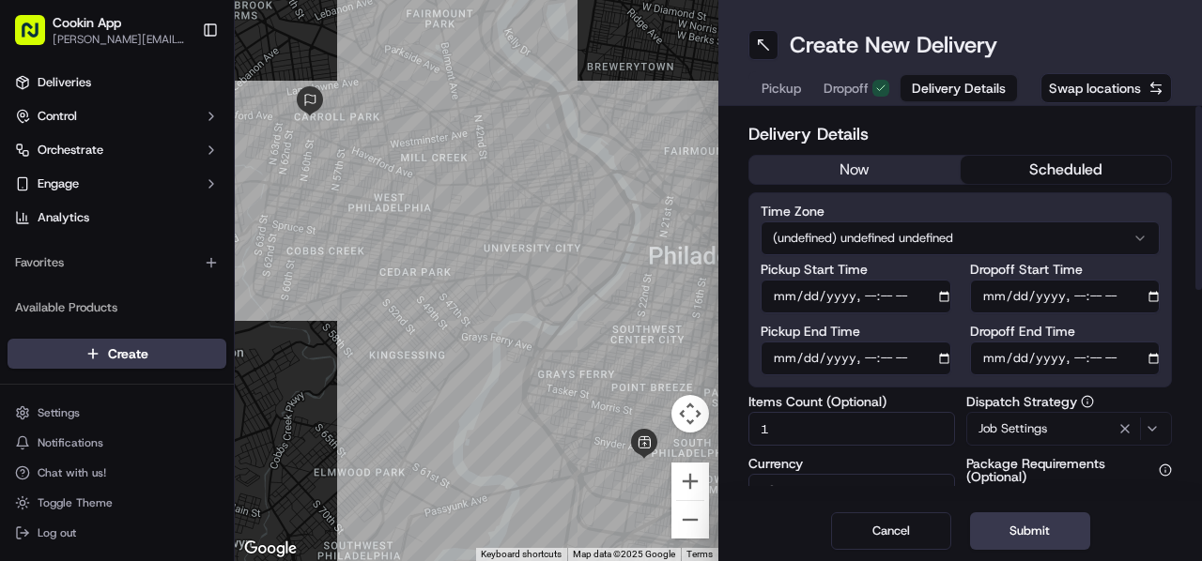
type input "2025-09-17T14:25"
click at [1146, 42] on div "Create New Delivery" at bounding box center [959, 45] width 423 height 30
click at [1057, 529] on button "Submit" at bounding box center [1030, 532] width 120 height 38
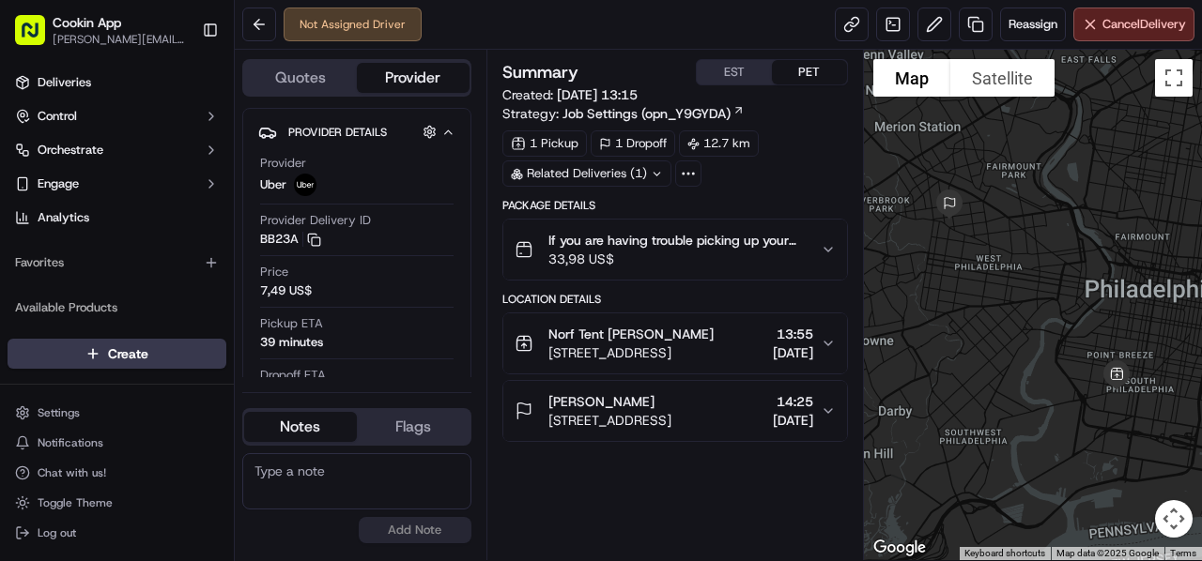
click at [671, 399] on div "Kris Hudson" at bounding box center [609, 401] width 123 height 19
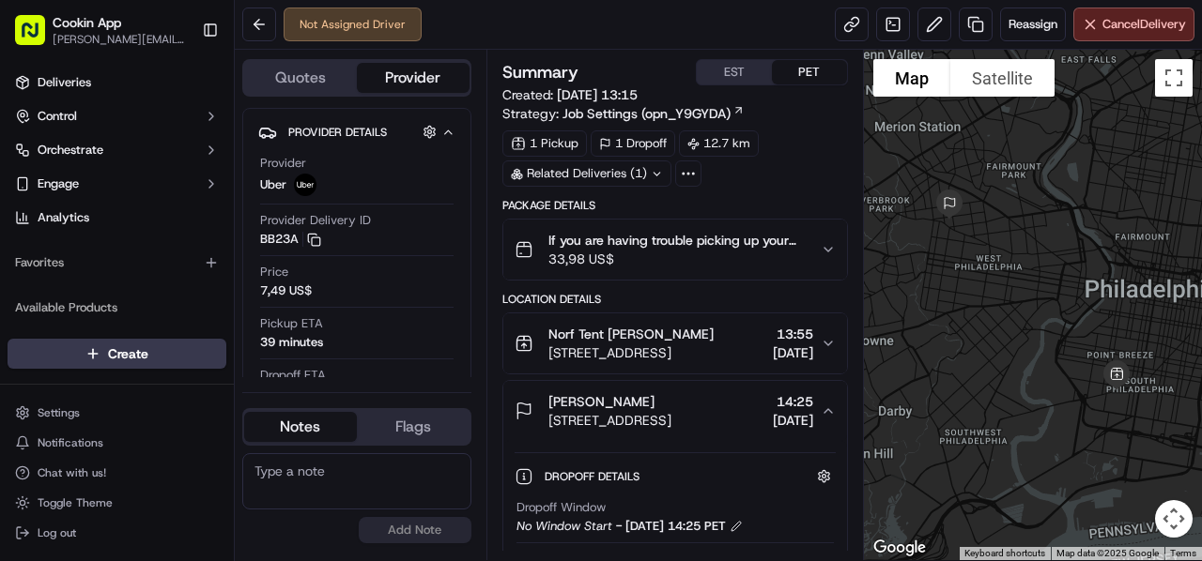
click at [648, 402] on div "Kris Hudson" at bounding box center [609, 401] width 123 height 19
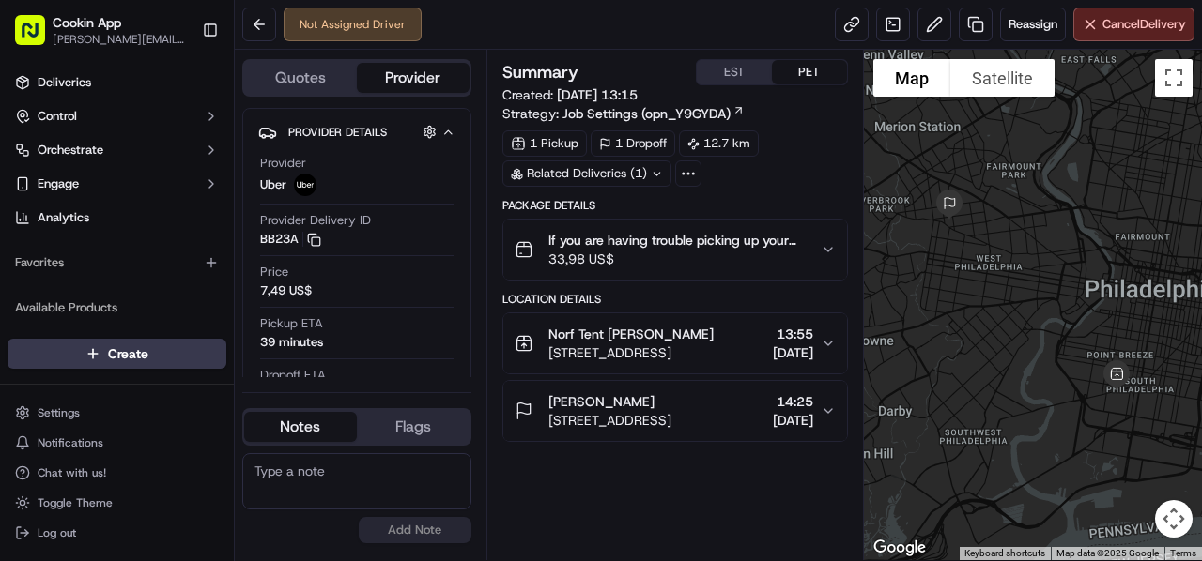
click at [720, 386] on button "Kris Hudson 1323 N 60th St, Philadelphia, PA 19151, USA 14:25 17/09/2025" at bounding box center [675, 411] width 344 height 60
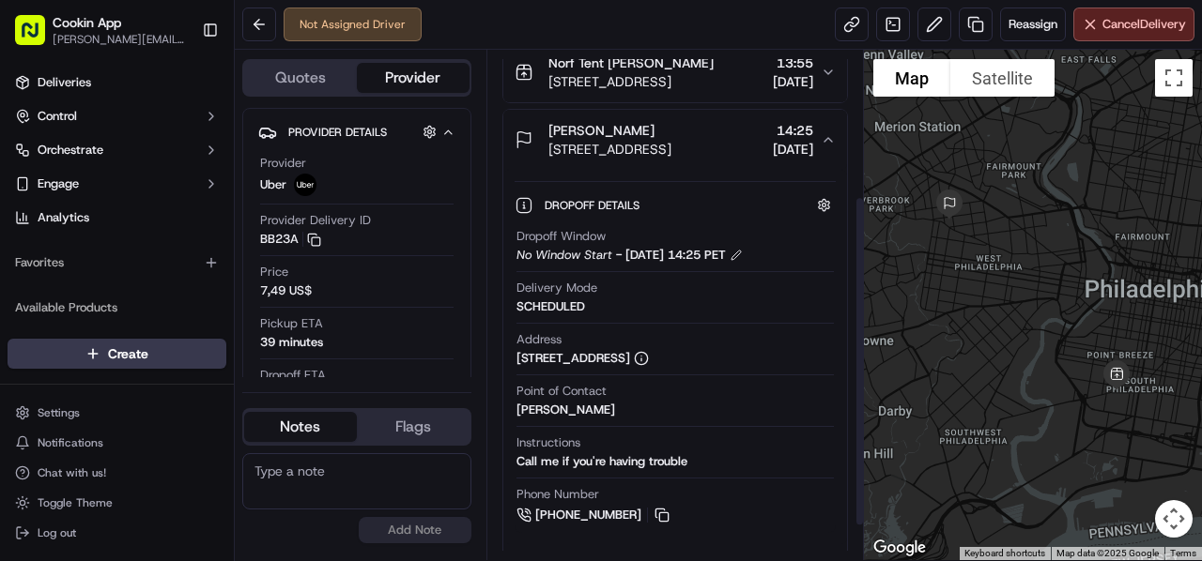
scroll to position [276, 0]
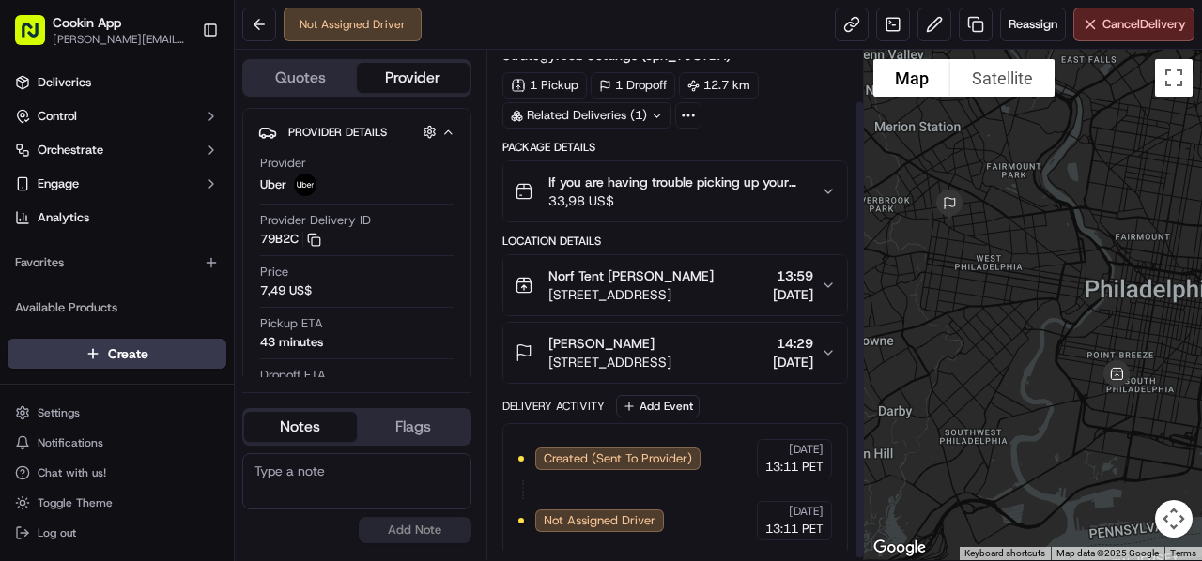
click at [680, 330] on button "[PERSON_NAME] [STREET_ADDRESS] 14:29 [DATE]" at bounding box center [675, 353] width 344 height 60
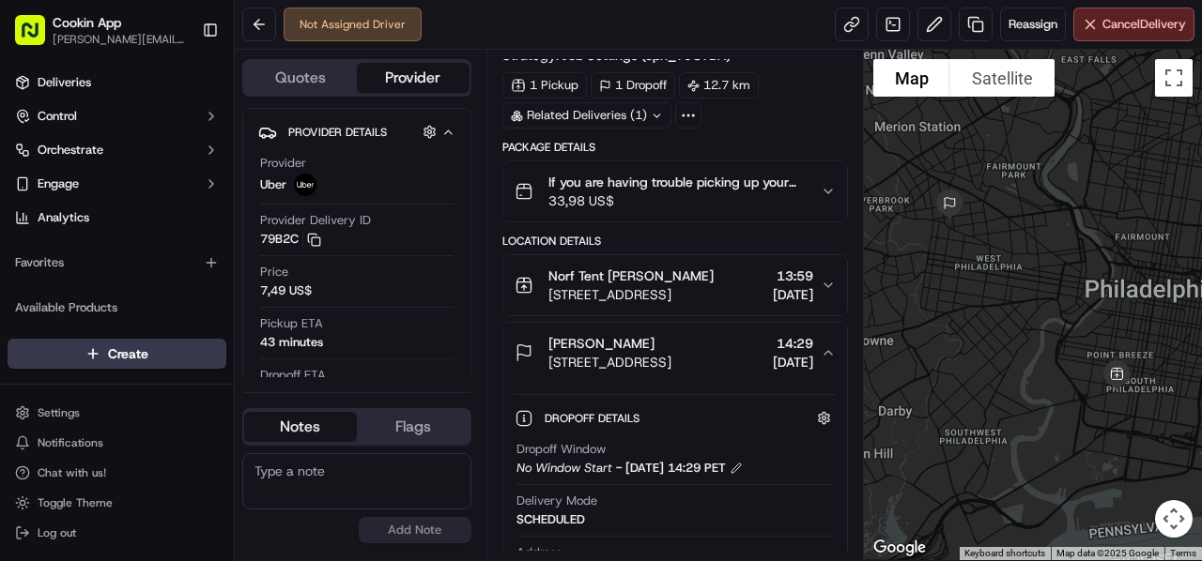
scroll to position [246, 0]
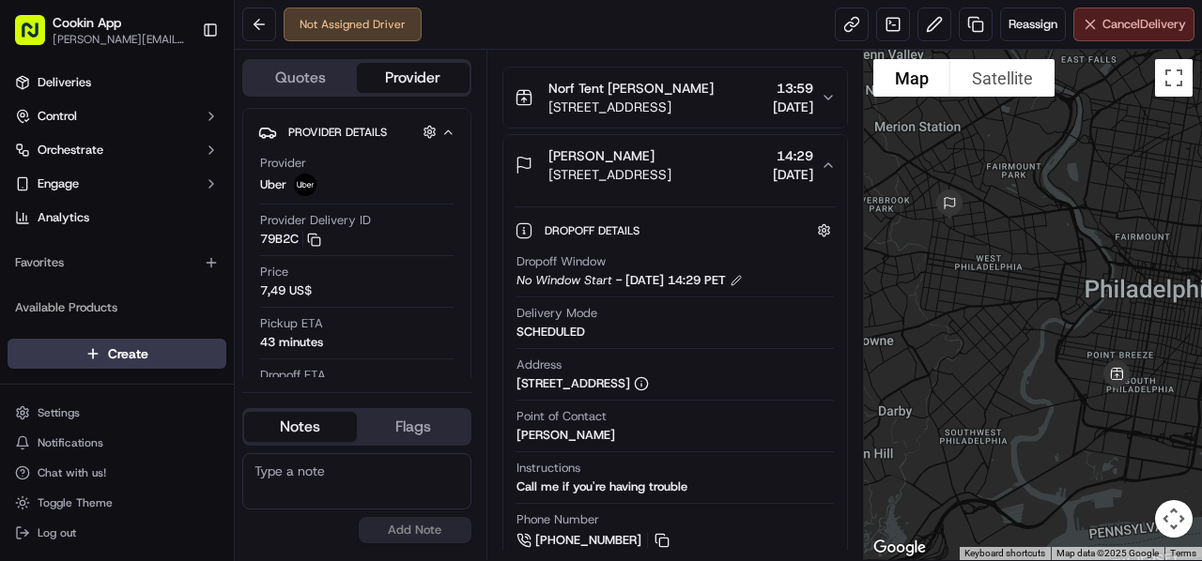
click at [1108, 27] on span "Cancel Delivery" at bounding box center [1144, 24] width 84 height 17
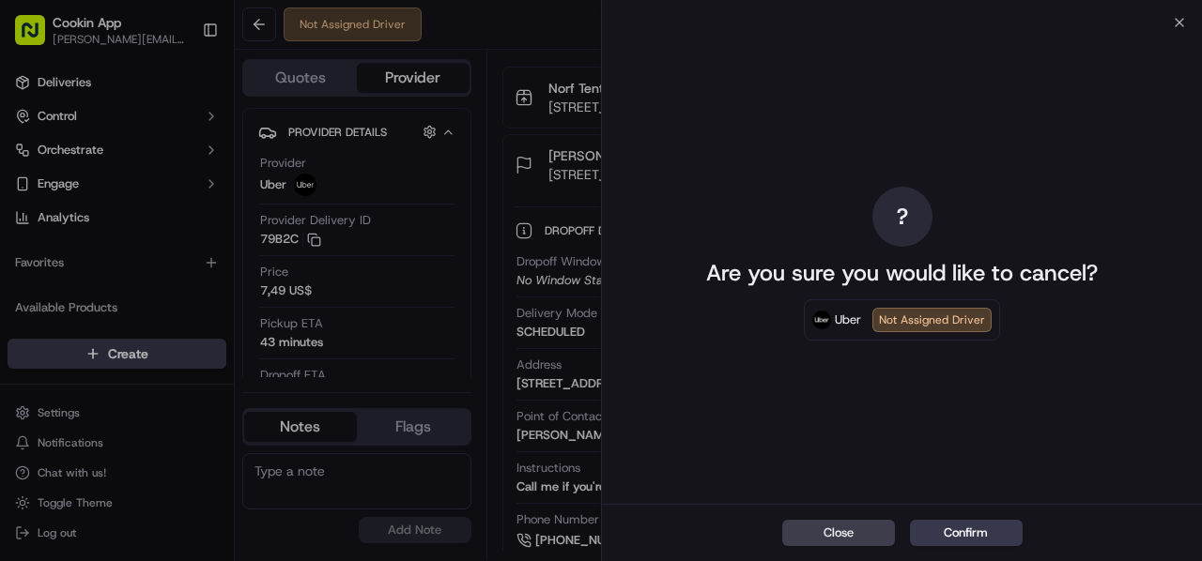
drag, startPoint x: 946, startPoint y: 526, endPoint x: 930, endPoint y: 504, distance: 26.8
click at [948, 526] on button "Confirm" at bounding box center [966, 533] width 113 height 26
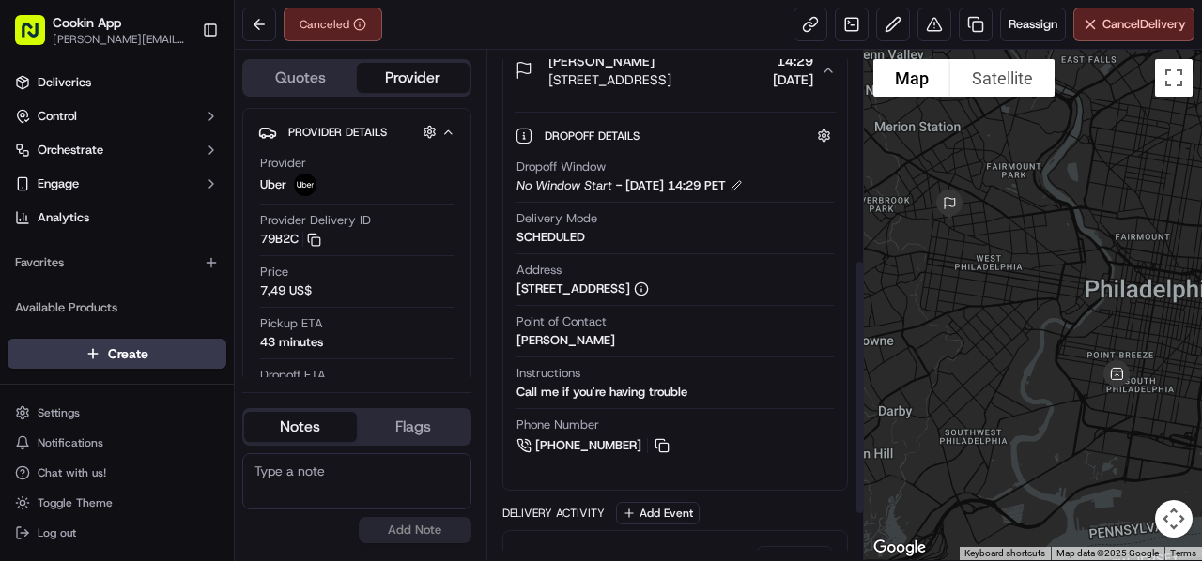
scroll to position [434, 0]
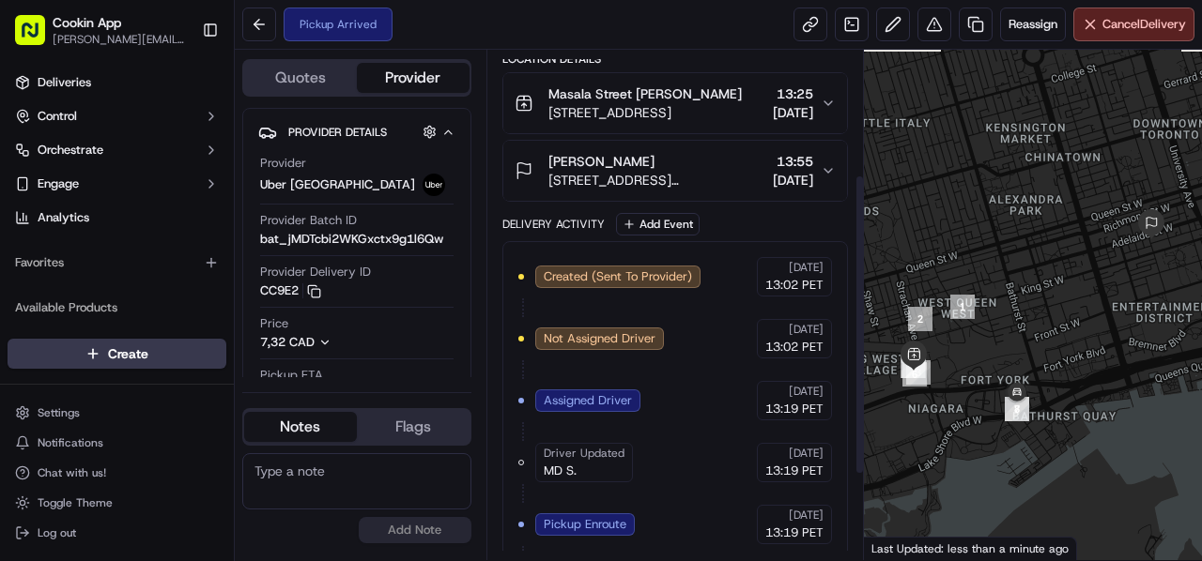
scroll to position [355, 0]
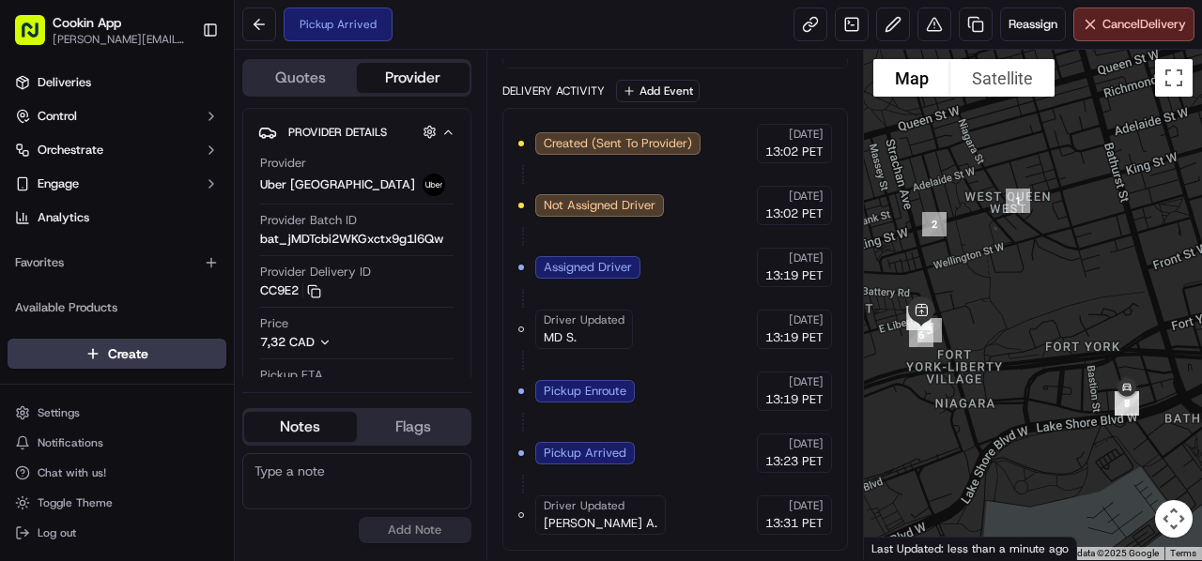
drag, startPoint x: 973, startPoint y: 376, endPoint x: 1026, endPoint y: 381, distance: 53.7
click at [1026, 381] on div at bounding box center [1033, 305] width 339 height 511
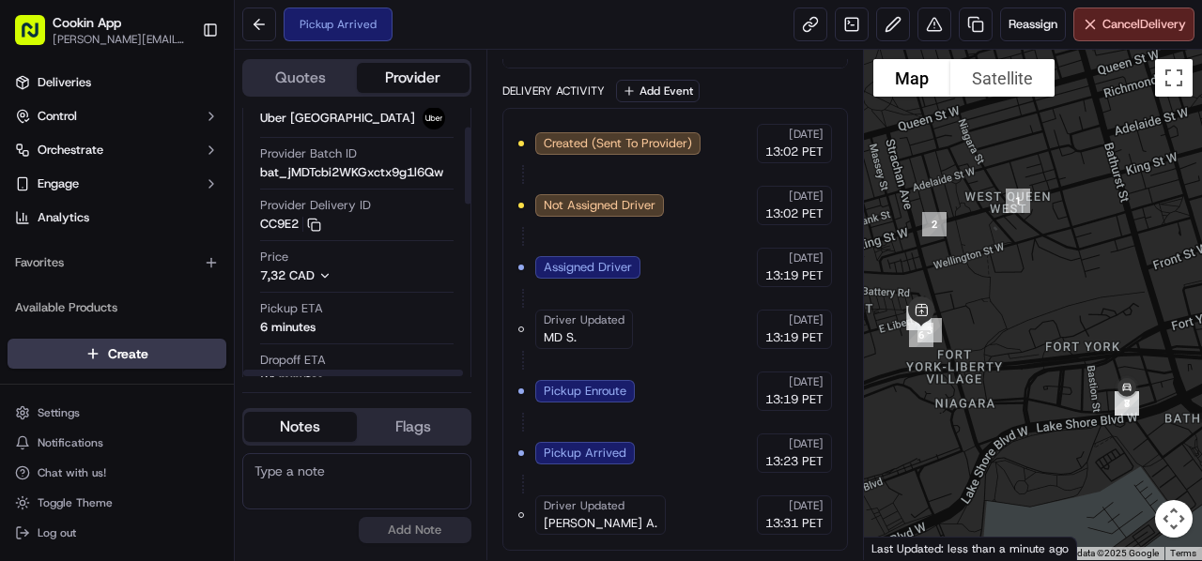
scroll to position [94, 0]
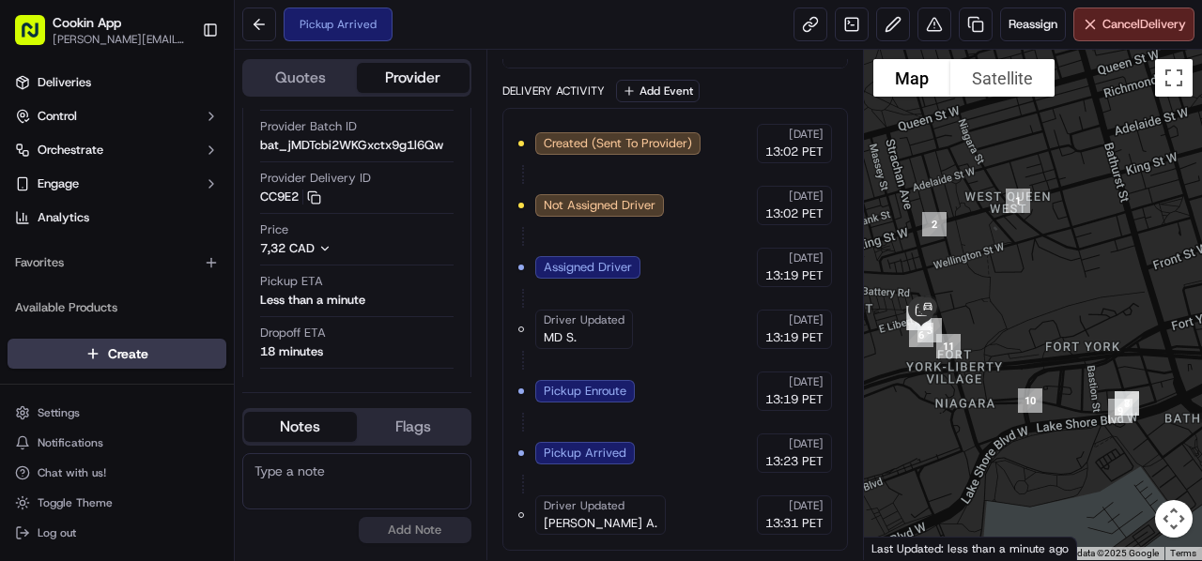
drag, startPoint x: 543, startPoint y: 23, endPoint x: 552, endPoint y: 76, distance: 54.3
click at [547, 22] on div "Pickup Arrived Reassign Cancel Delivery" at bounding box center [718, 25] width 967 height 50
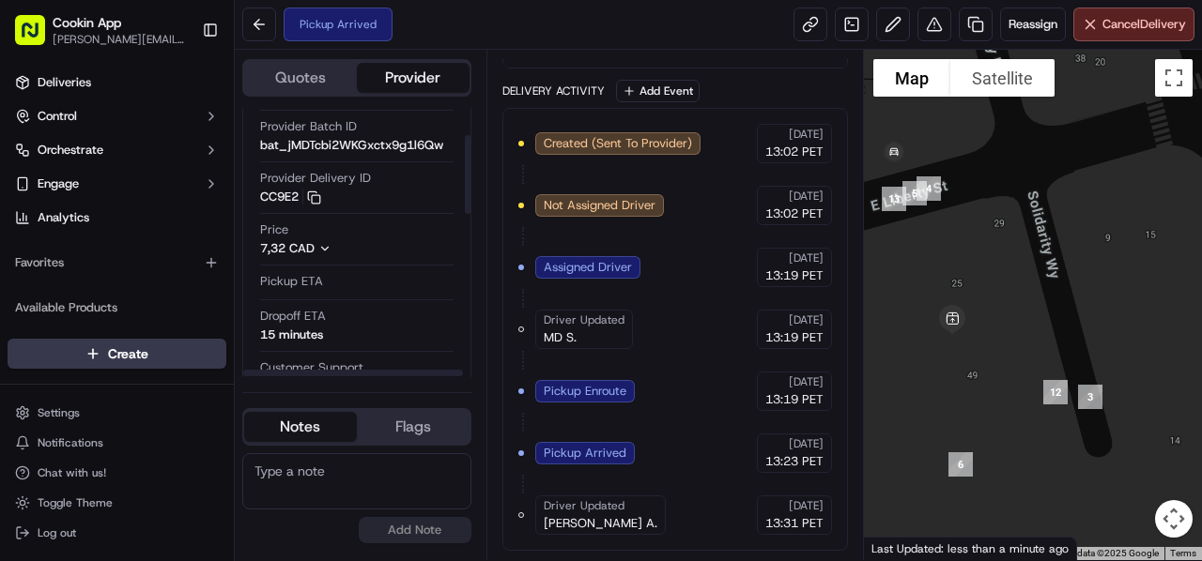
click at [498, 29] on div "Pickup Arrived Reassign Cancel Delivery" at bounding box center [718, 25] width 967 height 50
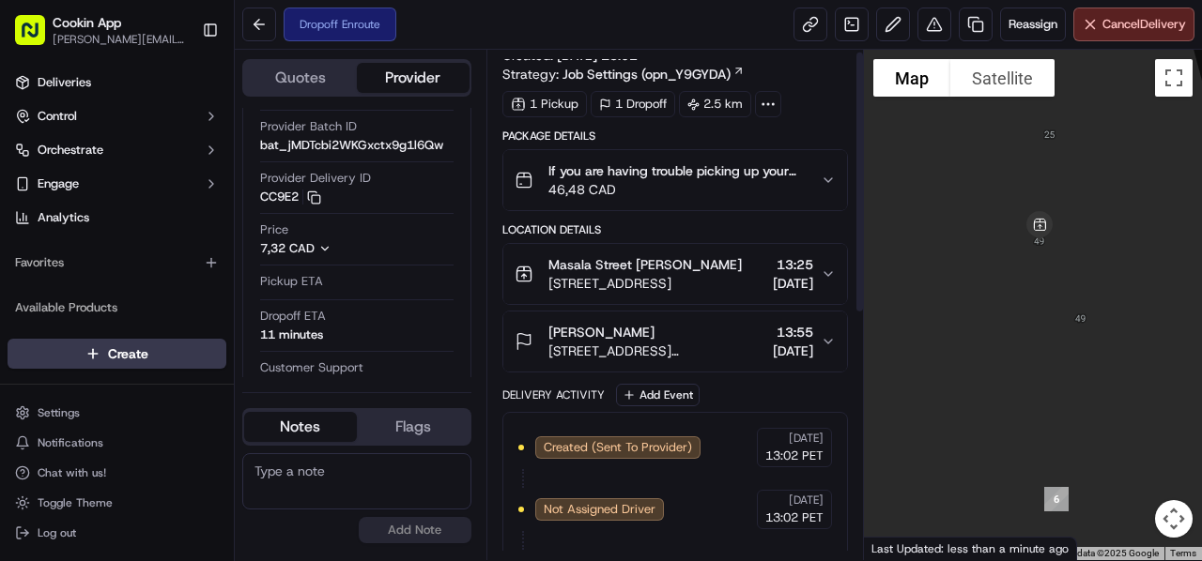
scroll to position [0, 0]
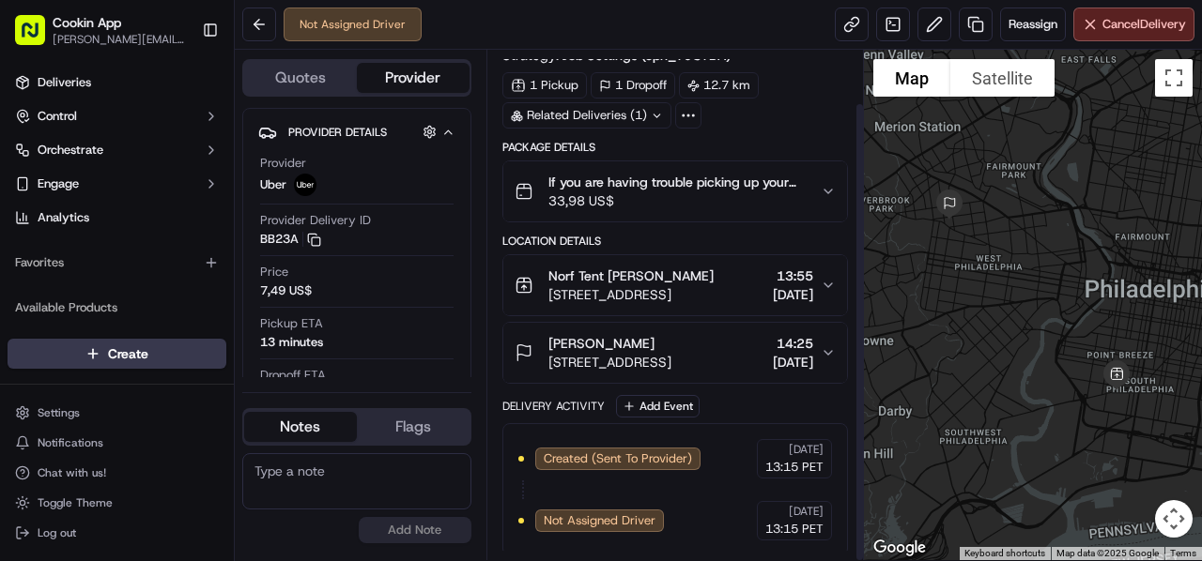
click at [638, 203] on span "33,98 US$" at bounding box center [676, 201] width 257 height 19
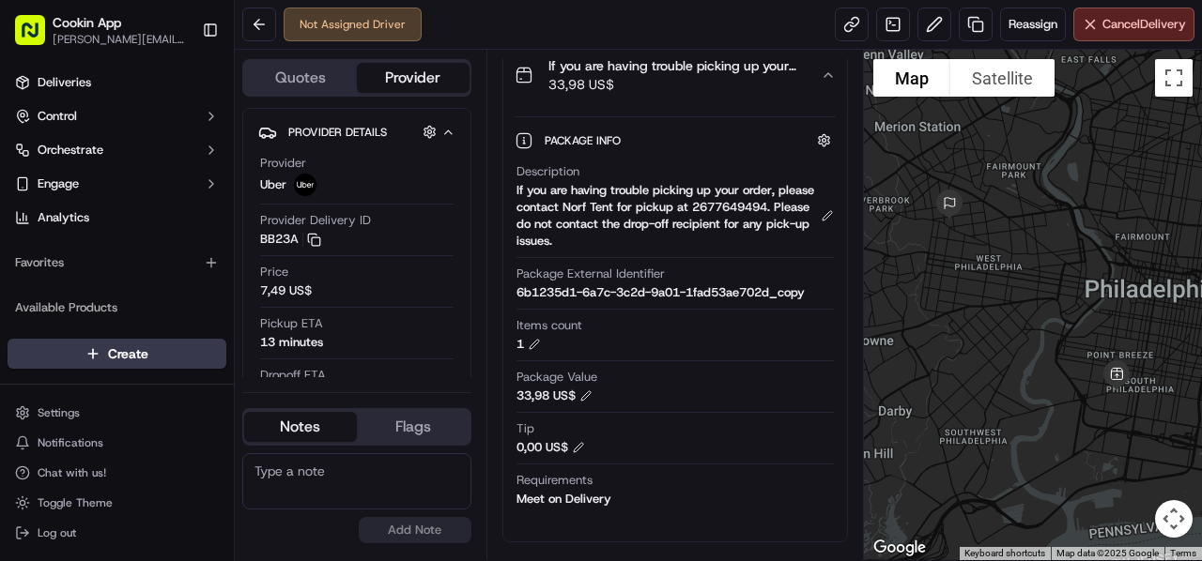
scroll to position [246, 0]
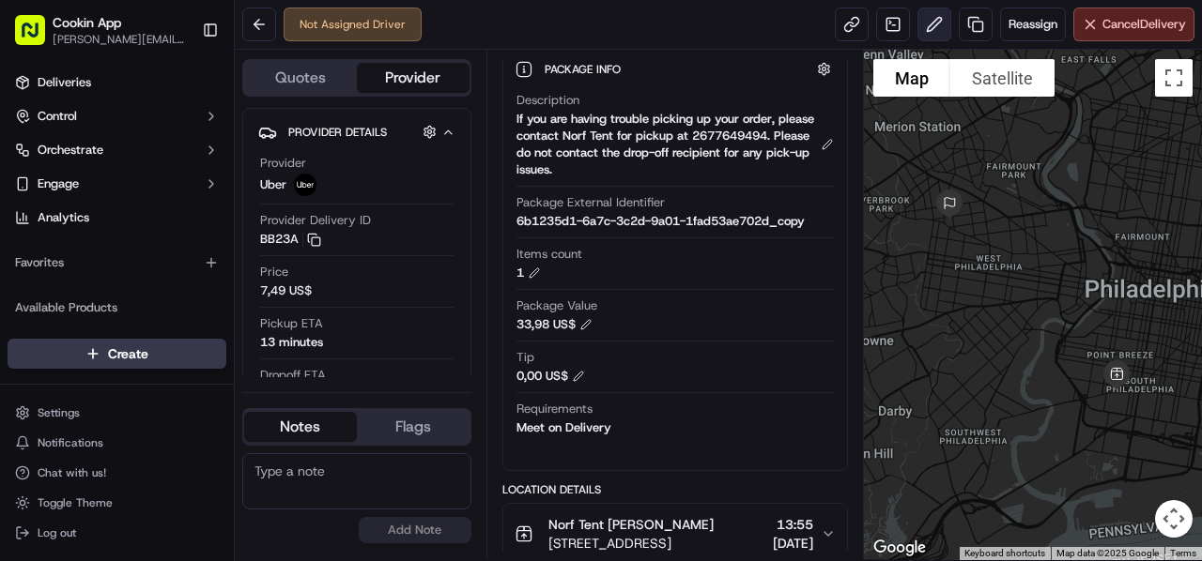
click at [935, 28] on button at bounding box center [934, 25] width 34 height 34
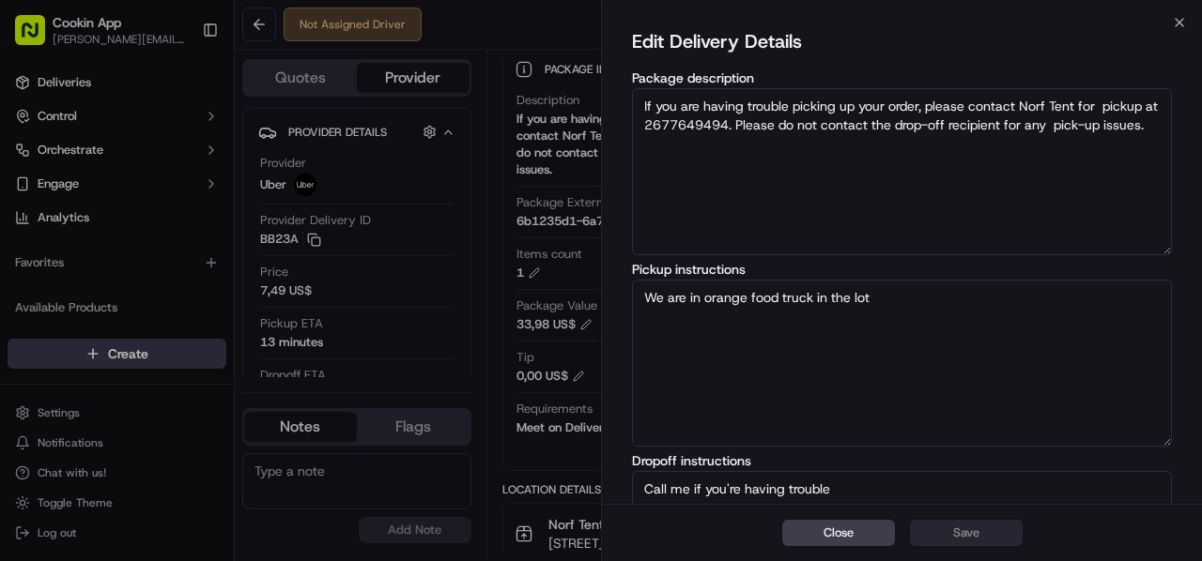
scroll to position [310, 0]
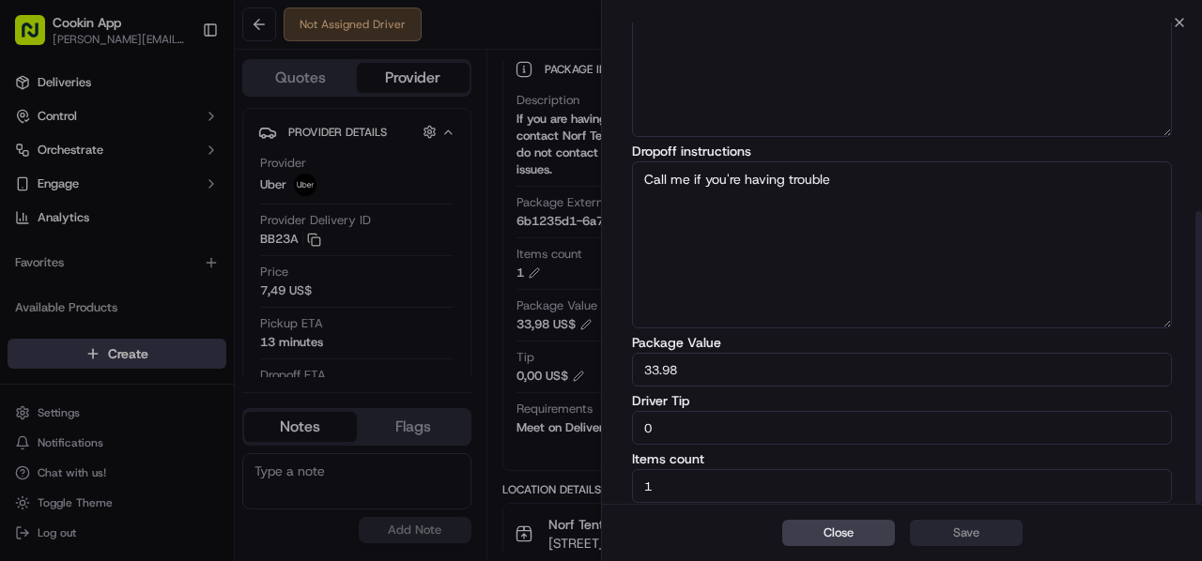
drag, startPoint x: 682, startPoint y: 421, endPoint x: 335, endPoint y: 473, distance: 350.4
click at [383, 474] on body "Cookin App [PERSON_NAME][EMAIL_ADDRESS][DOMAIN_NAME] Toggle Sidebar Deliveries …" at bounding box center [601, 280] width 1202 height 561
type input "3"
click at [953, 522] on button "Save" at bounding box center [966, 533] width 113 height 26
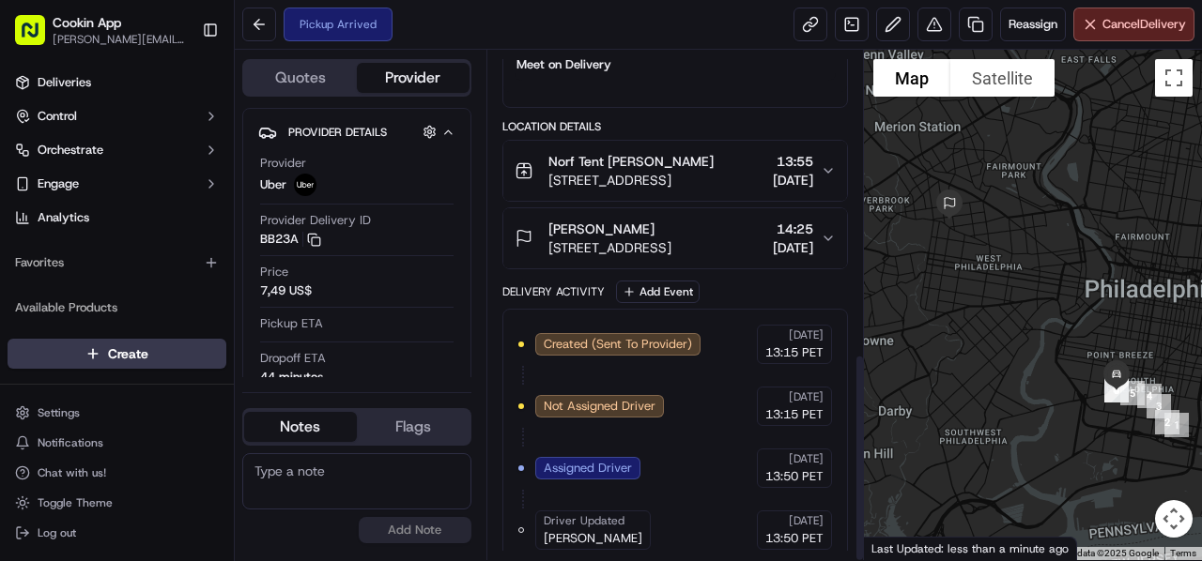
scroll to position [740, 0]
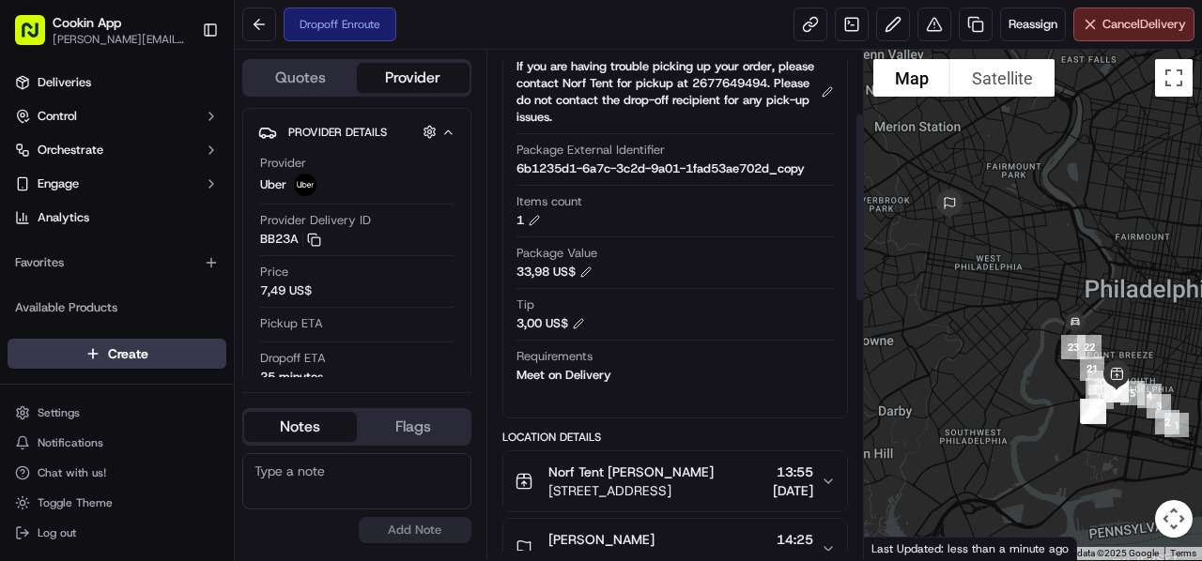
scroll to position [17, 0]
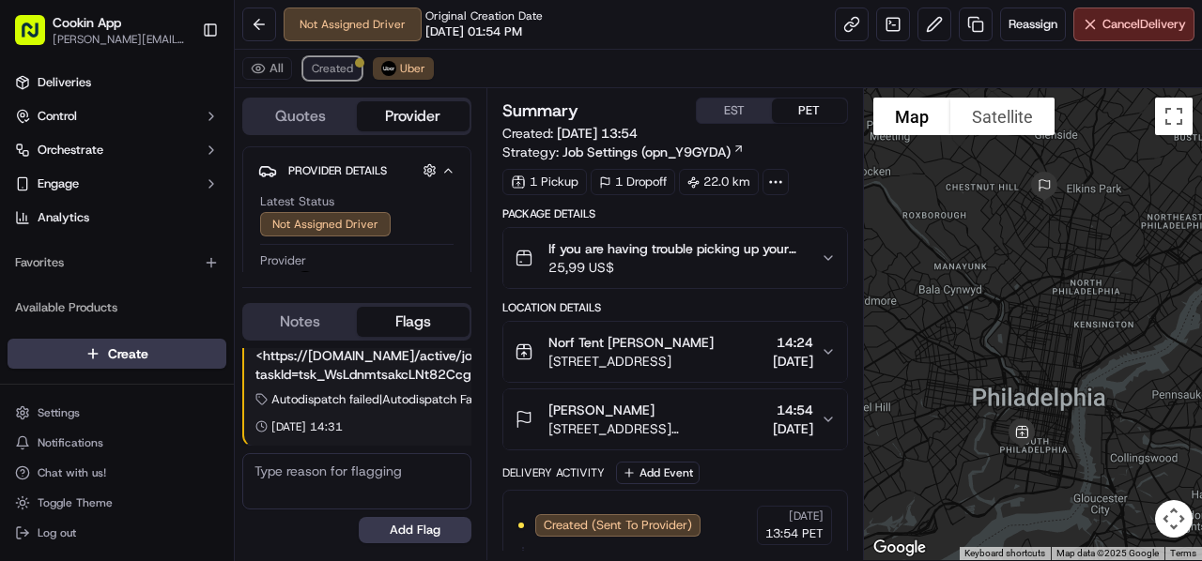
click at [330, 72] on span "Created" at bounding box center [332, 68] width 41 height 15
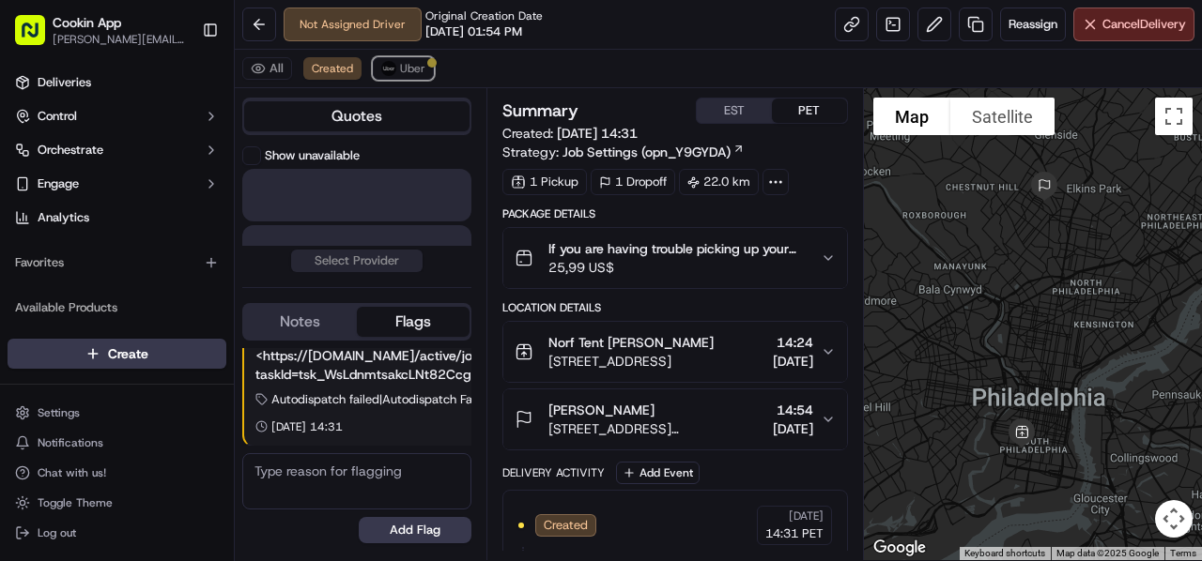
click at [377, 69] on button "Uber" at bounding box center [403, 68] width 61 height 23
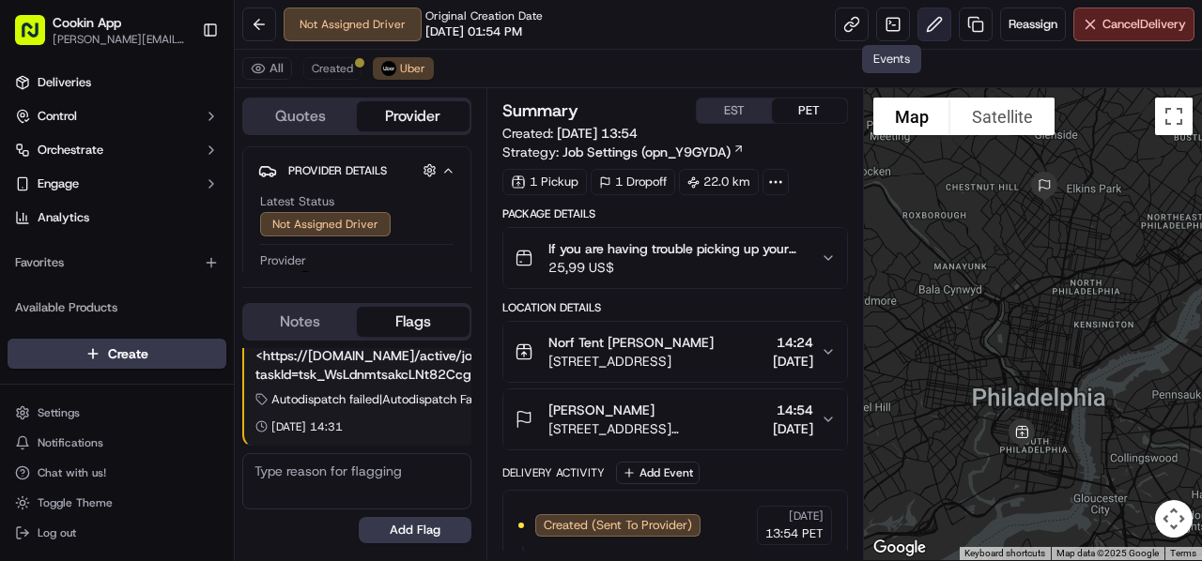
click at [931, 20] on button at bounding box center [934, 25] width 34 height 34
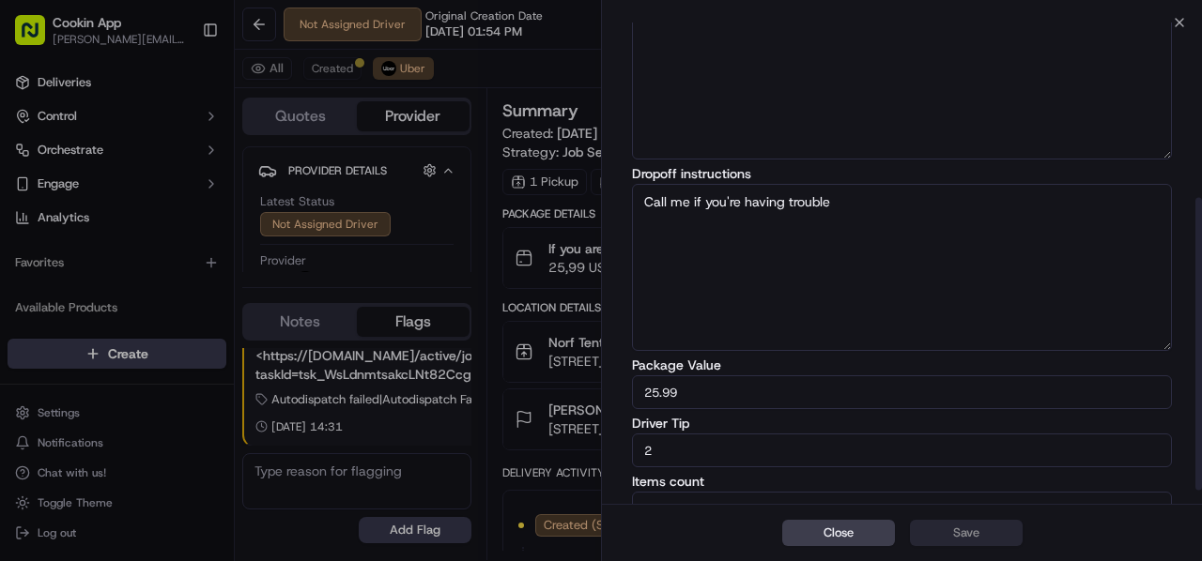
scroll to position [310, 0]
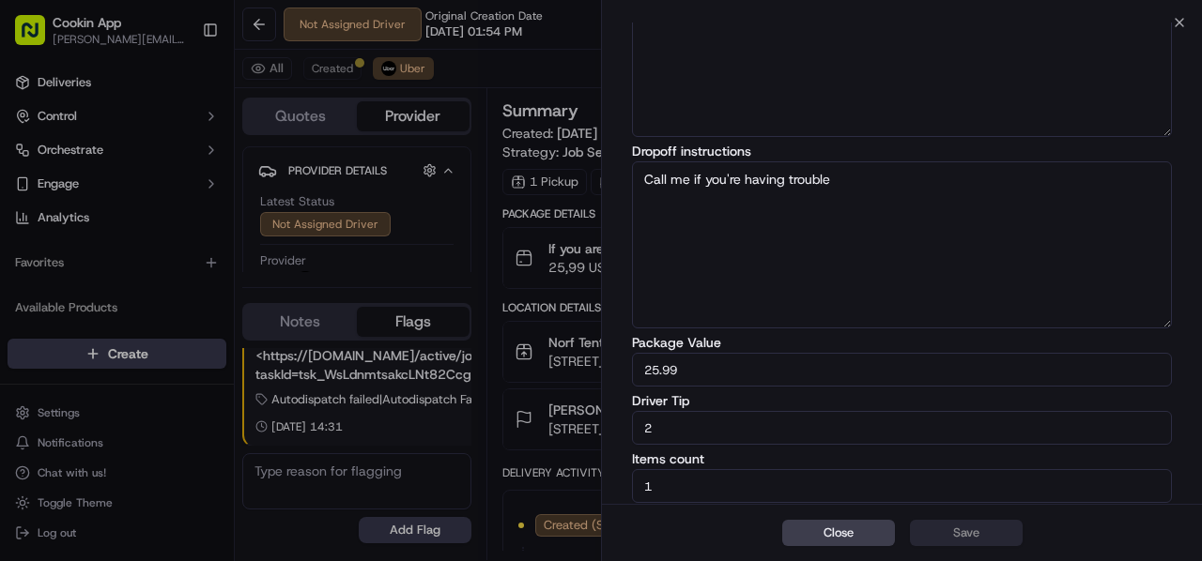
drag, startPoint x: 670, startPoint y: 422, endPoint x: 605, endPoint y: 431, distance: 66.4
click at [605, 431] on div "Edit Delivery Details Package description If you are having trouble picking up …" at bounding box center [902, 110] width 600 height 794
type input "5"
click at [956, 542] on button "Save" at bounding box center [966, 533] width 113 height 26
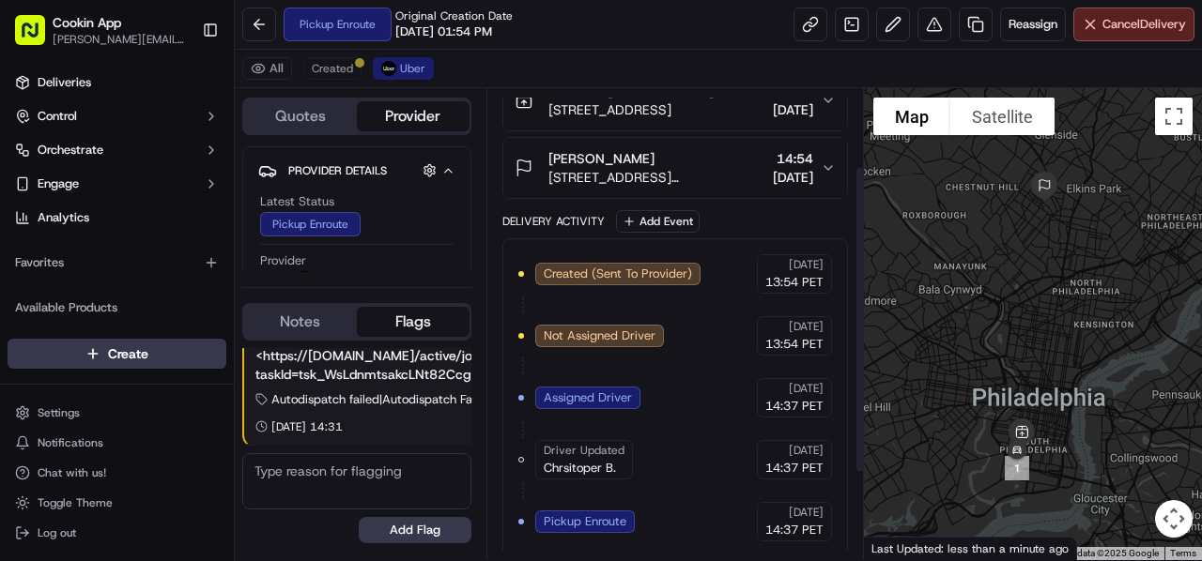
scroll to position [0, 0]
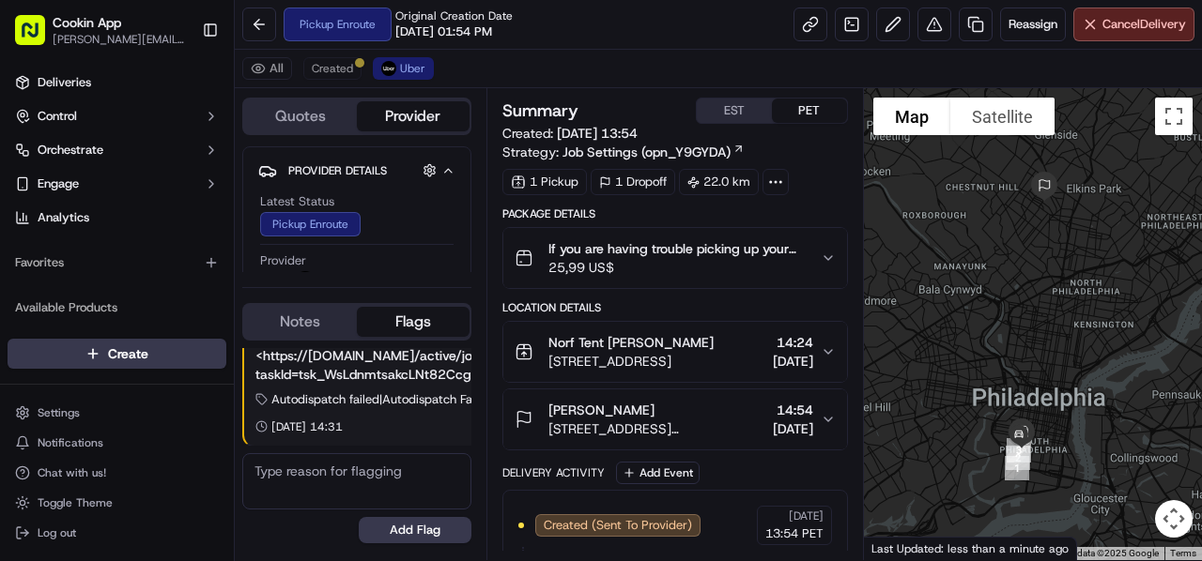
drag, startPoint x: 549, startPoint y: 36, endPoint x: 513, endPoint y: 3, distance: 49.2
click at [549, 40] on div "Pickup Enroute Original Creation Date 09/17/2025 01:54 PM Reassign Cancel Deliv…" at bounding box center [718, 25] width 967 height 50
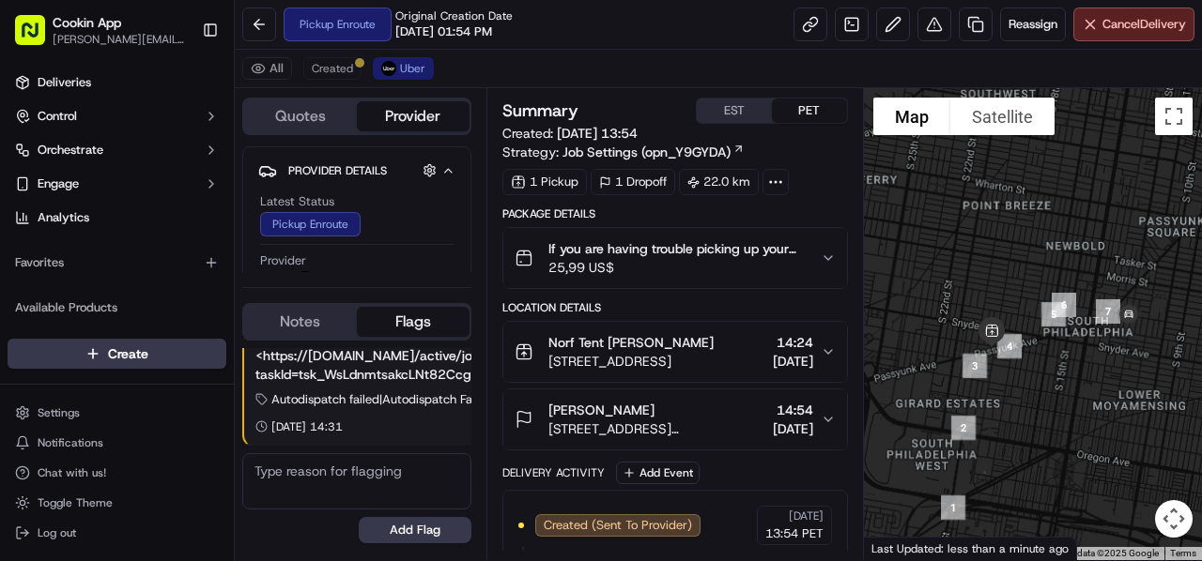
drag, startPoint x: 1116, startPoint y: 349, endPoint x: 1050, endPoint y: 376, distance: 71.6
click at [1050, 376] on div at bounding box center [1033, 324] width 339 height 472
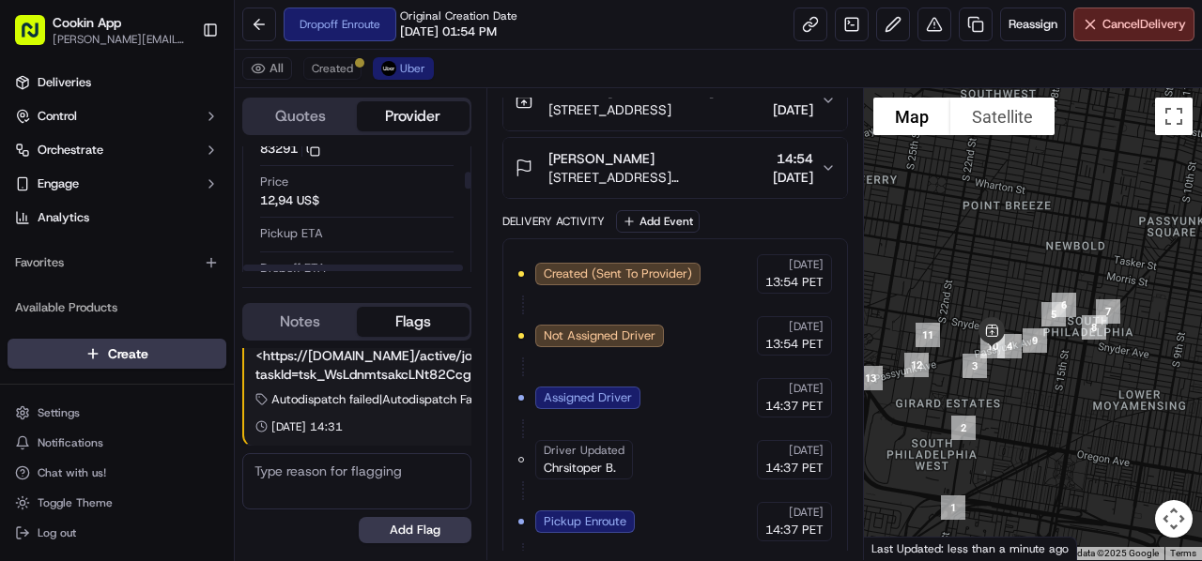
scroll to position [282, 0]
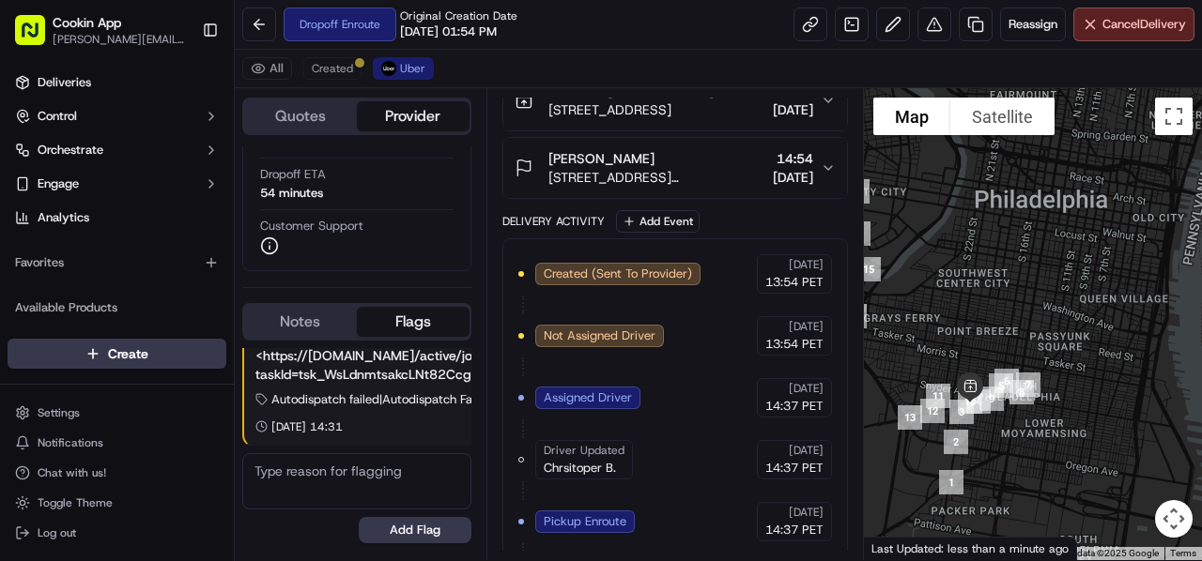
drag, startPoint x: 1084, startPoint y: 283, endPoint x: 1048, endPoint y: 408, distance: 131.0
click at [1045, 410] on div at bounding box center [1033, 324] width 339 height 472
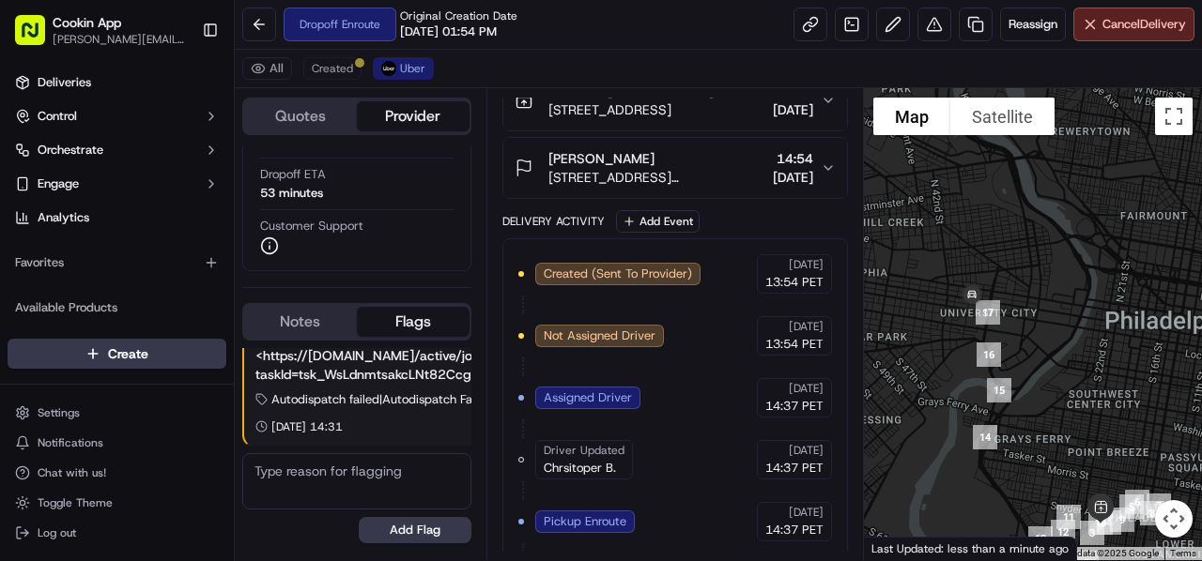
drag, startPoint x: 1010, startPoint y: 270, endPoint x: 1131, endPoint y: 384, distance: 166.0
click at [1131, 384] on div at bounding box center [1033, 324] width 339 height 472
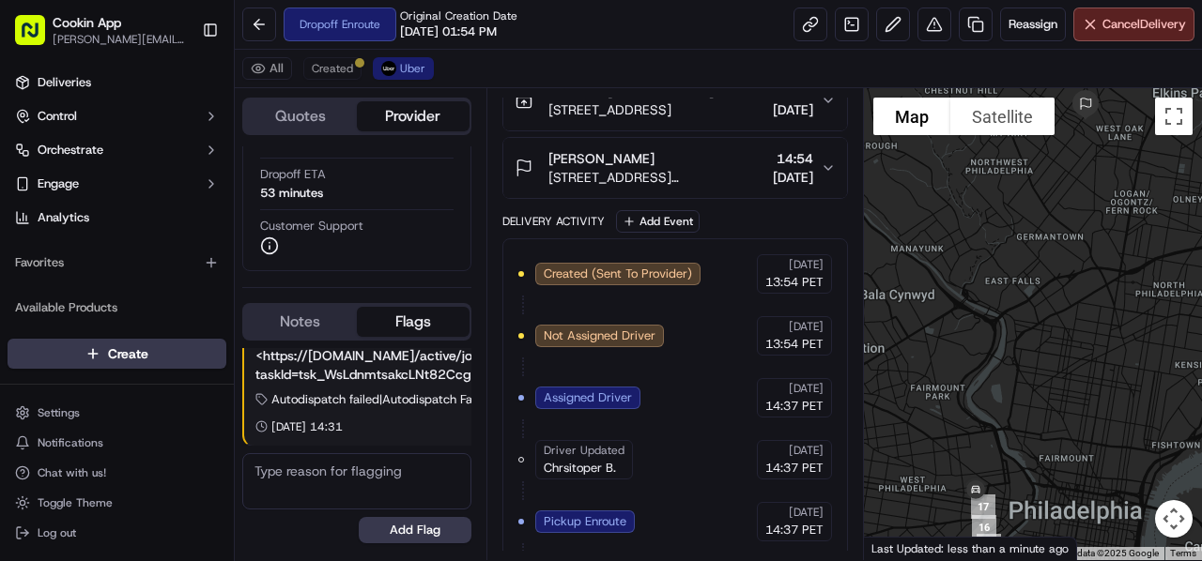
drag, startPoint x: 1053, startPoint y: 234, endPoint x: 1012, endPoint y: 406, distance: 176.7
click at [1016, 427] on div at bounding box center [1033, 324] width 339 height 472
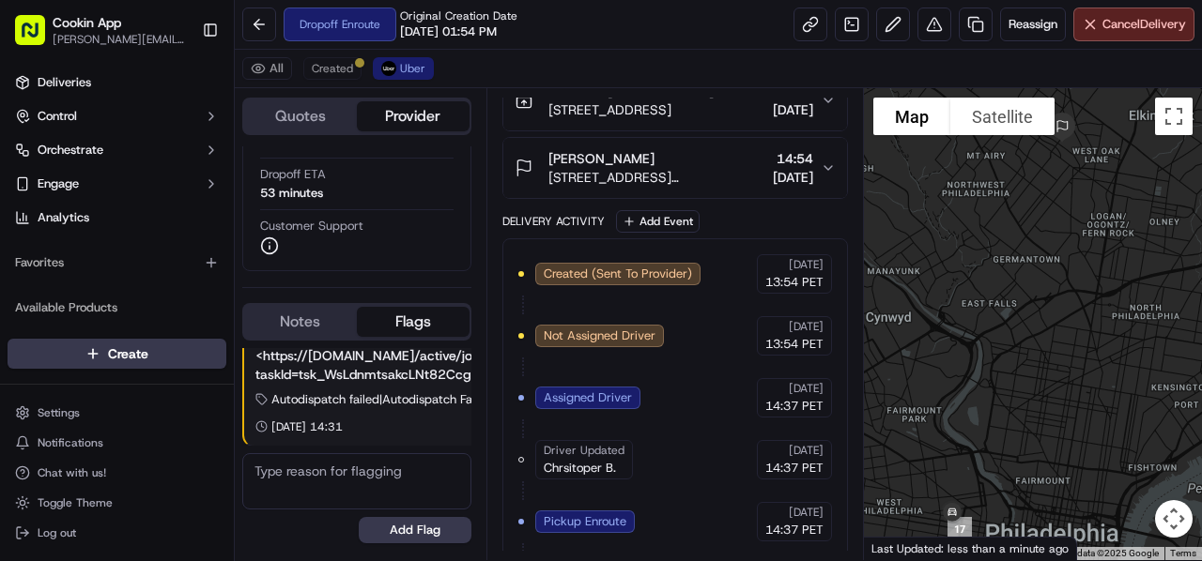
drag, startPoint x: 1025, startPoint y: 360, endPoint x: 999, endPoint y: 380, distance: 33.4
click at [999, 380] on div at bounding box center [1033, 324] width 339 height 472
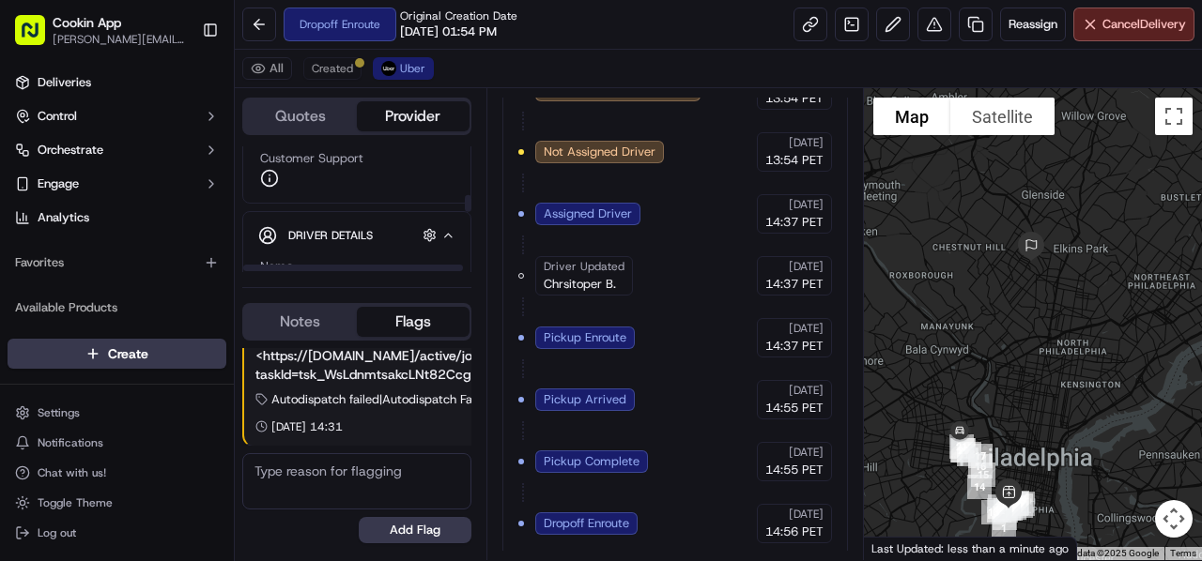
scroll to position [376, 0]
